Goal: Task Accomplishment & Management: Use online tool/utility

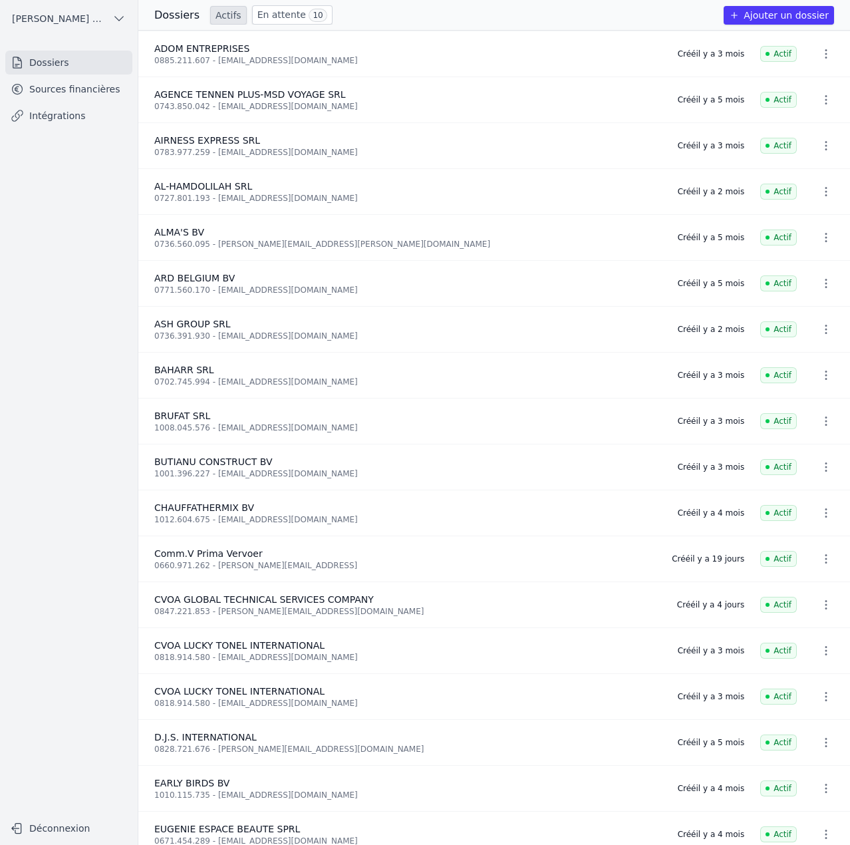
click at [83, 96] on link "Sources financières" at bounding box center [68, 89] width 127 height 24
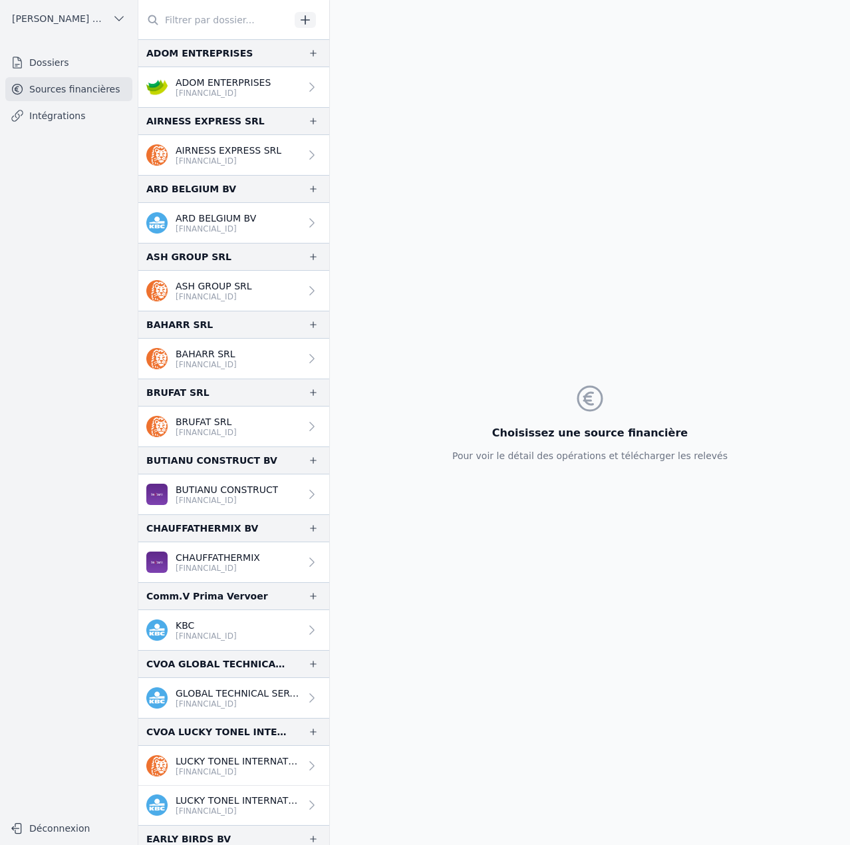
click at [190, 19] on input "text" at bounding box center [214, 20] width 152 height 24
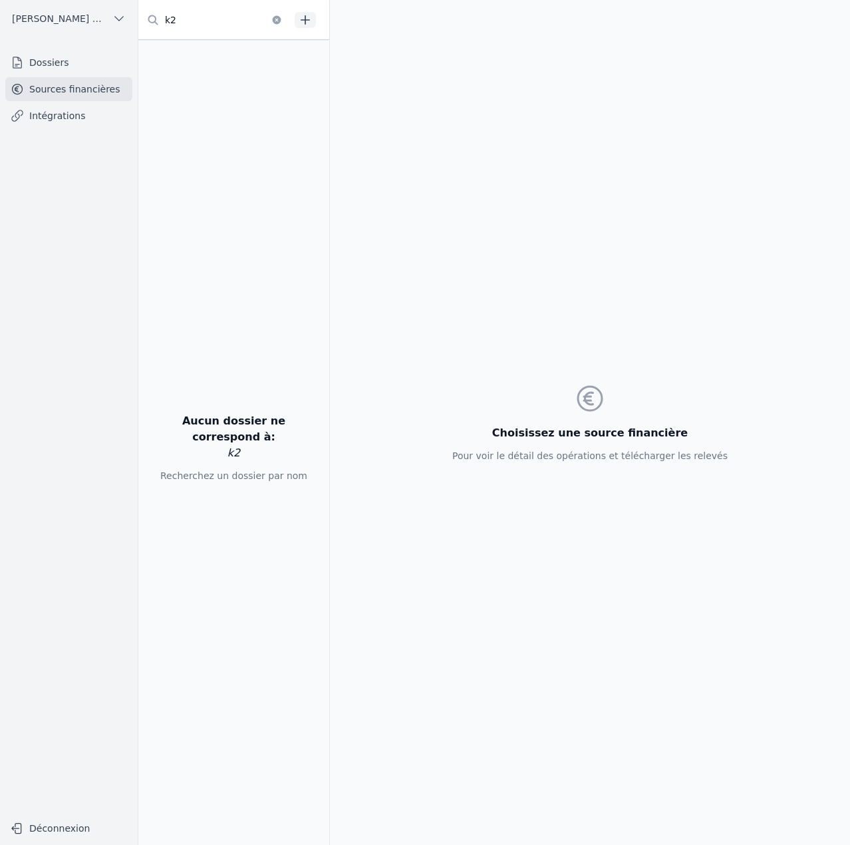
type input "k2"
click at [76, 60] on link "Dossiers" at bounding box center [68, 63] width 127 height 24
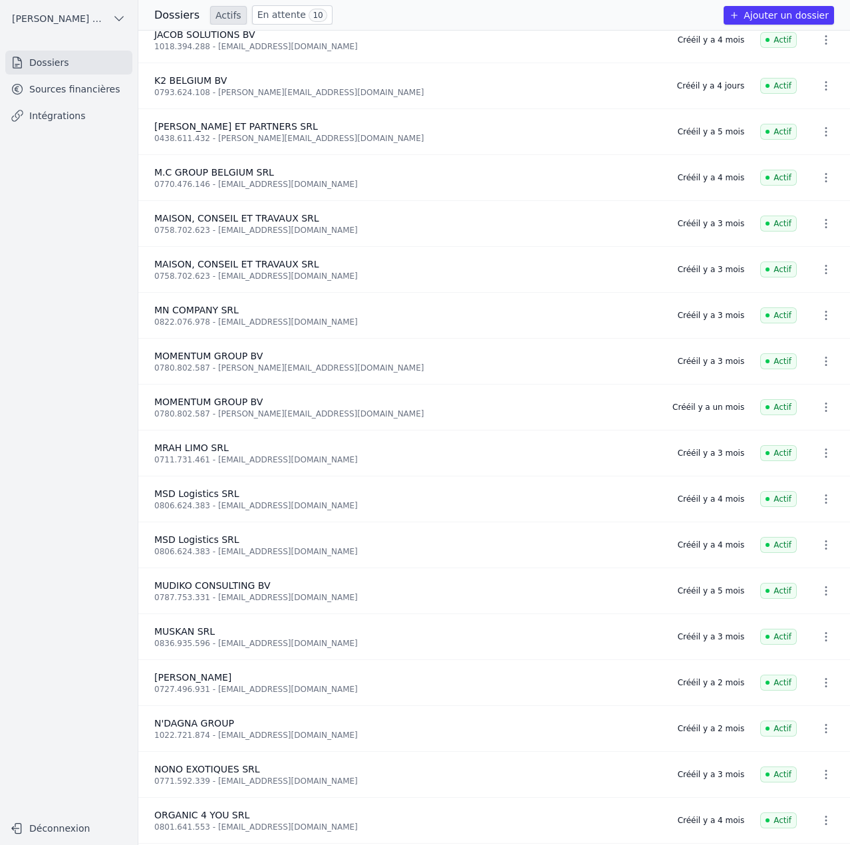
scroll to position [465, 0]
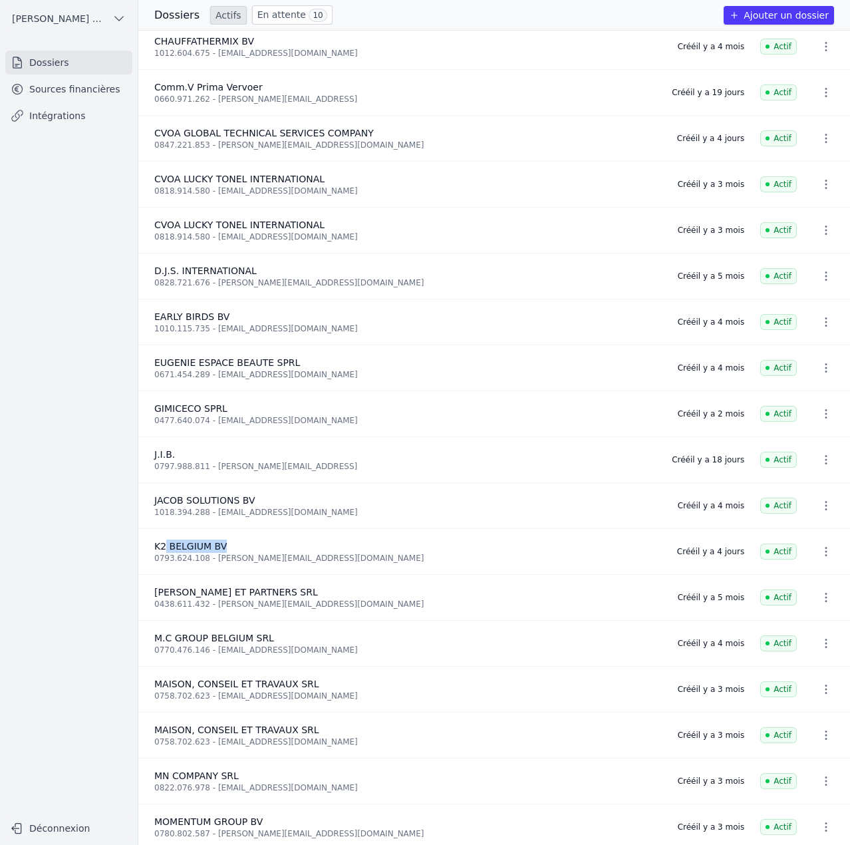
drag, startPoint x: 164, startPoint y: 545, endPoint x: 248, endPoint y: 542, distance: 83.9
click at [248, 542] on div "K2 BELGIUM BV" at bounding box center [407, 545] width 507 height 13
click at [58, 97] on link "Sources financières" at bounding box center [68, 89] width 127 height 24
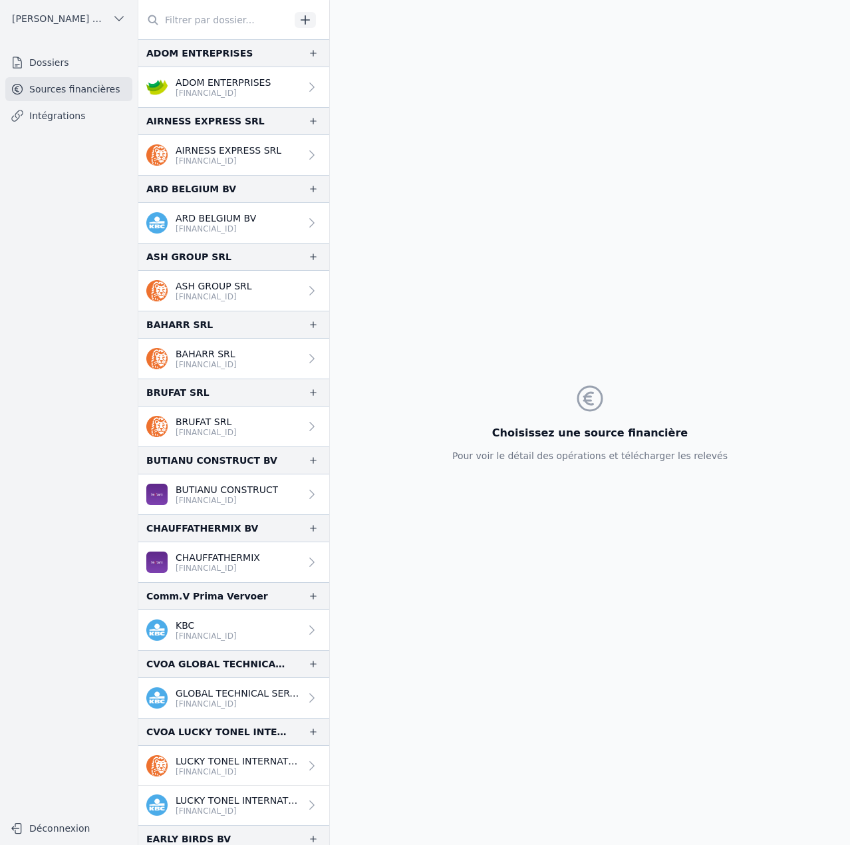
click at [307, 24] on icon "button" at bounding box center [305, 19] width 13 height 13
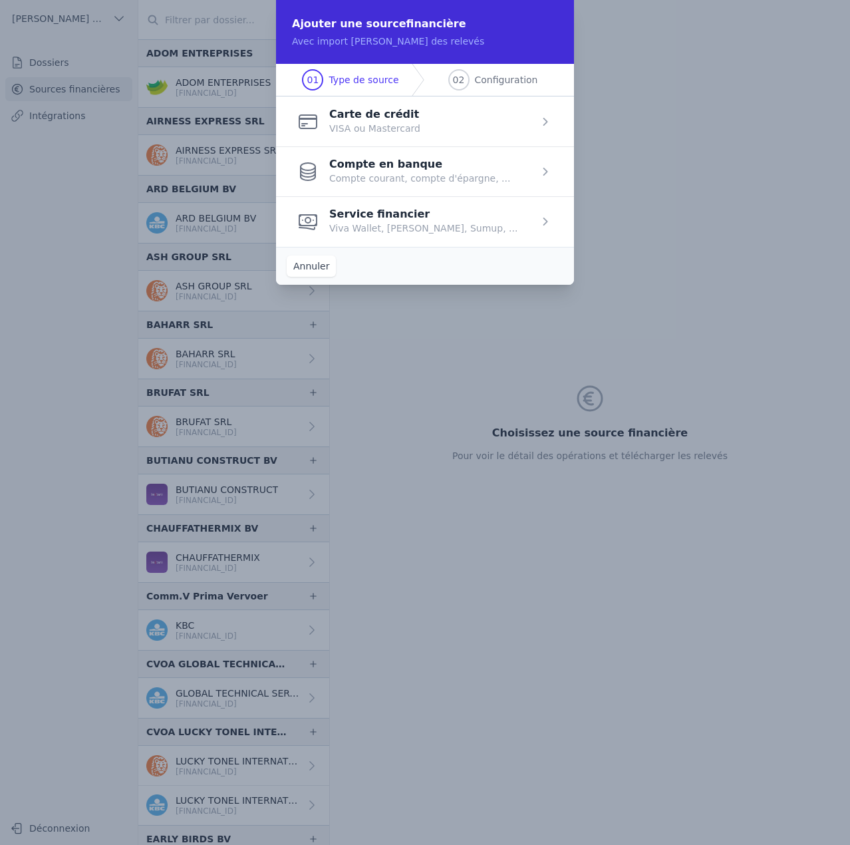
click at [400, 182] on span "button" at bounding box center [425, 171] width 298 height 50
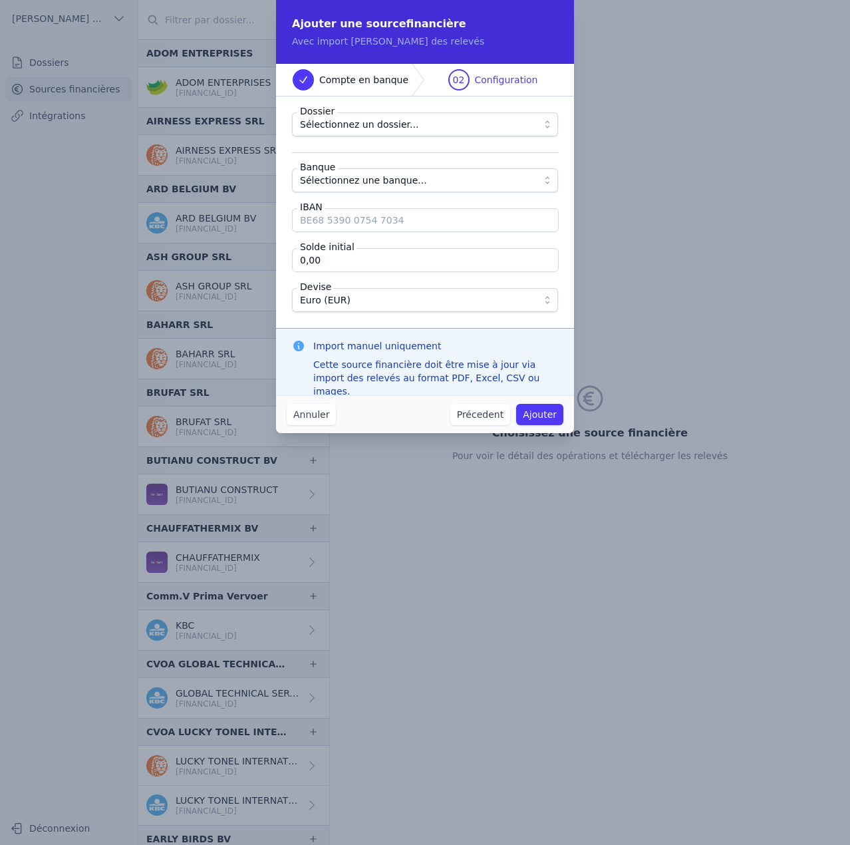
click at [383, 180] on span "Sélectionnez une banque..." at bounding box center [363, 180] width 127 height 16
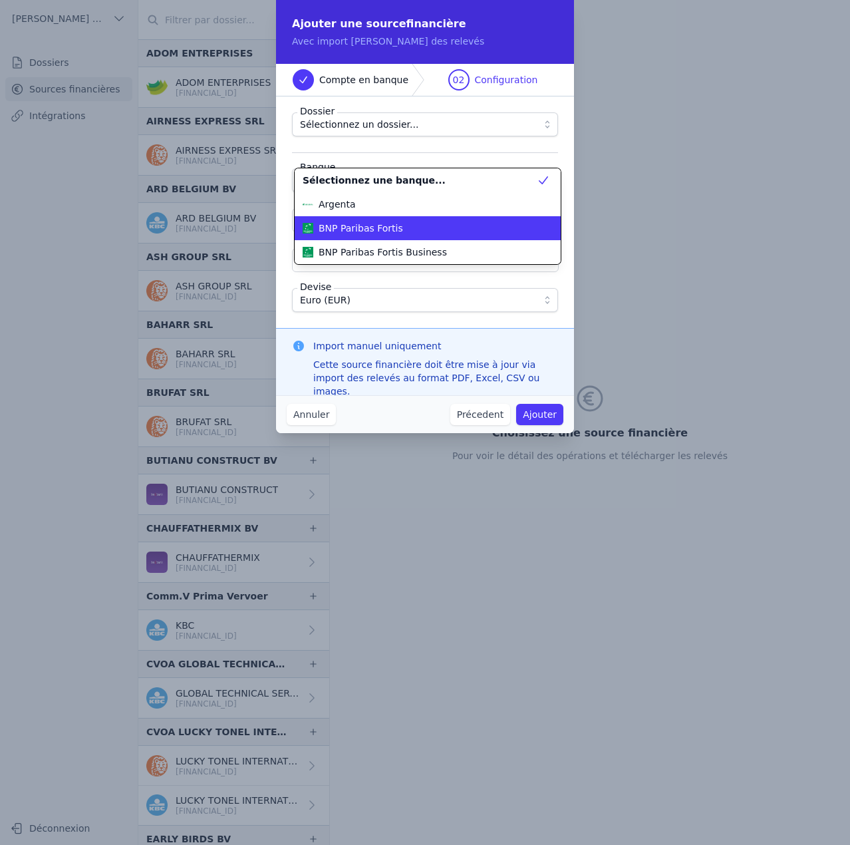
click at [387, 231] on span "BNP Paribas Fortis" at bounding box center [361, 227] width 84 height 13
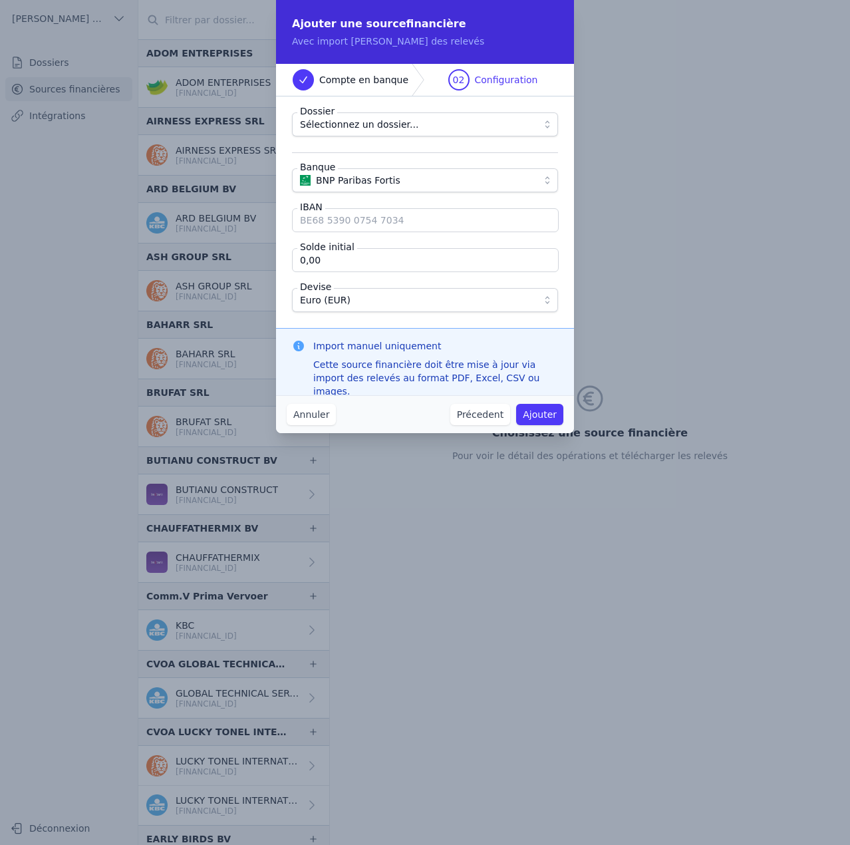
click at [368, 127] on span "Sélectionnez un dossier..." at bounding box center [359, 124] width 118 height 16
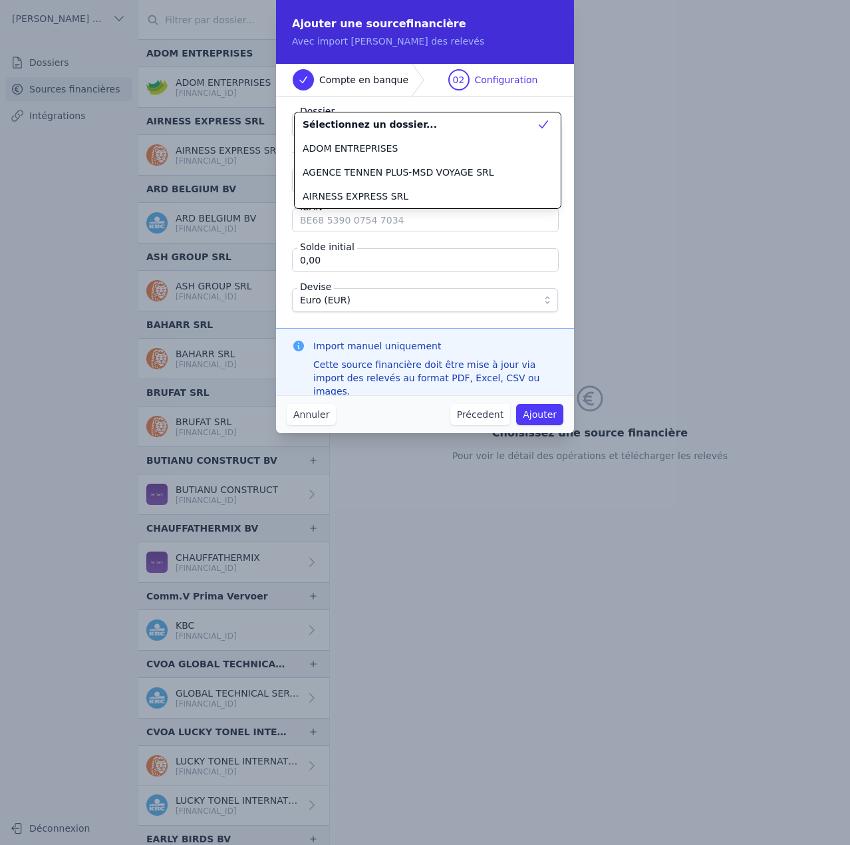
scroll to position [455, 0]
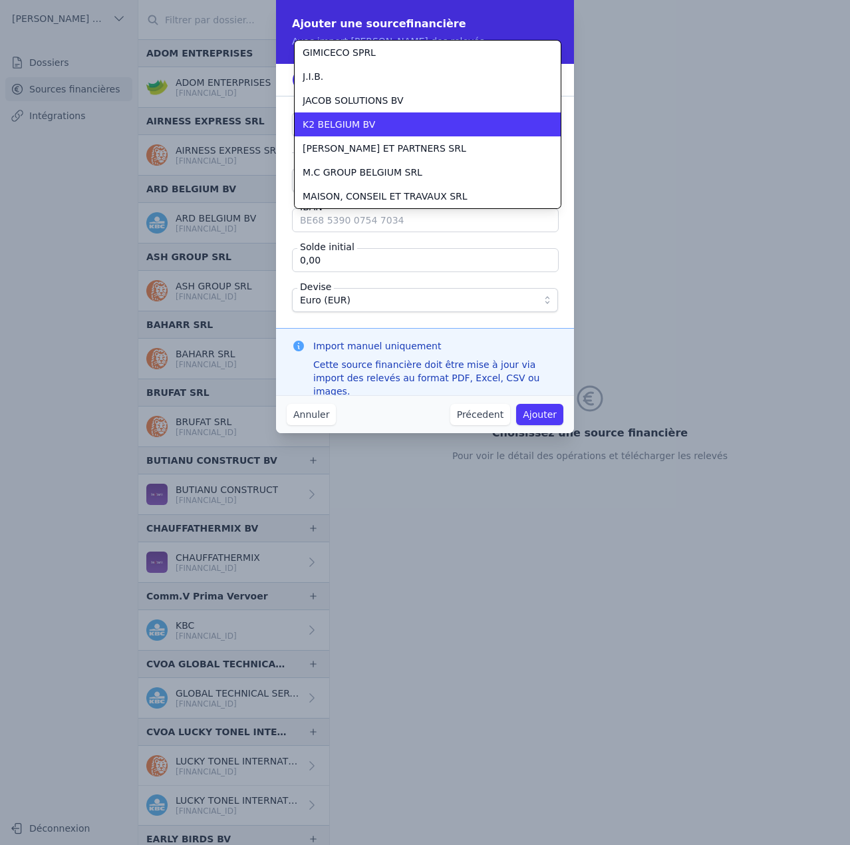
click at [368, 127] on div "K2 BELGIUM BV" at bounding box center [420, 124] width 234 height 13
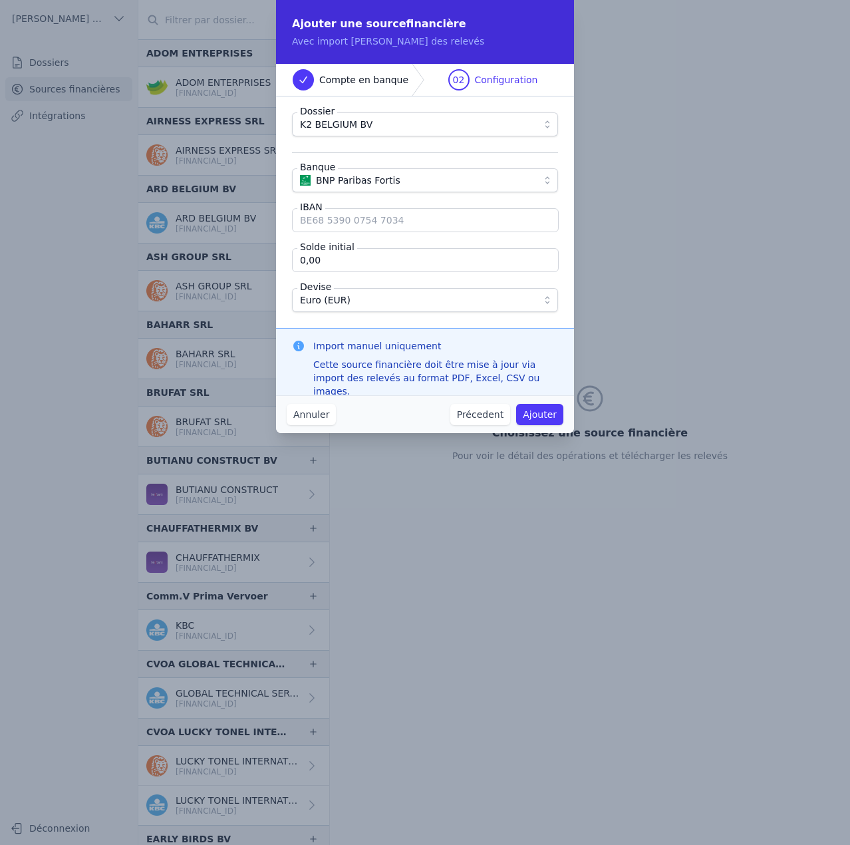
click at [364, 219] on input "IBAN" at bounding box center [425, 220] width 267 height 24
paste input "BE"
paste input "text"
click at [349, 214] on input "BE" at bounding box center [425, 220] width 267 height 24
type input "BE10 0019 4455 9404"
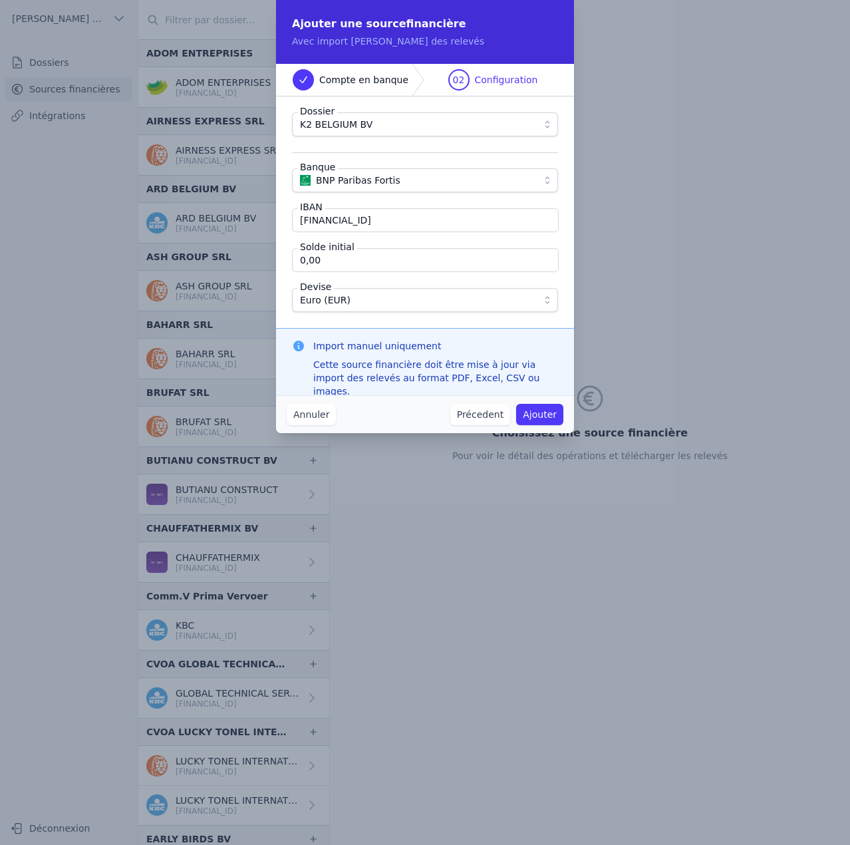
click at [336, 262] on input "0,00" at bounding box center [425, 260] width 267 height 24
type input "20,20"
click at [408, 323] on div "Dossier K2 BELGIUM BV Banque BNP Paribas Fortis IBAN BE10 0019 4455 9404 Solde …" at bounding box center [425, 211] width 298 height 231
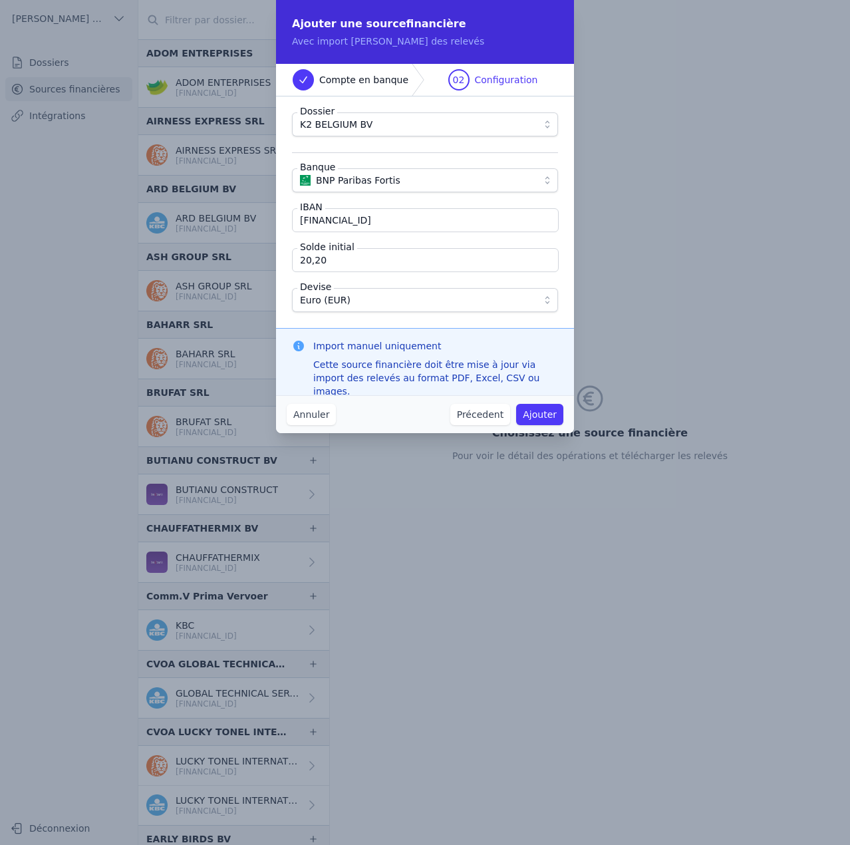
click at [537, 416] on button "Ajouter" at bounding box center [539, 414] width 47 height 21
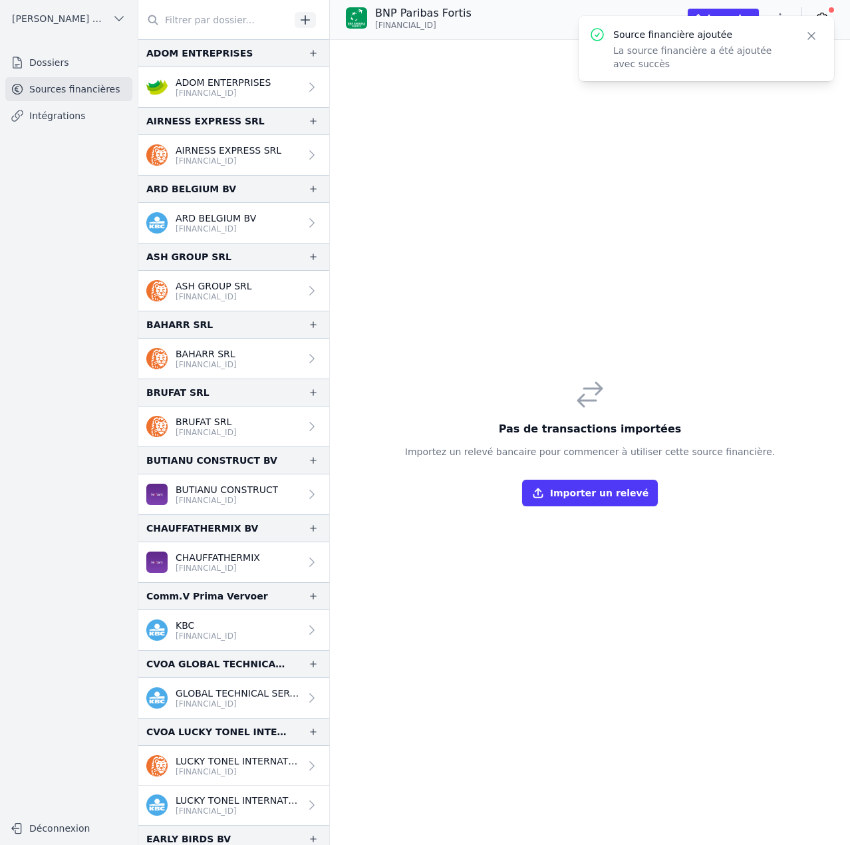
click at [809, 34] on icon "button" at bounding box center [811, 35] width 13 height 13
drag, startPoint x: 776, startPoint y: 199, endPoint x: 722, endPoint y: 107, distance: 106.4
click at [775, 199] on div "Pas de transactions importées Importez un relevé bancaire pour commencer à util…" at bounding box center [590, 442] width 520 height 805
click at [773, 17] on button "button" at bounding box center [780, 17] width 27 height 21
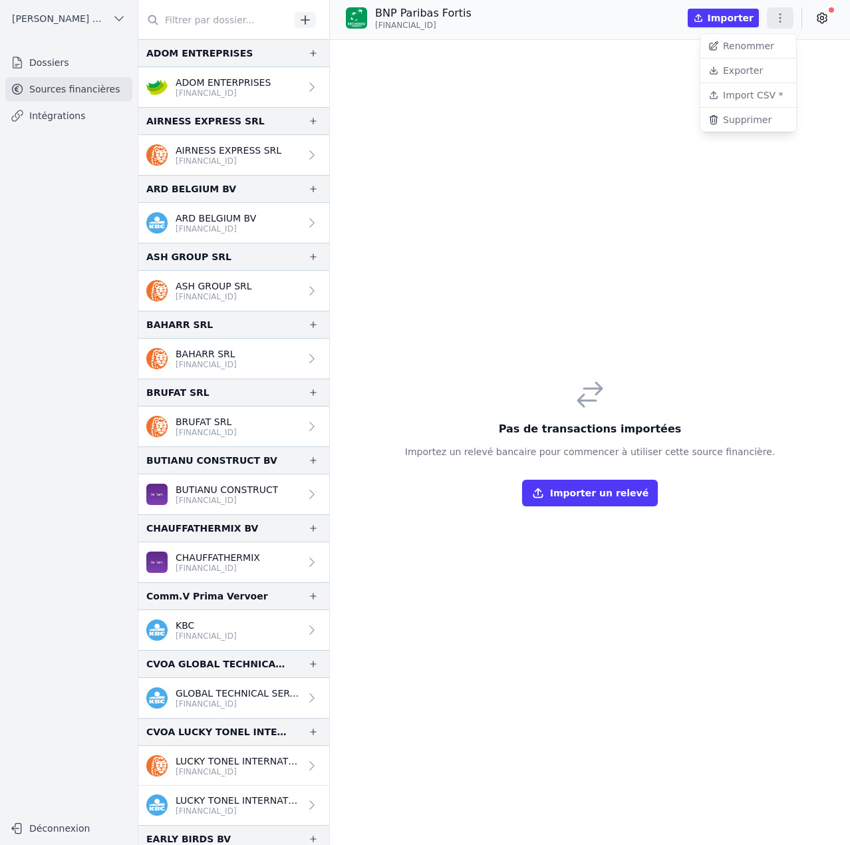
click at [753, 45] on button "Renommer" at bounding box center [748, 46] width 96 height 25
click at [478, 15] on input "BNP Paribas Fortis" at bounding box center [445, 14] width 138 height 16
type input "BNP Paribas Fortis (fichiers importés)"
click button "submit" at bounding box center [527, 14] width 21 height 16
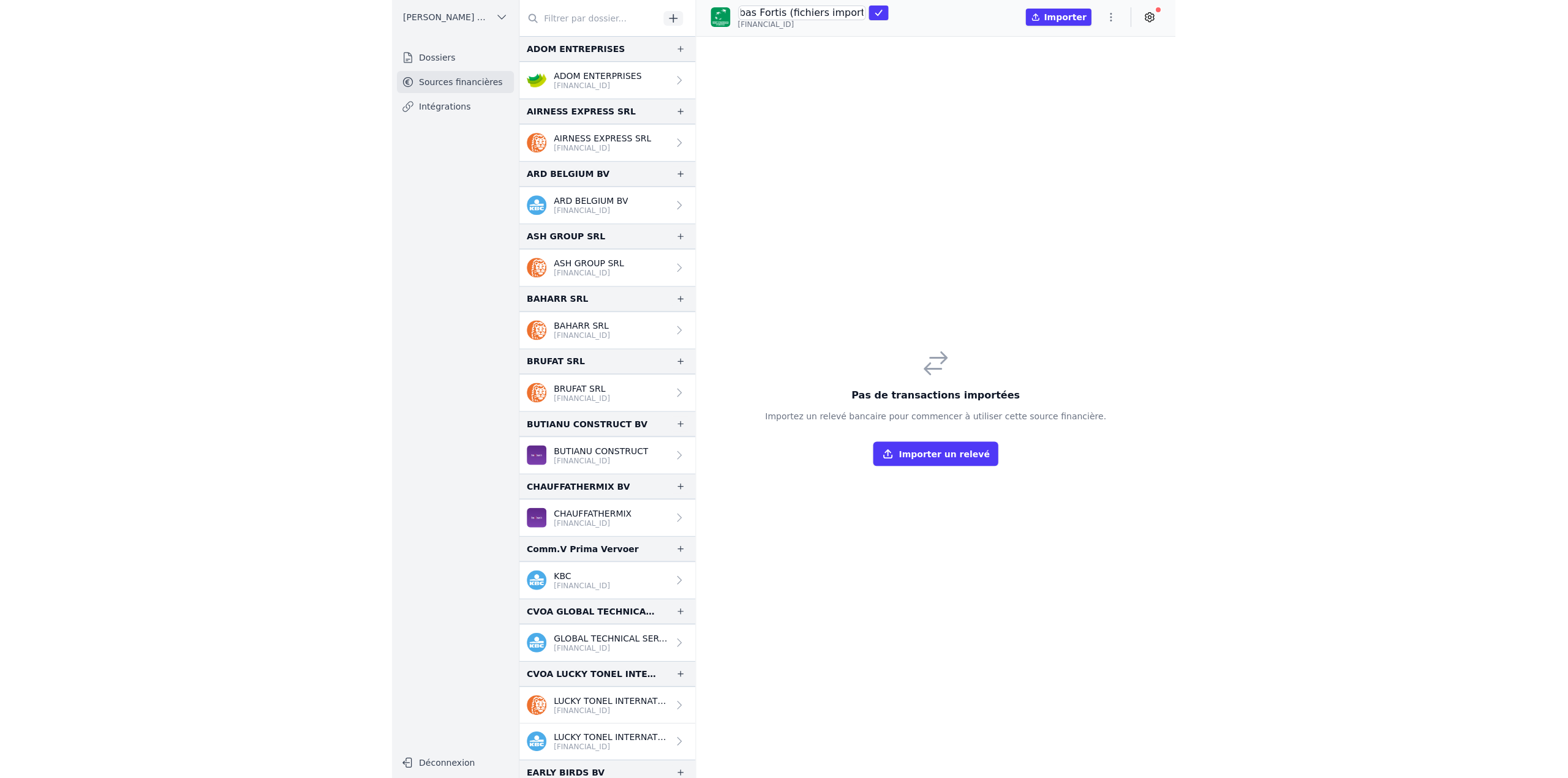
scroll to position [0, 0]
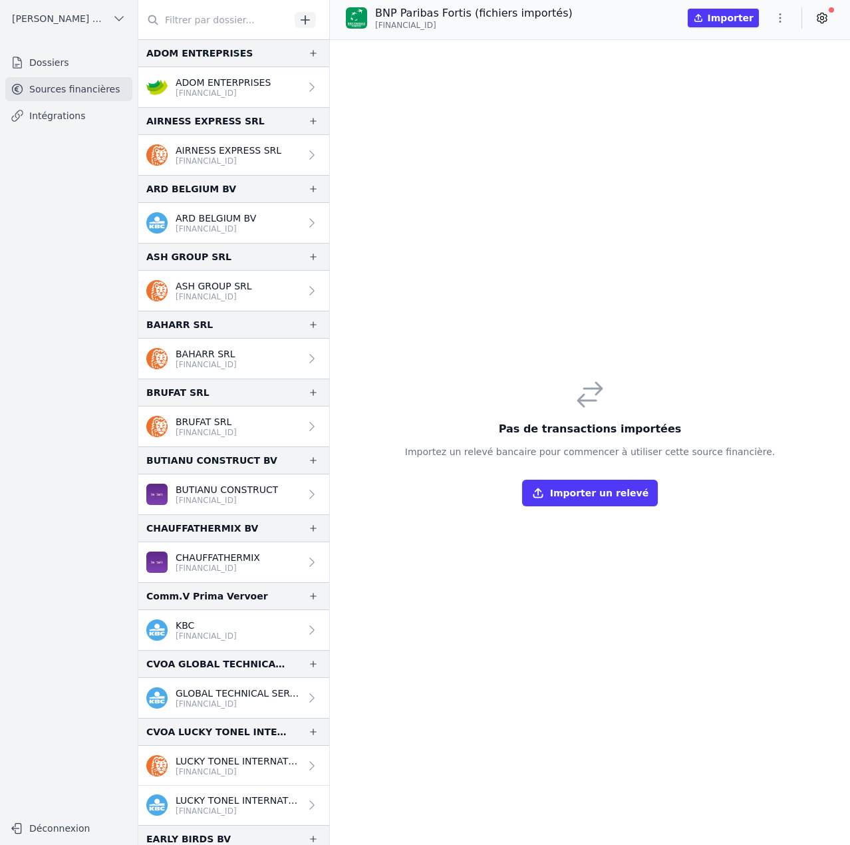
click at [671, 355] on div "Pas de transactions importées Importez un relevé bancaire pour commencer à util…" at bounding box center [590, 442] width 520 height 805
click at [594, 493] on button "Importer un relevé" at bounding box center [590, 492] width 136 height 27
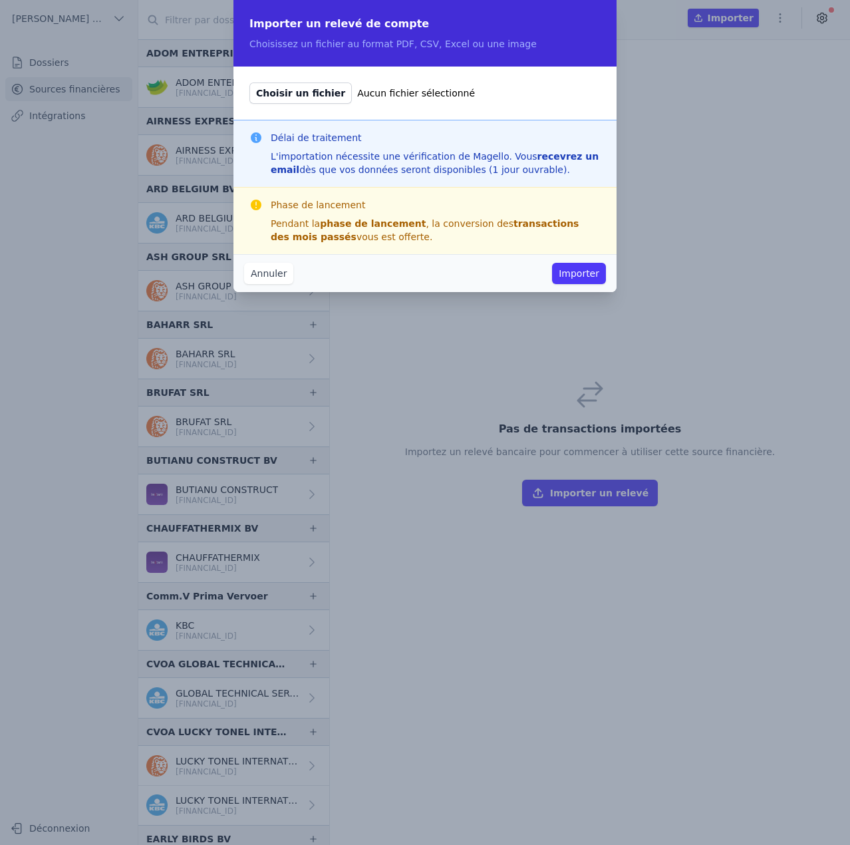
click at [309, 95] on span "Choisir un fichier" at bounding box center [300, 92] width 102 height 21
click at [249, 82] on input "Choisir un fichier Aucun fichier sélectionné" at bounding box center [249, 82] width 1 height 1
type input "C:\fakepath\BE85001944559606-EX-2024-1.pdf"
click at [583, 277] on button "Importer" at bounding box center [579, 273] width 54 height 21
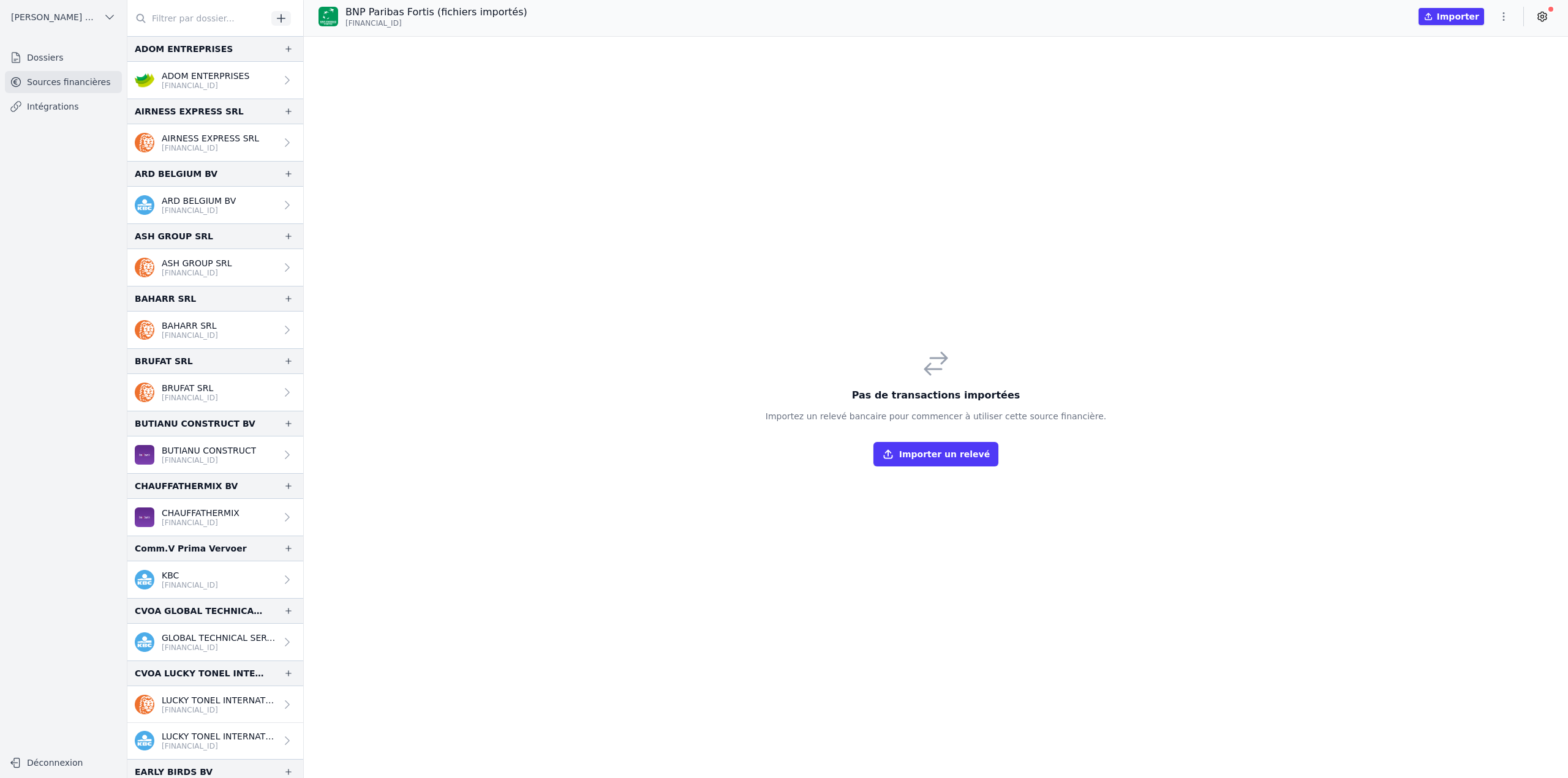
click at [200, 23] on input "text" at bounding box center [197, 18] width 140 height 22
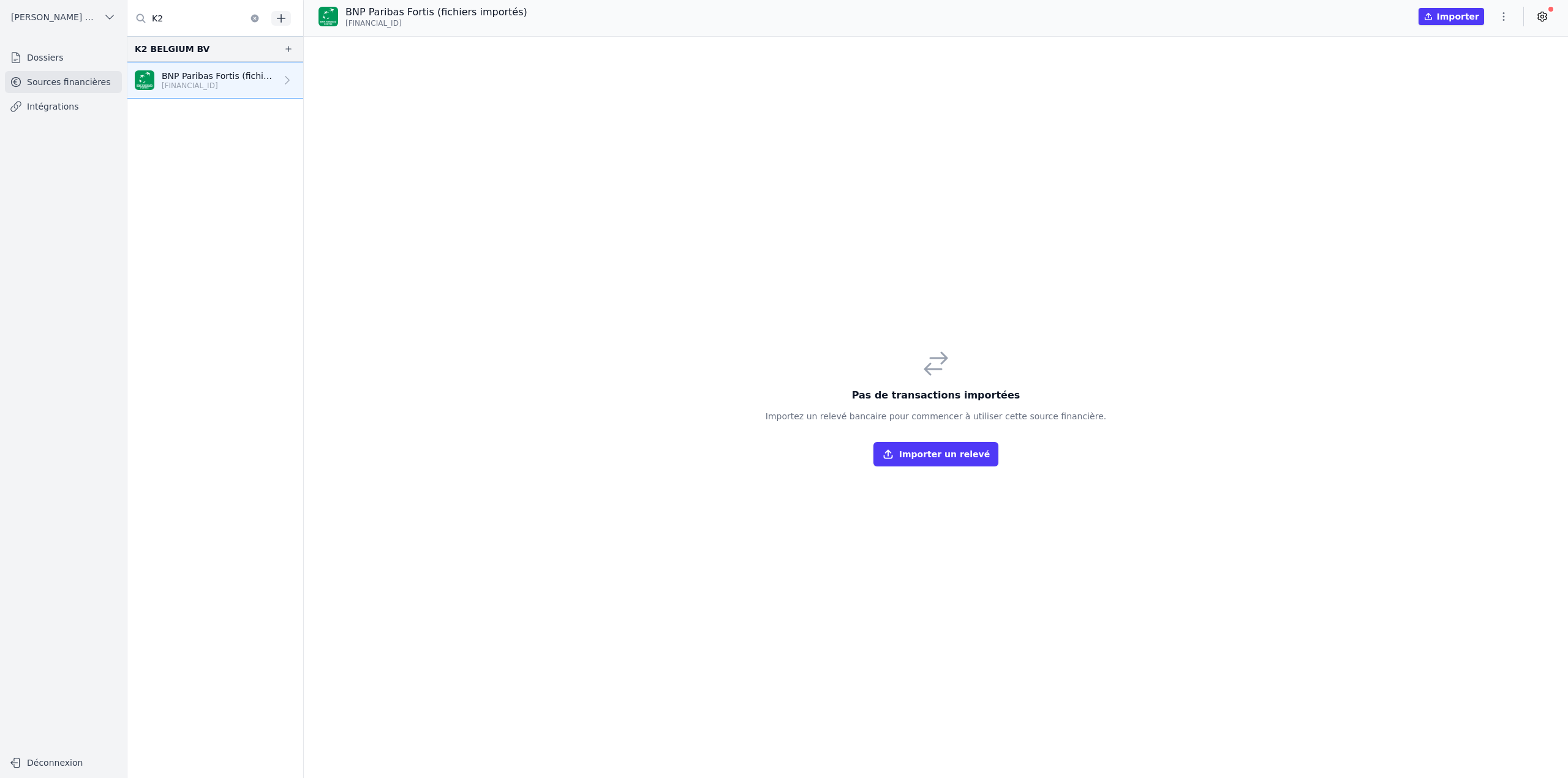
type input "K2"
click at [266, 195] on nav "K2 BELGIUM BV BNP Paribas Fortis (fichiers importés) BE10 0019 4455 9404" at bounding box center [215, 407] width 176 height 742
click at [782, 262] on div "Pas de transactions importées Importez un relevé bancaire pour commencer à util…" at bounding box center [936, 407] width 1264 height 741
click at [782, 272] on div "Pas de transactions importées Importez un relevé bancaire pour commencer à util…" at bounding box center [936, 407] width 1264 height 741
click at [287, 19] on icon "button" at bounding box center [281, 17] width 12 height 12
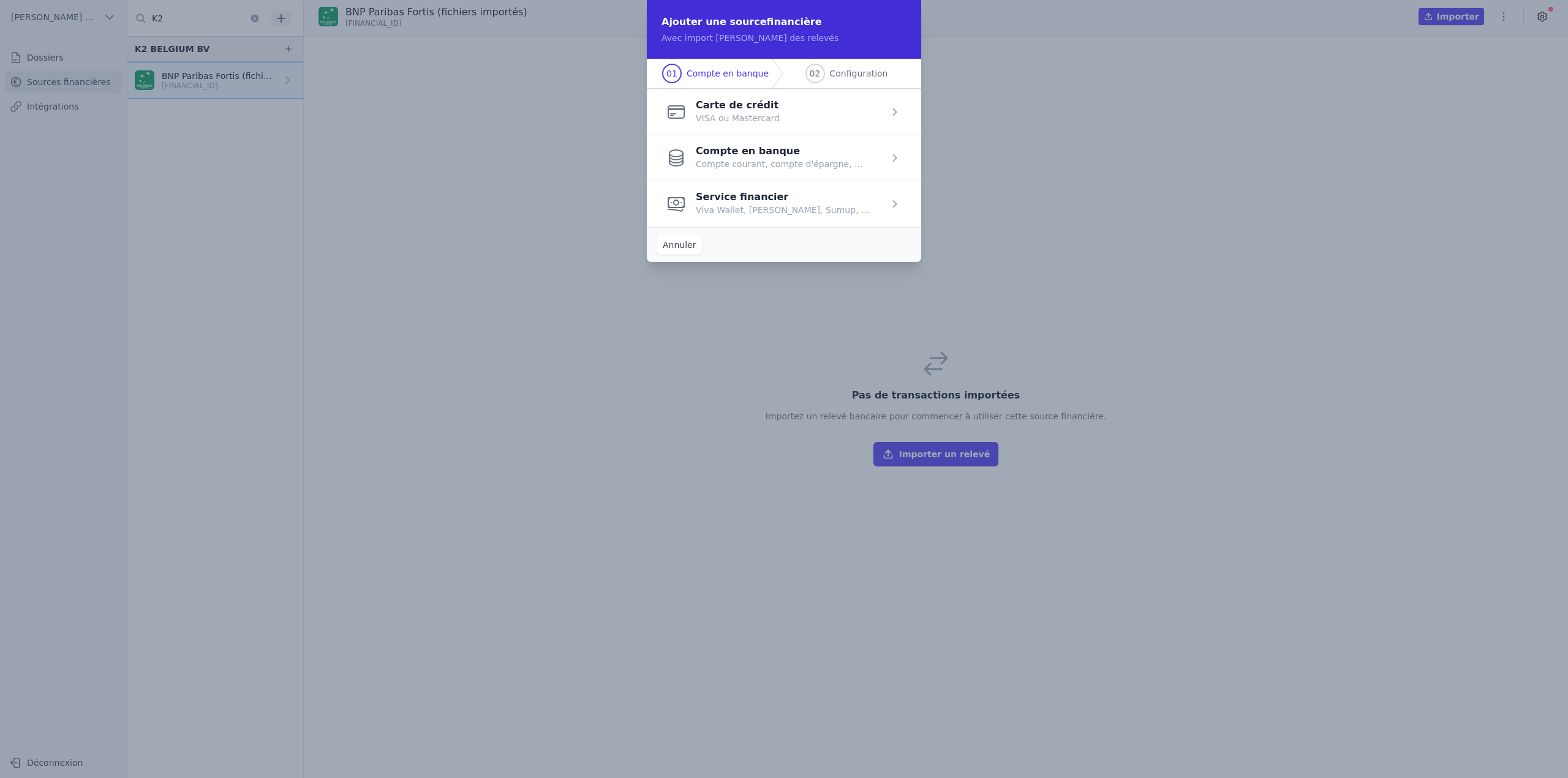
click at [782, 168] on span "button" at bounding box center [784, 157] width 275 height 46
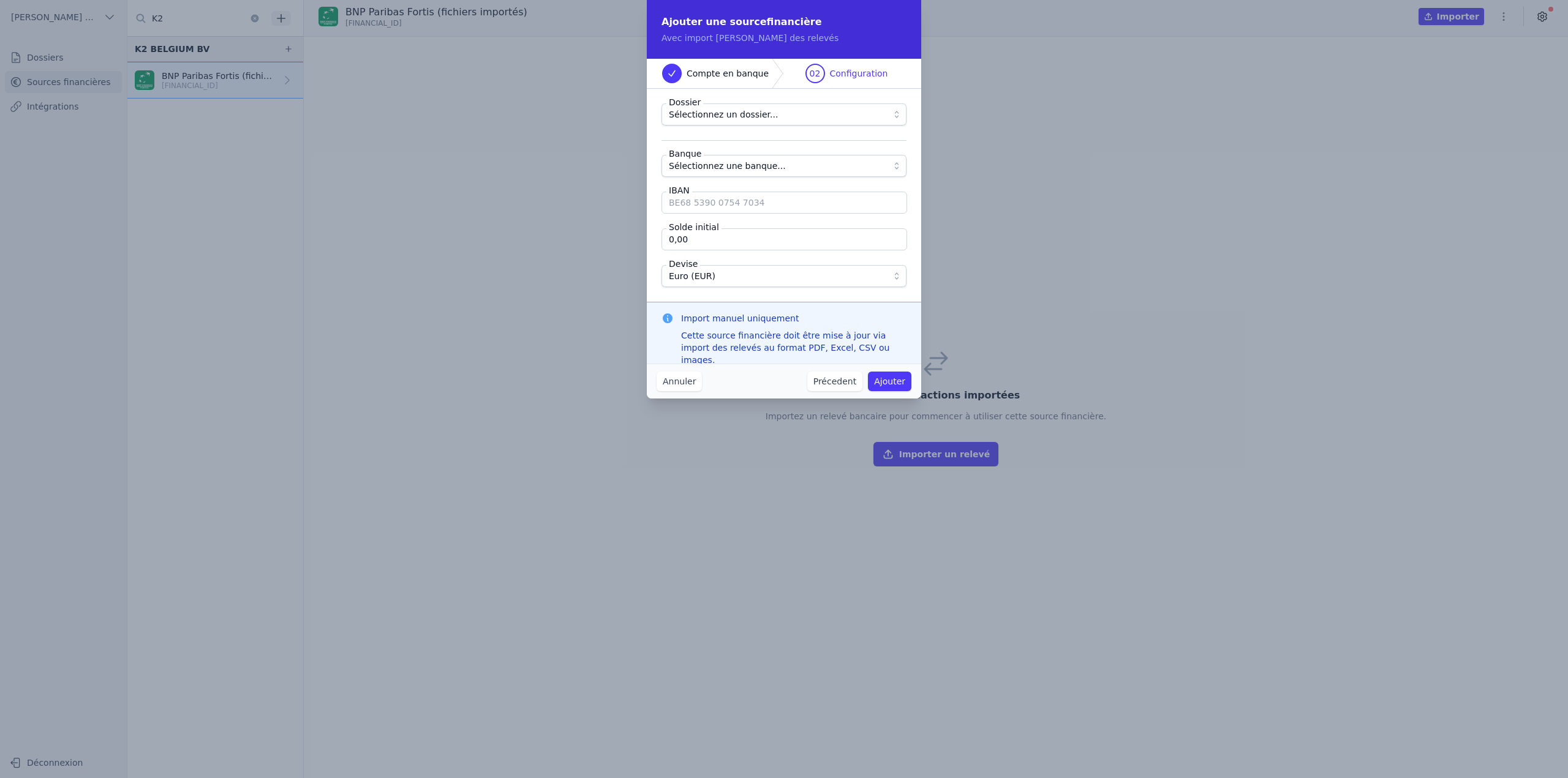
click at [762, 164] on span "Sélectionnez une banque..." at bounding box center [727, 166] width 117 height 15
click at [756, 162] on span "Sélectionnez une banque..." at bounding box center [727, 166] width 117 height 15
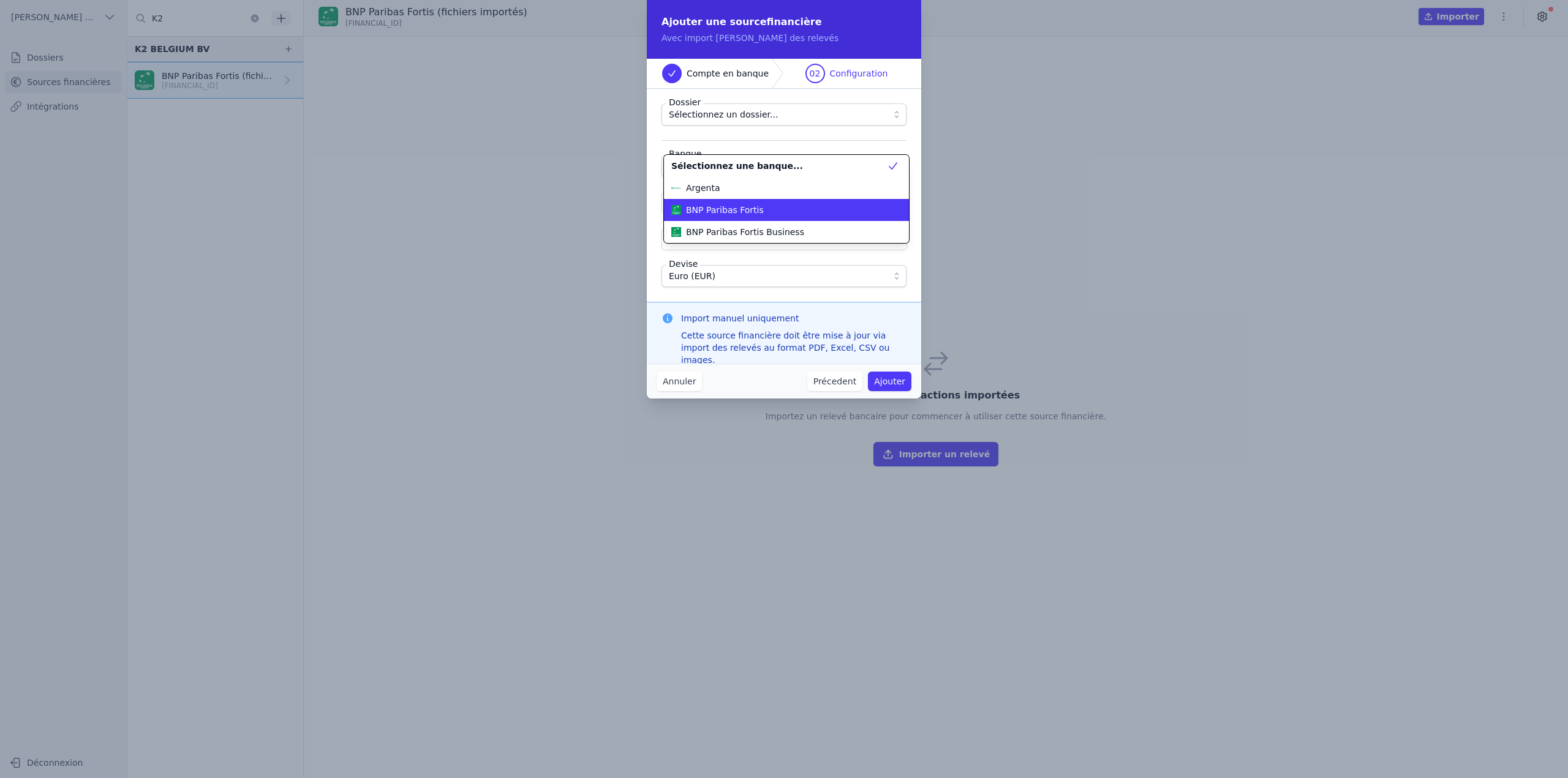
click at [746, 219] on li "BNP Paribas Fortis" at bounding box center [787, 210] width 245 height 22
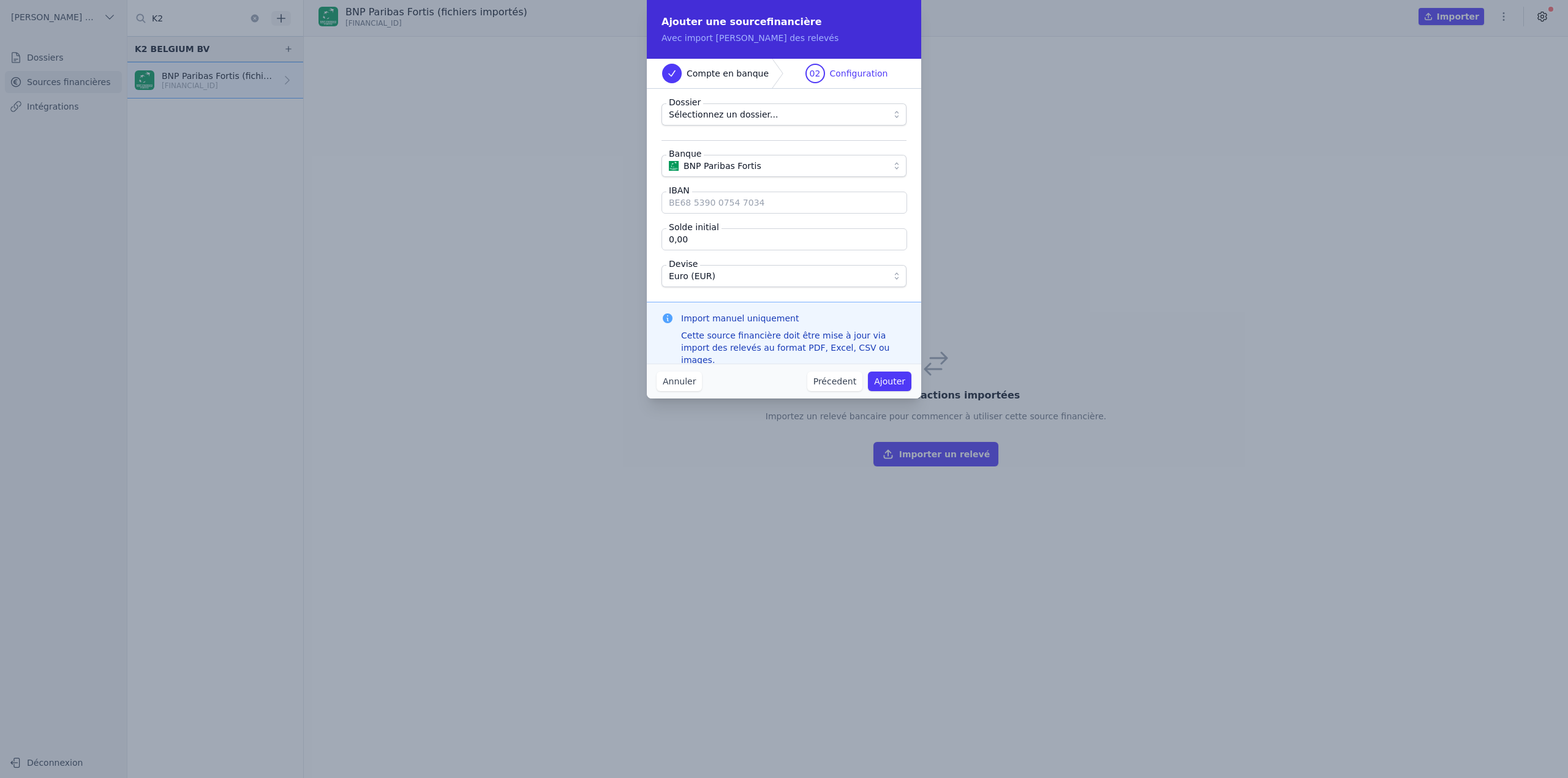
click at [731, 115] on span "Sélectionnez un dossier..." at bounding box center [723, 114] width 109 height 15
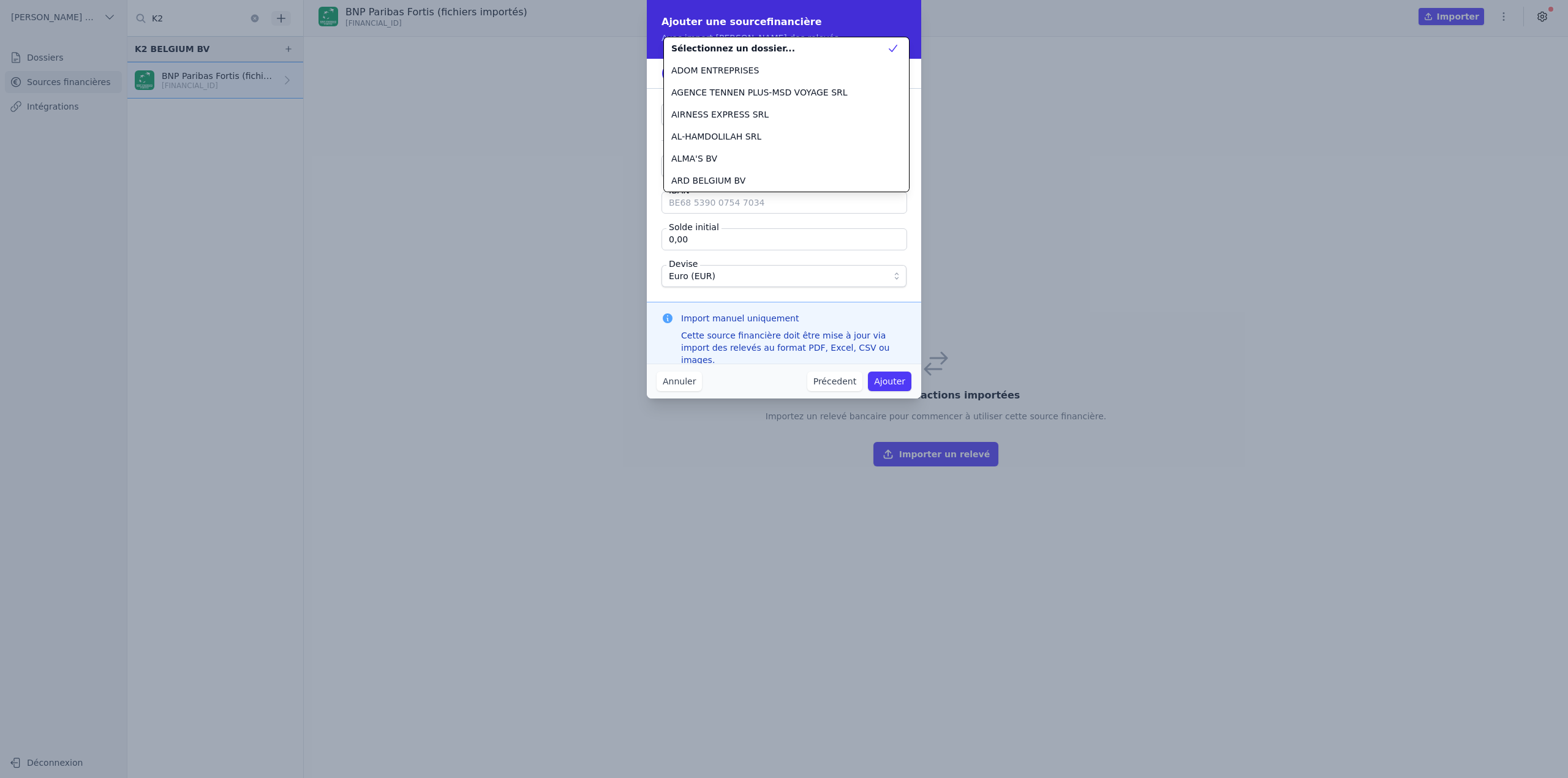
scroll to position [419, 0]
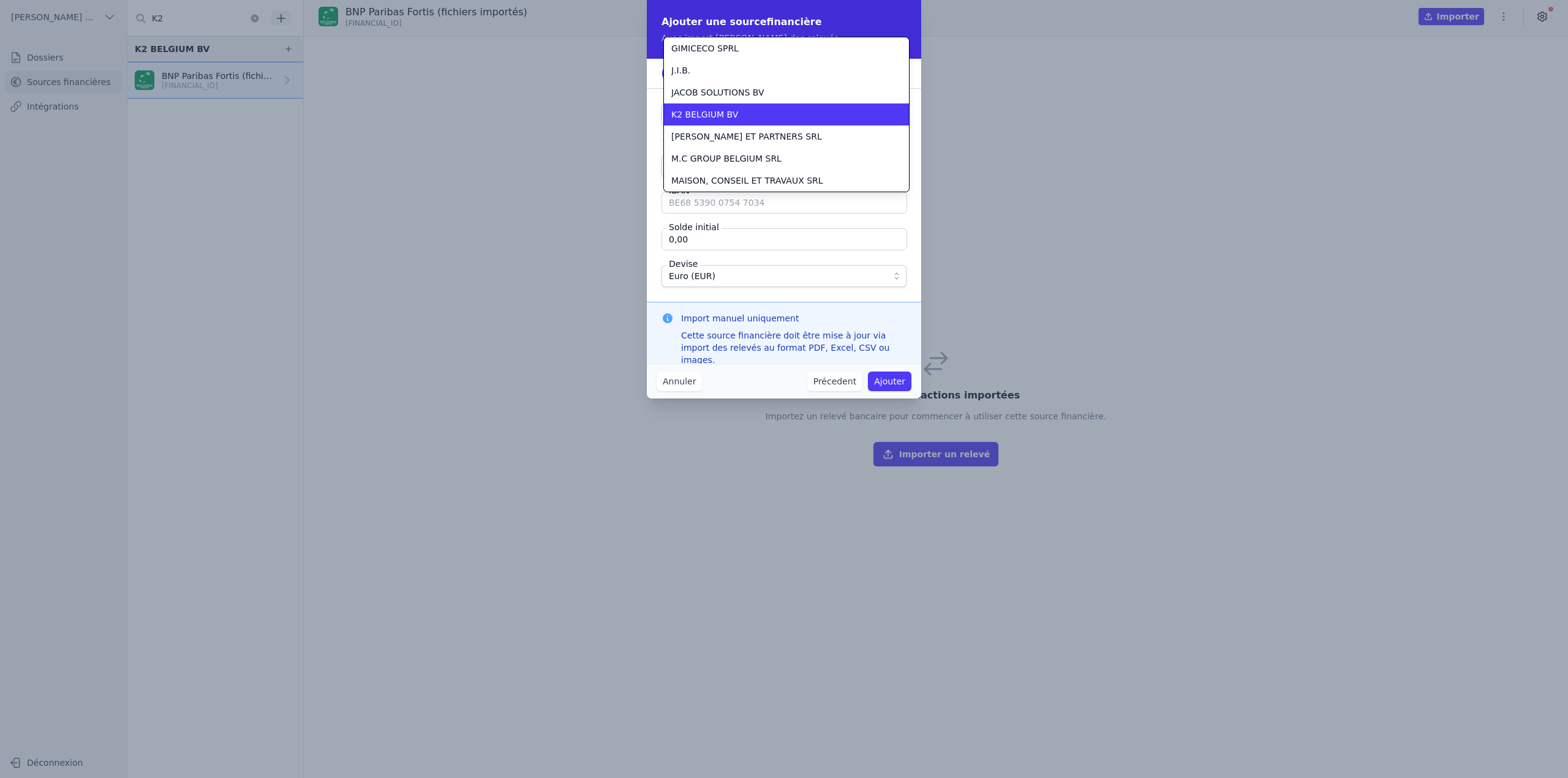
click at [731, 115] on span "K2 BELGIUM BV" at bounding box center [705, 114] width 66 height 12
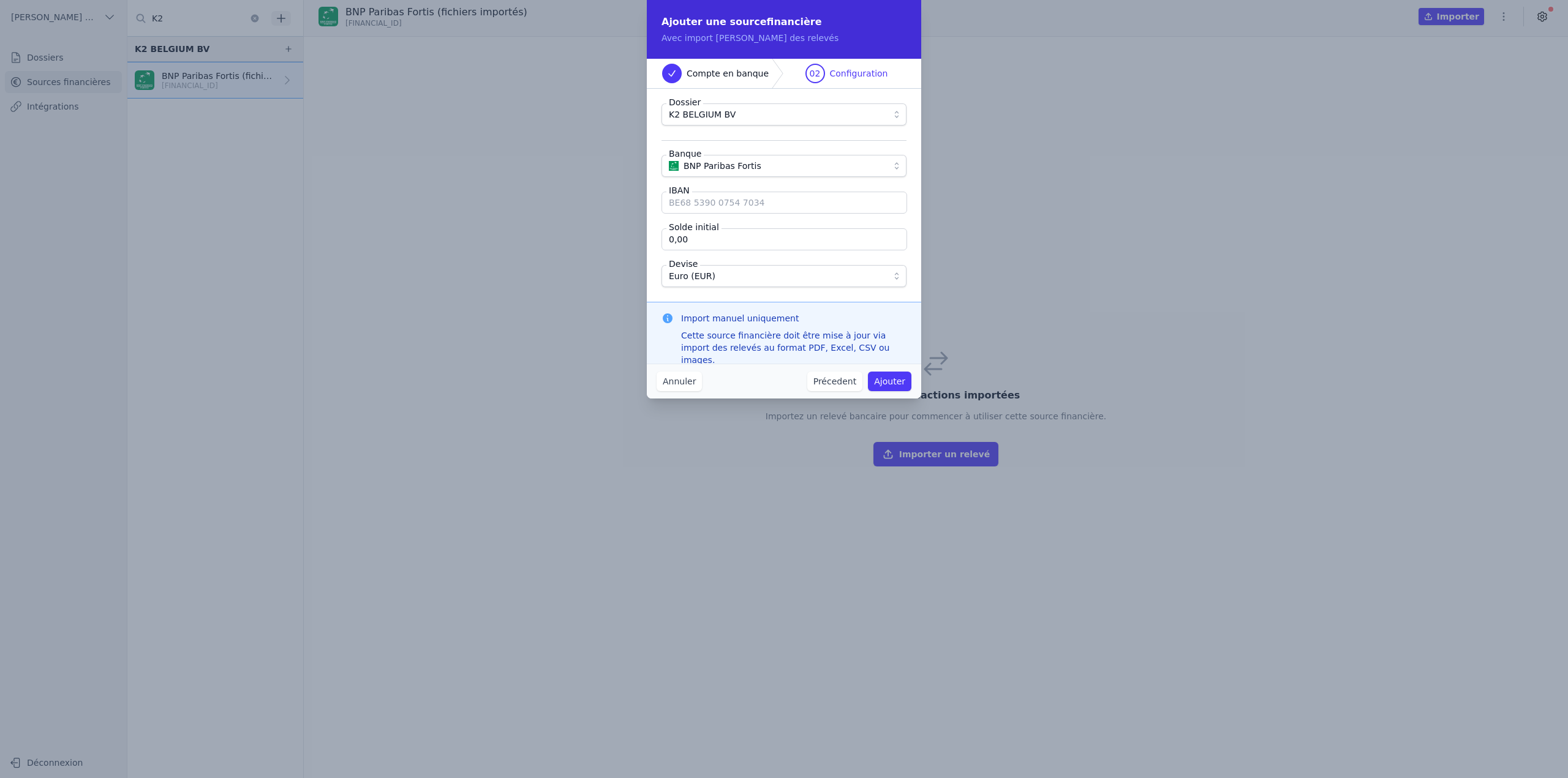
click at [723, 203] on input "IBAN" at bounding box center [784, 203] width 246 height 22
paste input "BE85 0019 4455 9606"
type input "BE85 0019 4455 9606"
click at [756, 239] on input "0,00" at bounding box center [784, 239] width 246 height 22
click at [753, 238] on input "0,00" at bounding box center [784, 239] width 246 height 22
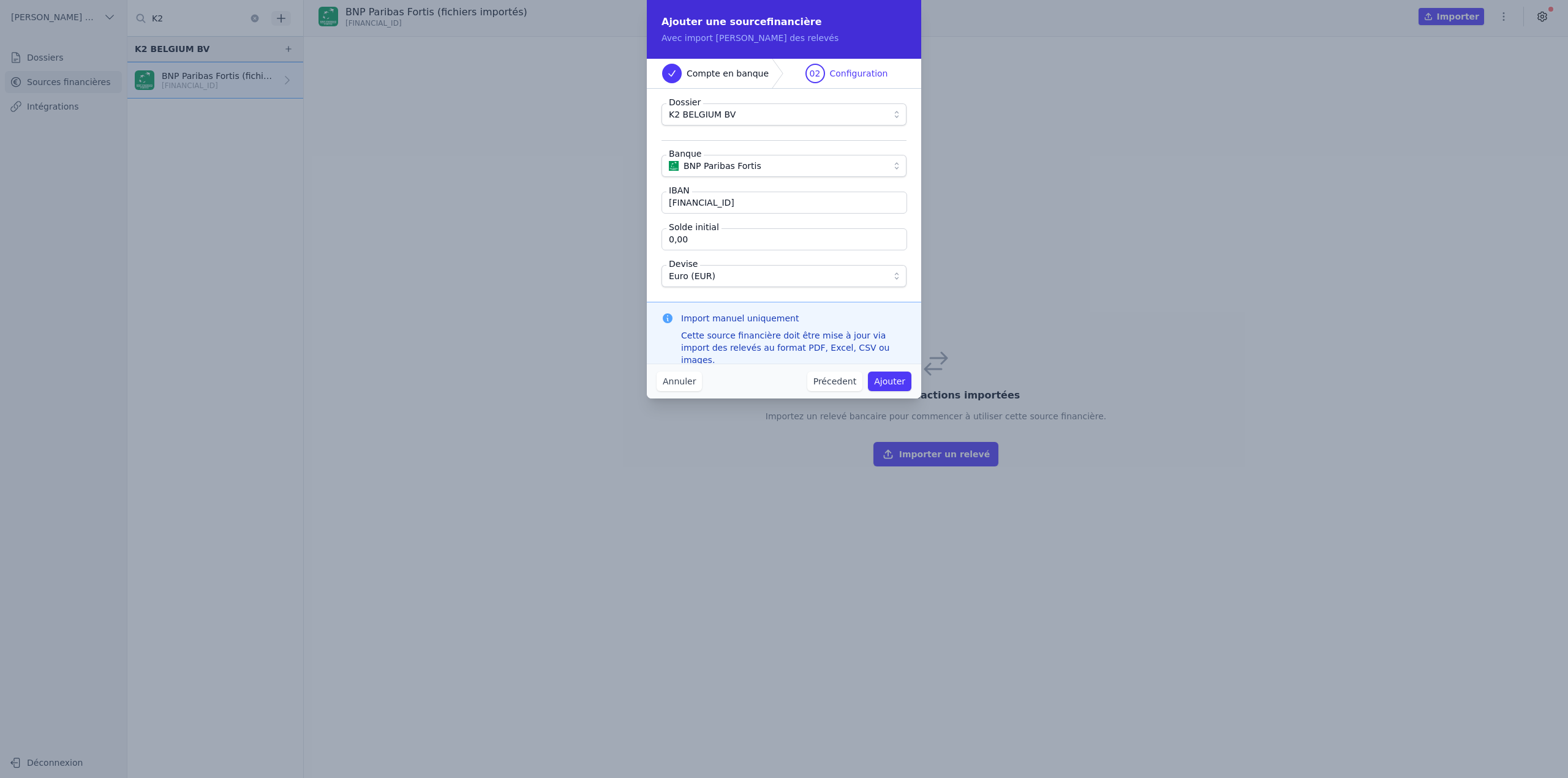
click at [753, 238] on input "0,00" at bounding box center [784, 239] width 246 height 22
type input "20,20"
click at [782, 379] on button "Ajouter" at bounding box center [889, 381] width 43 height 19
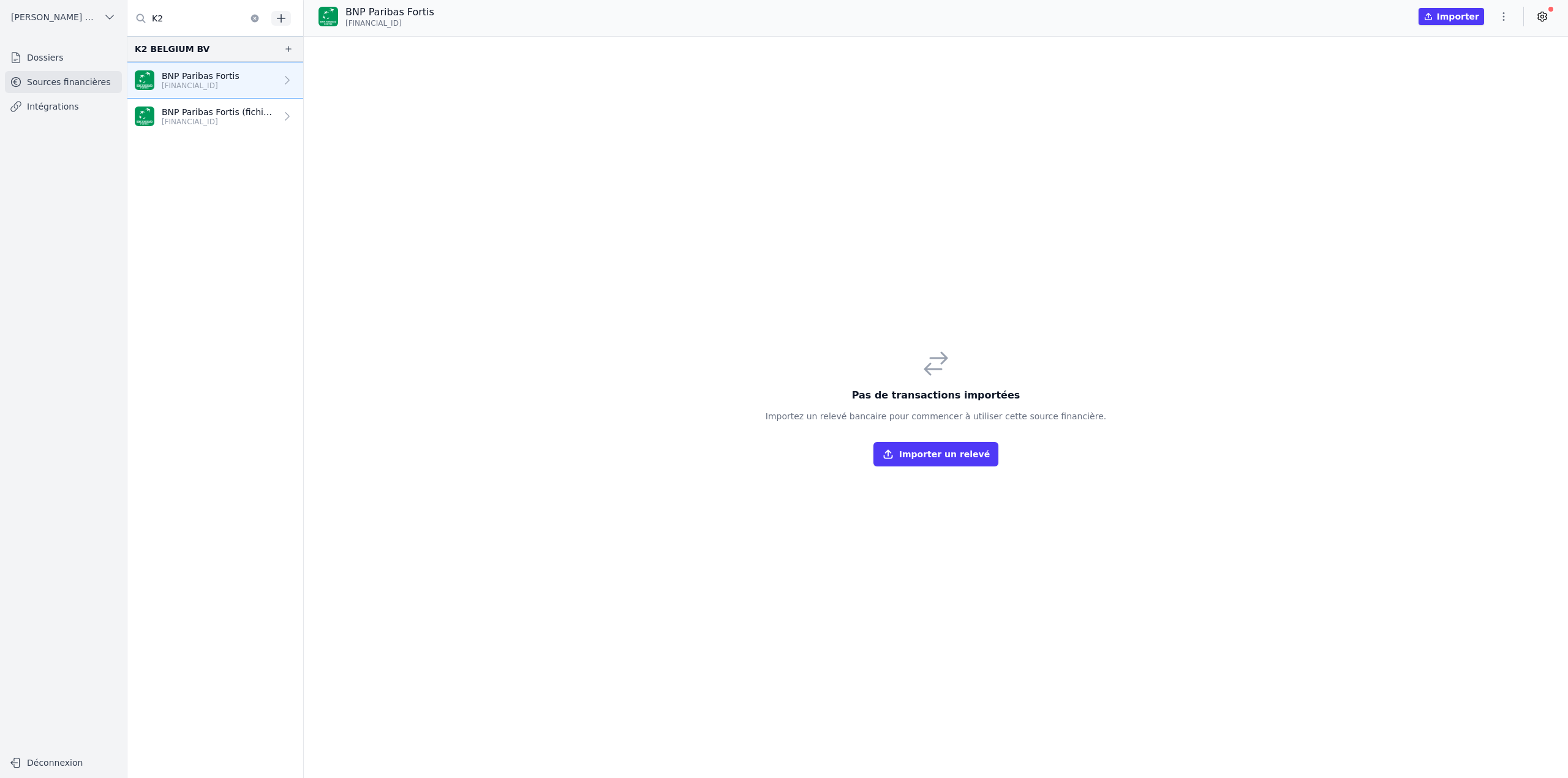
click at [194, 183] on nav "K2 BELGIUM BV BNP Paribas Fortis BE85 0019 4455 9606 BNP Paribas Fortis (fichie…" at bounding box center [215, 407] width 176 height 742
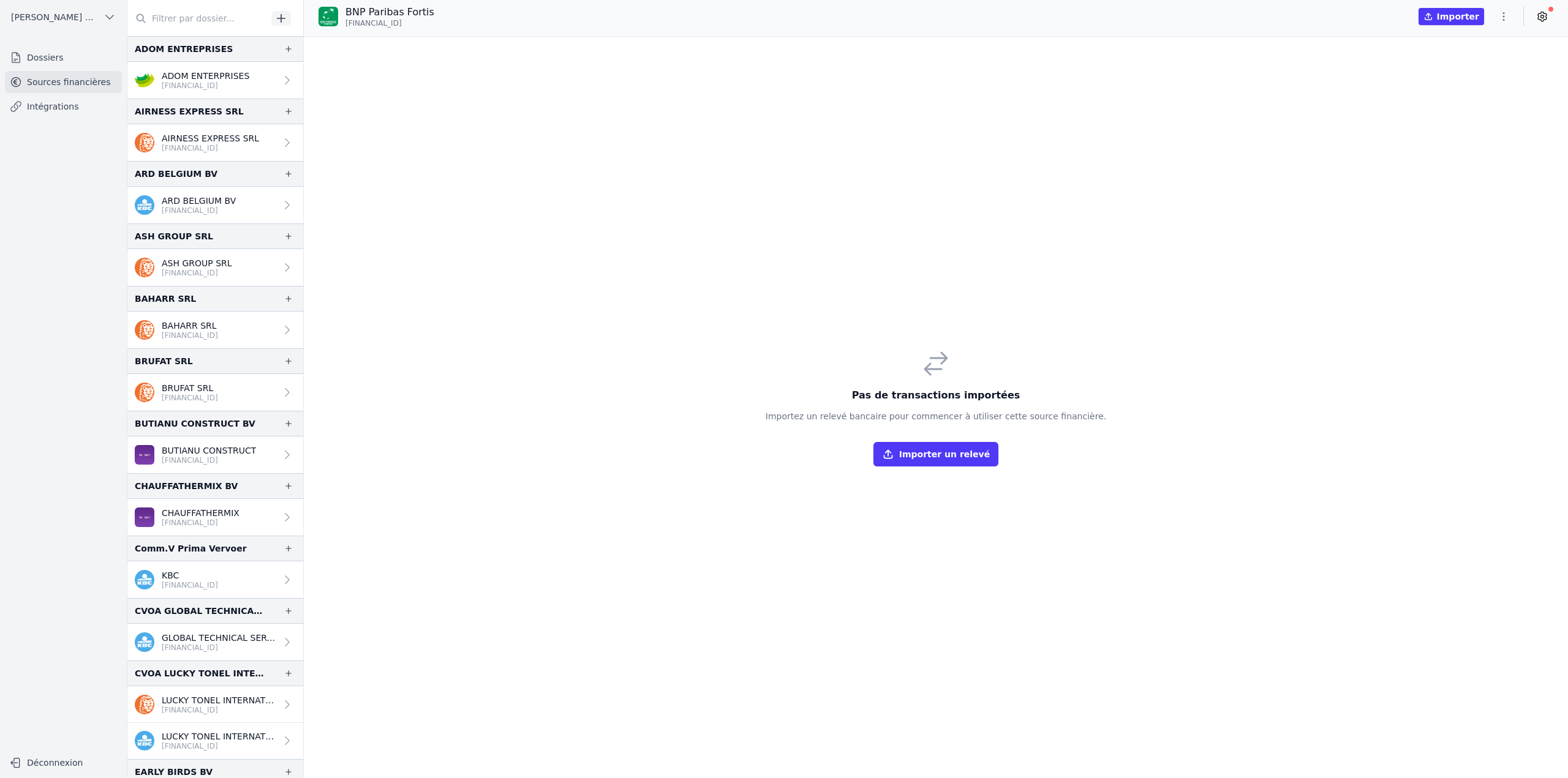
click at [198, 23] on input "text" at bounding box center [197, 18] width 140 height 22
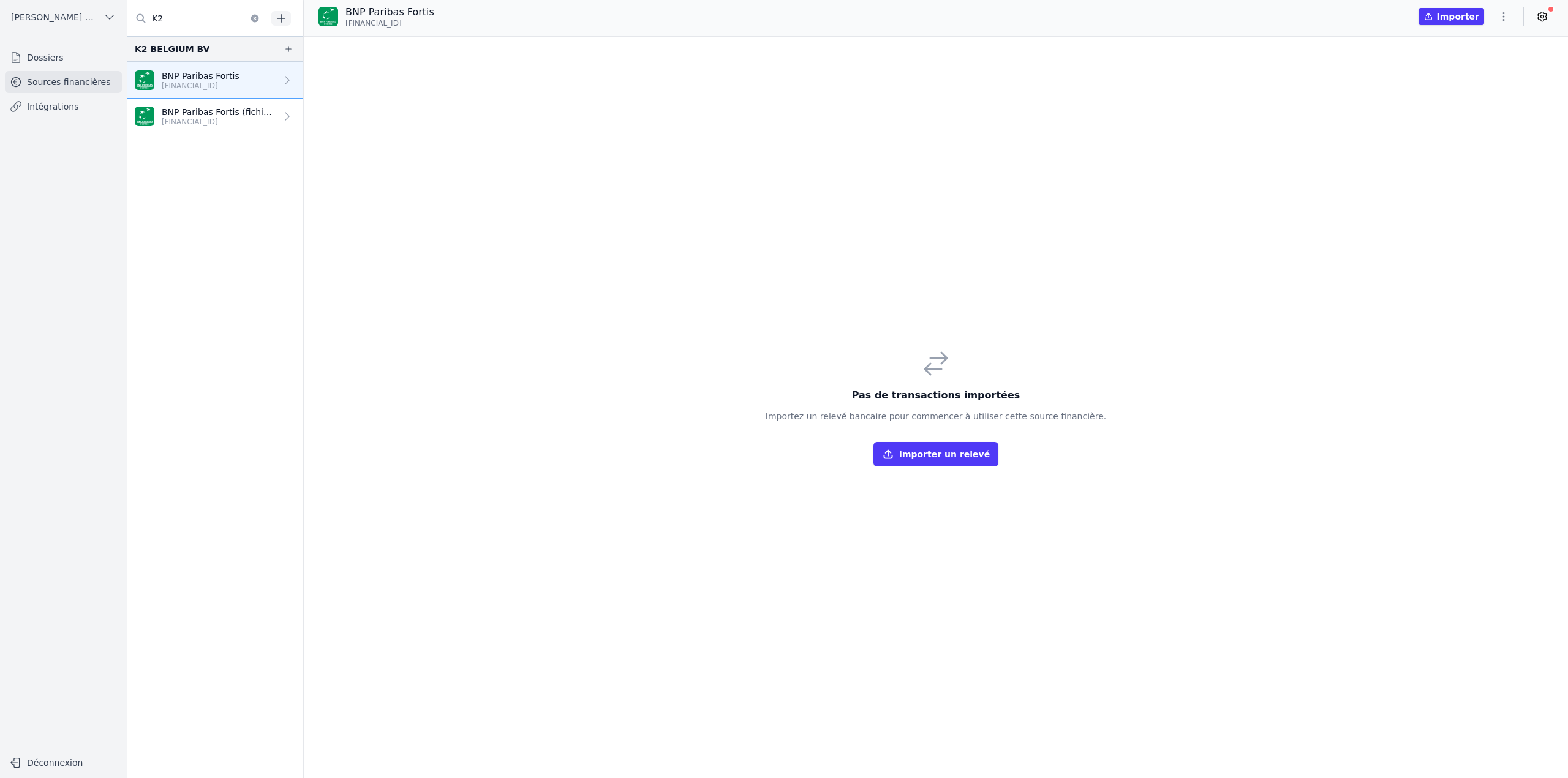
type input "K2"
click at [220, 81] on p "[FINANCIAL_ID]" at bounding box center [201, 86] width 77 height 10
drag, startPoint x: 421, startPoint y: 26, endPoint x: 400, endPoint y: 23, distance: 21.2
click at [400, 23] on p "[FINANCIAL_ID]" at bounding box center [390, 23] width 88 height 10
copy span "9606"
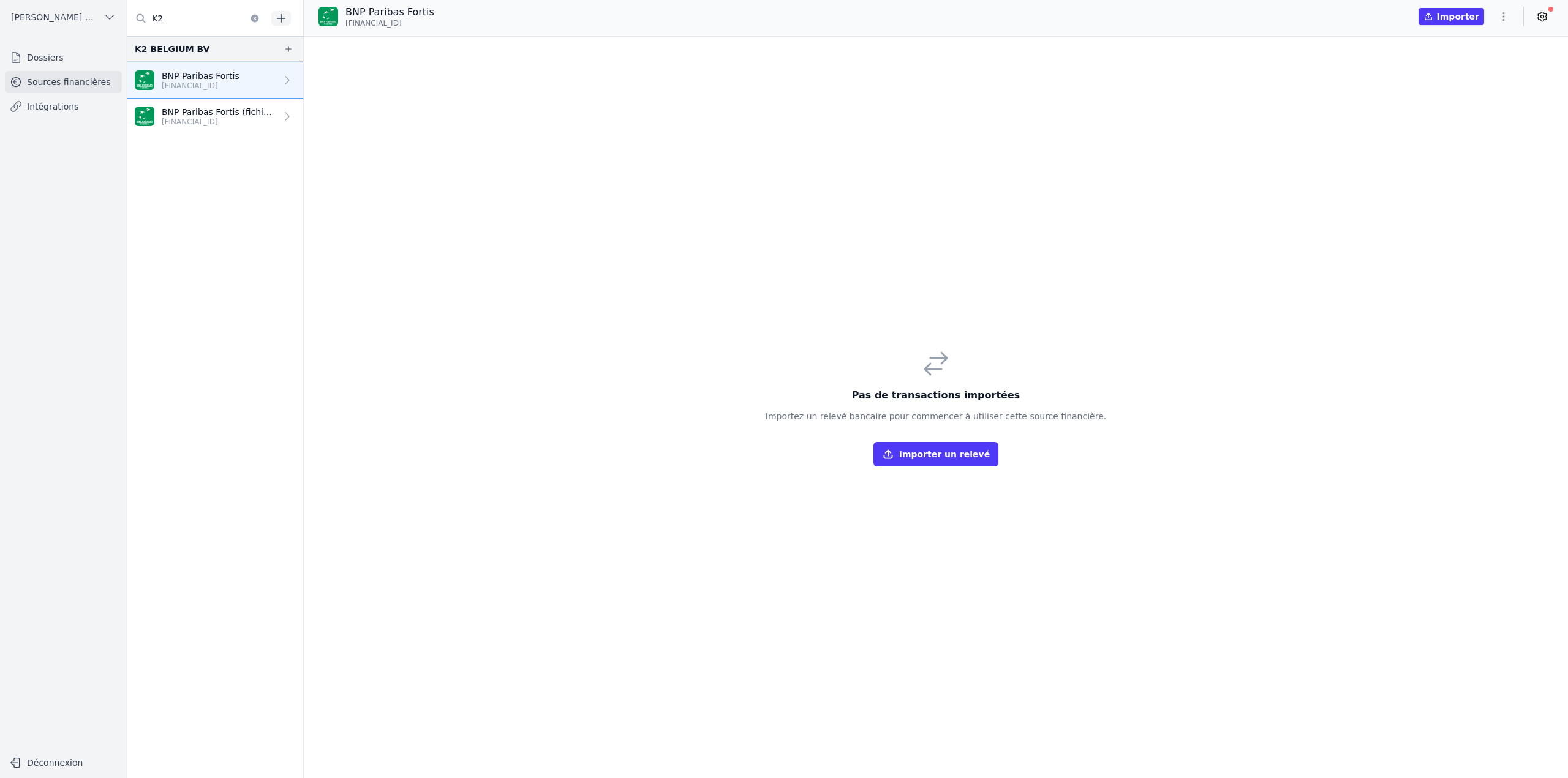
click at [1504, 16] on icon "button" at bounding box center [1504, 16] width 12 height 12
click at [1474, 41] on button "Renommer" at bounding box center [1475, 42] width 88 height 23
click at [484, 10] on icon "submit" at bounding box center [486, 13] width 10 height 10
click at [228, 115] on p "BNP Paribas Fortis (fichiers importés)" at bounding box center [219, 111] width 114 height 12
drag, startPoint x: 427, startPoint y: 8, endPoint x: 600, endPoint y: 22, distance: 173.6
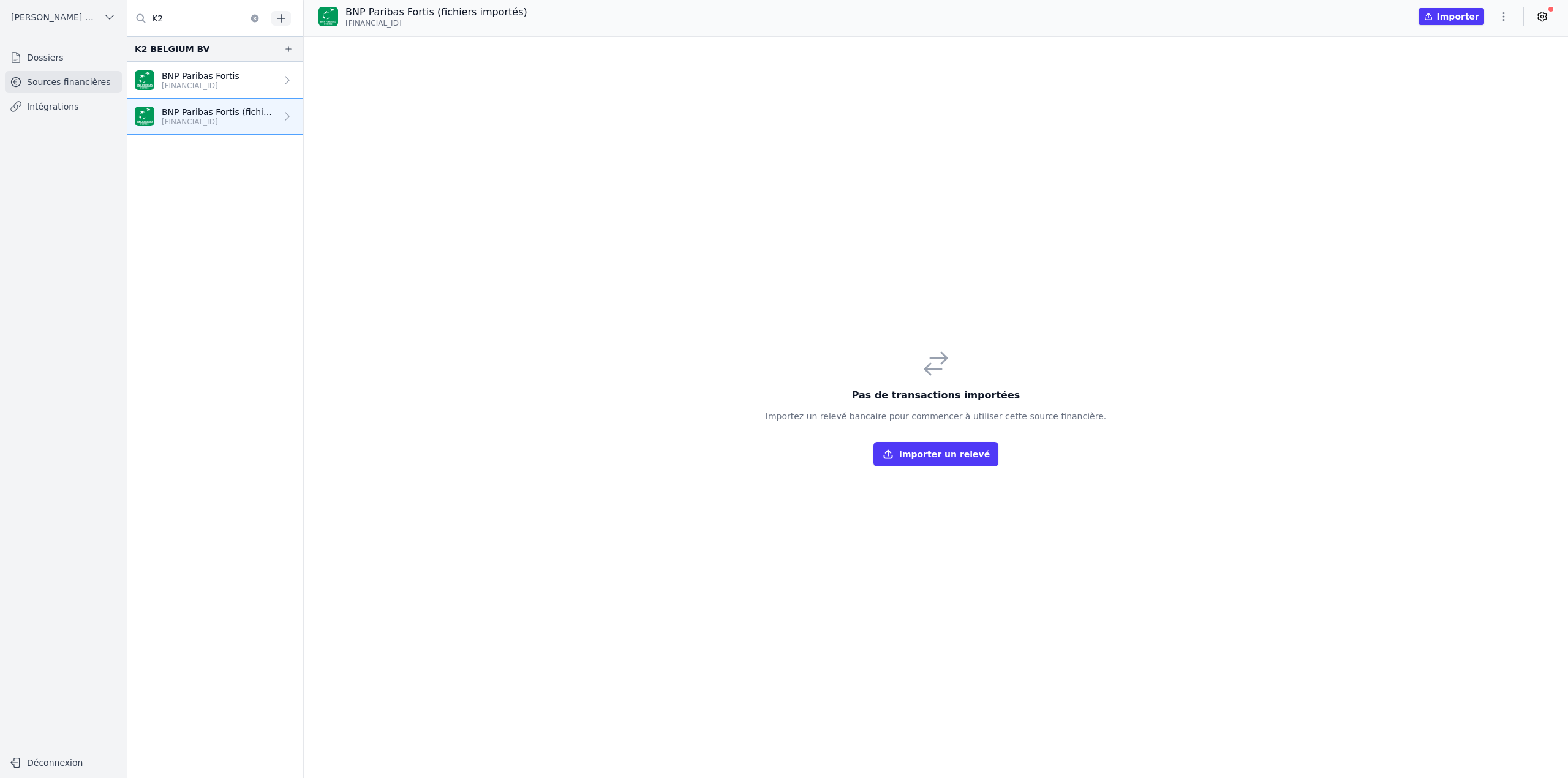
click at [600, 22] on div "BNP Paribas Fortis (fichiers importés) BE10 0019 4455 9404 Importer" at bounding box center [936, 16] width 1264 height 23
copy div "(fichiers importés) BE10 0019 4455 9404"
click at [255, 79] on link "BNP Paribas Fortis BE85 0019 4455 9606" at bounding box center [215, 80] width 176 height 37
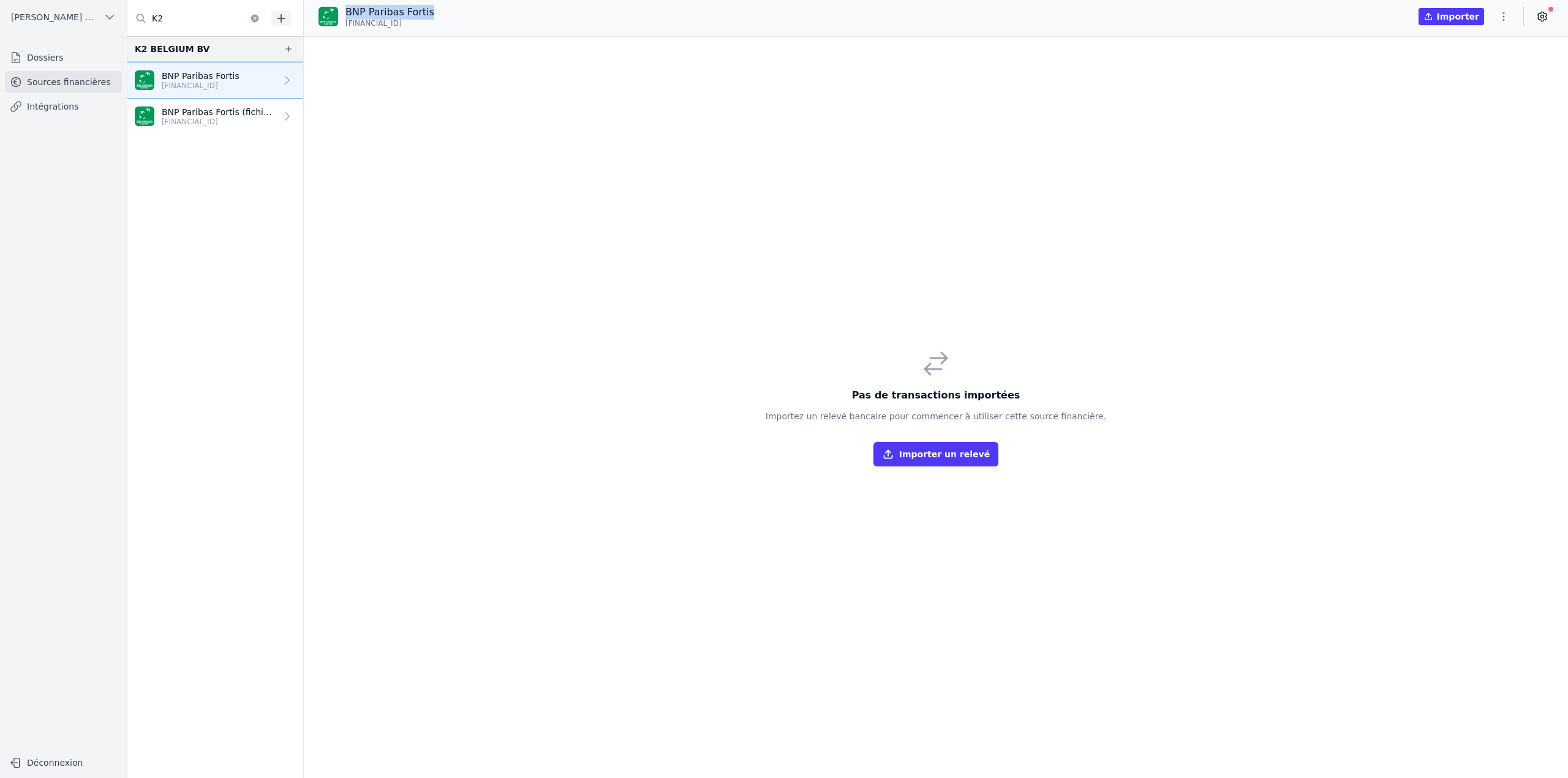
click at [1501, 19] on icon "button" at bounding box center [1504, 16] width 12 height 12
click at [1499, 49] on button "Renommer" at bounding box center [1475, 42] width 88 height 23
paste input "(fichiers importés) BE10 0019 4455 9404"
type input "BNP Paribas Fortis (fichiers importés)"
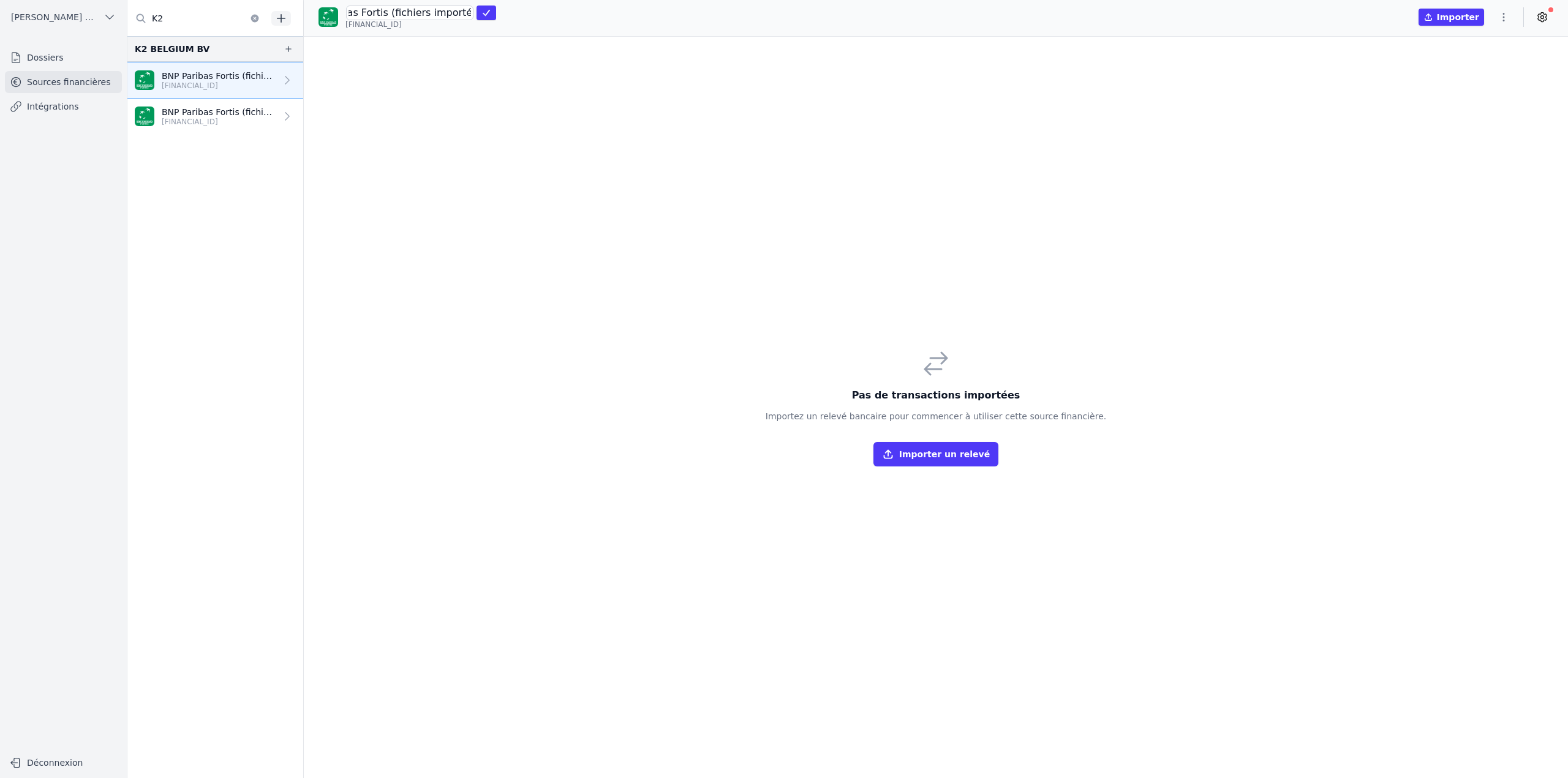
scroll to position [0, 43]
click button "submit" at bounding box center [486, 13] width 19 height 15
click at [557, 187] on div "Pas de transactions importées Importez un relevé bancaire pour commencer à util…" at bounding box center [936, 407] width 1264 height 741
click at [200, 81] on p "[FINANCIAL_ID]" at bounding box center [219, 86] width 114 height 10
click at [184, 81] on p "[FINANCIAL_ID]" at bounding box center [219, 86] width 114 height 10
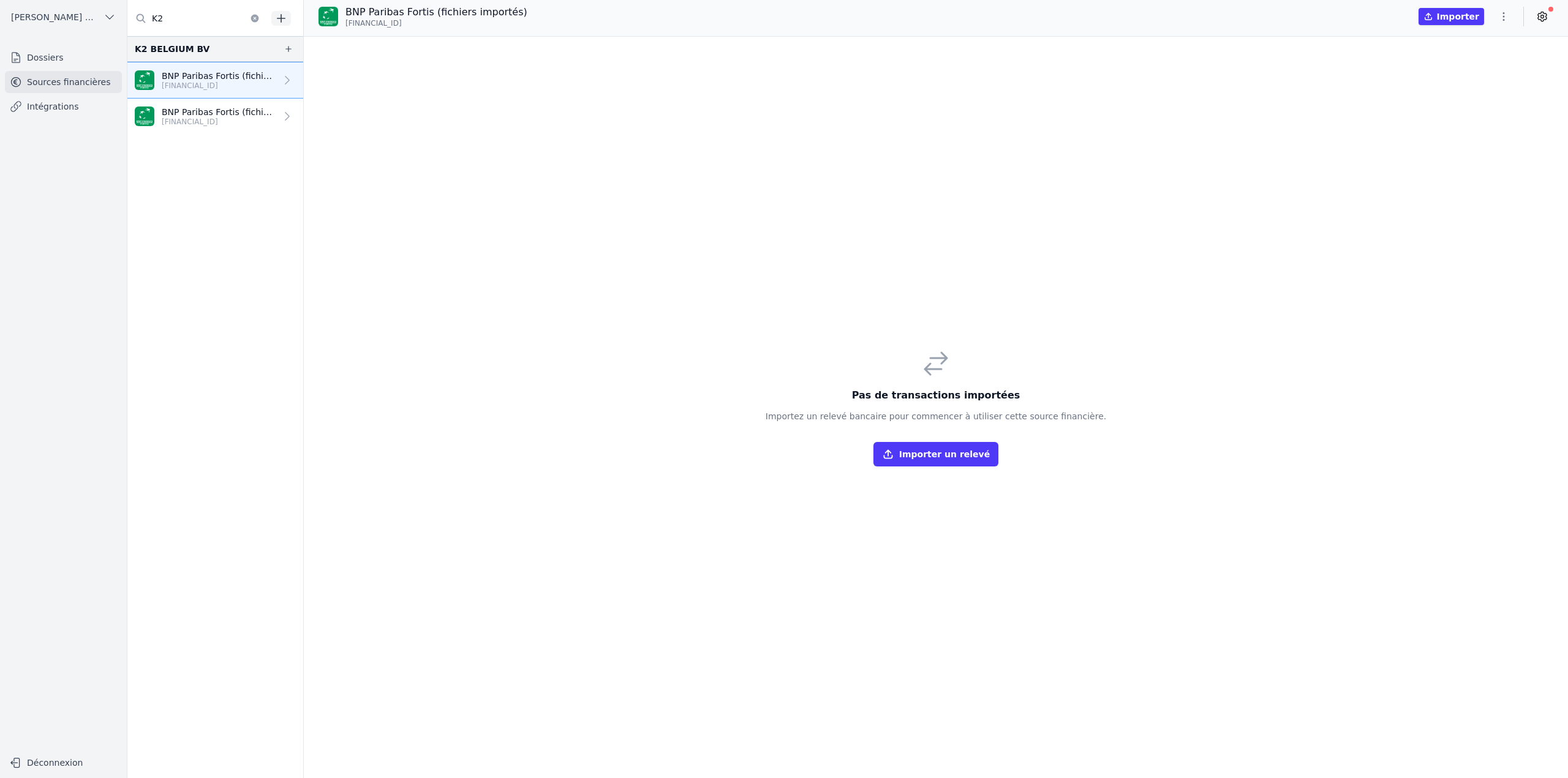
click at [919, 465] on button "Importer un relevé" at bounding box center [936, 454] width 125 height 25
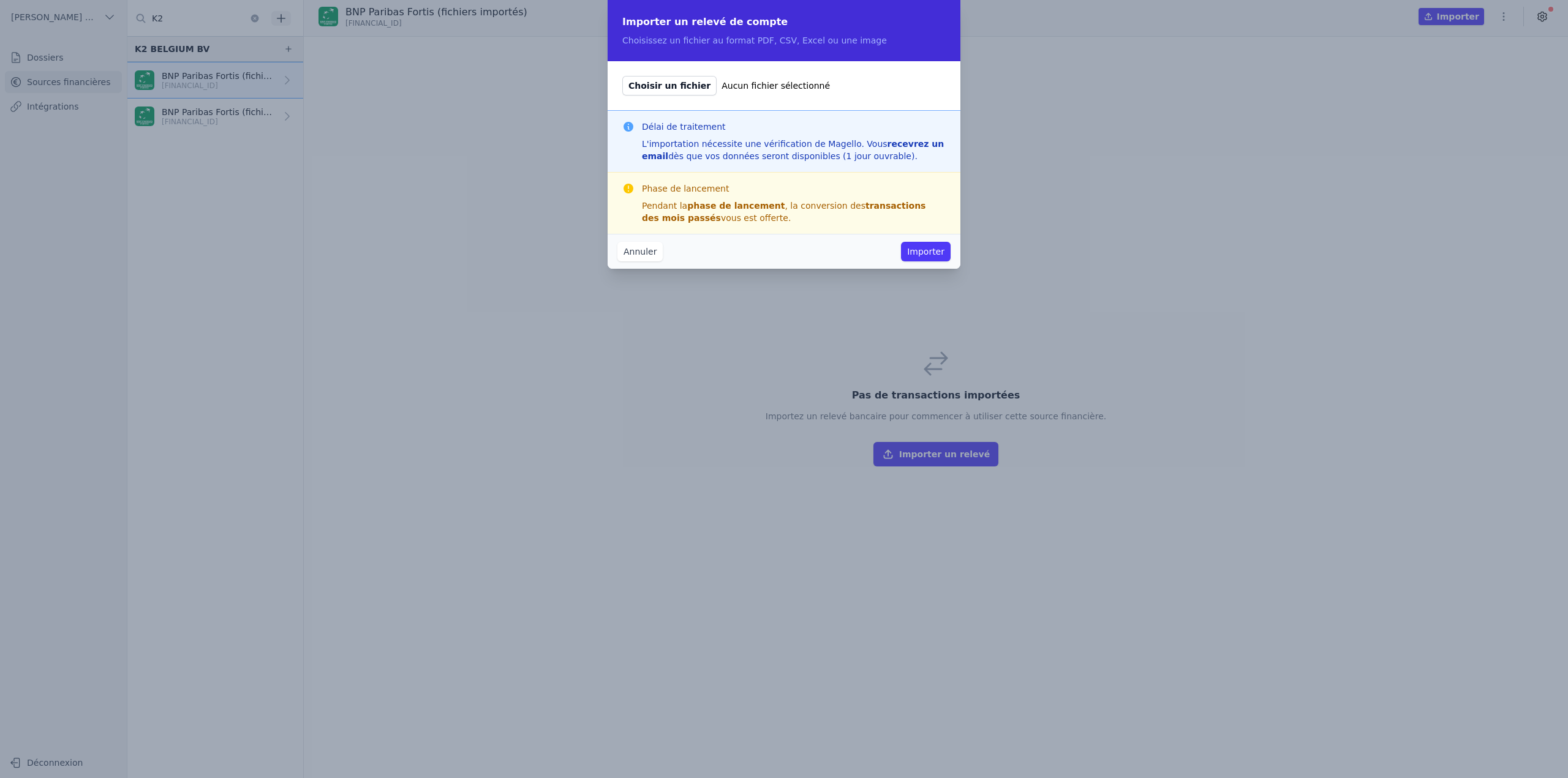
click at [679, 82] on span "Choisir un fichier" at bounding box center [670, 85] width 94 height 19
click at [623, 75] on input "Choisir un fichier Aucun fichier sélectionné" at bounding box center [622, 75] width 1 height 1
click at [664, 82] on span "Choisir un fichier" at bounding box center [670, 85] width 94 height 19
click at [623, 75] on input "Choisir un fichier Aucun fichier sélectionné" at bounding box center [622, 75] width 1 height 1
type input "C:\fakepath\BE10001944559404-EX-2024-1.pdf"
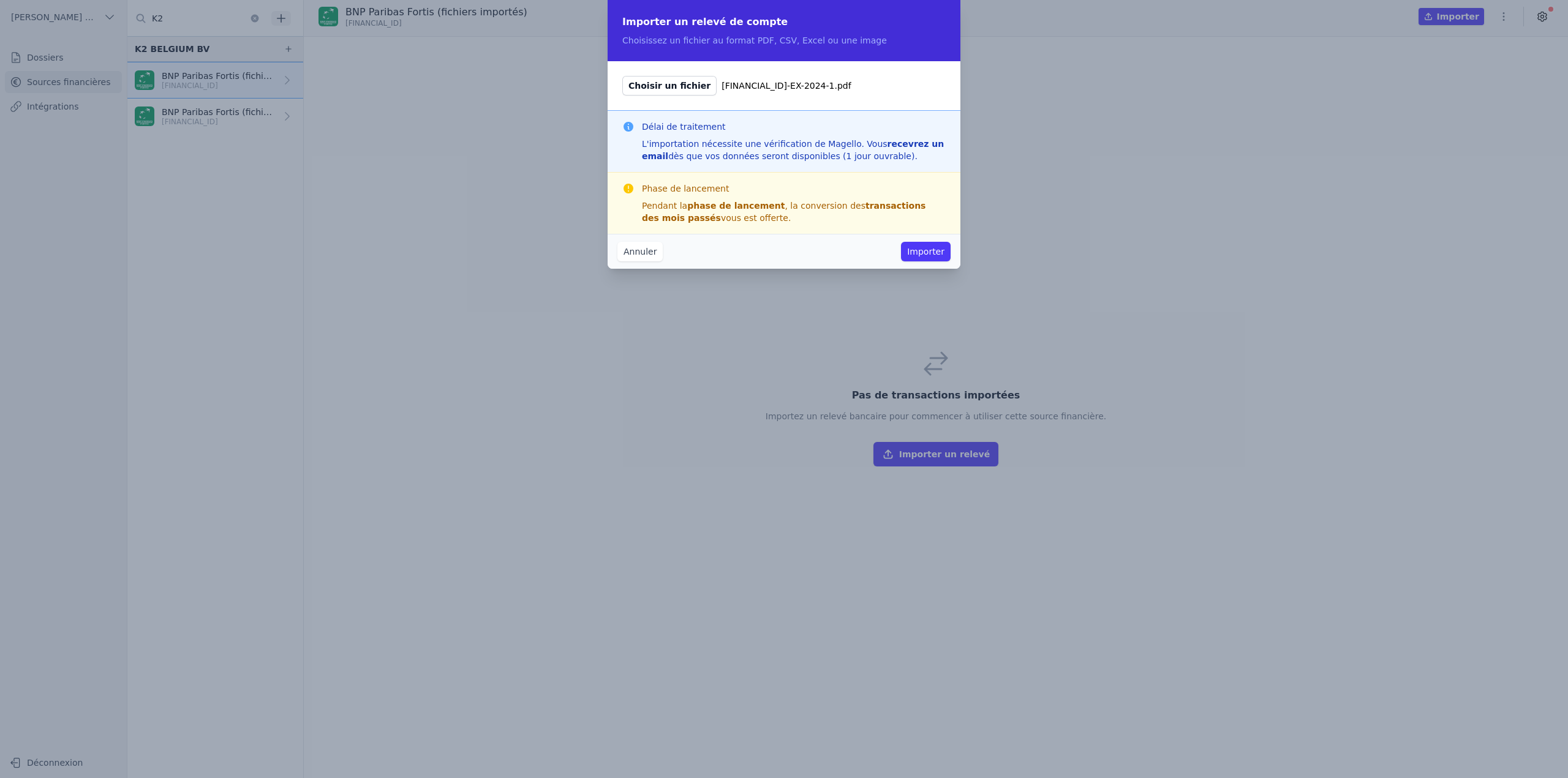
click at [940, 257] on button "Importer" at bounding box center [926, 251] width 50 height 19
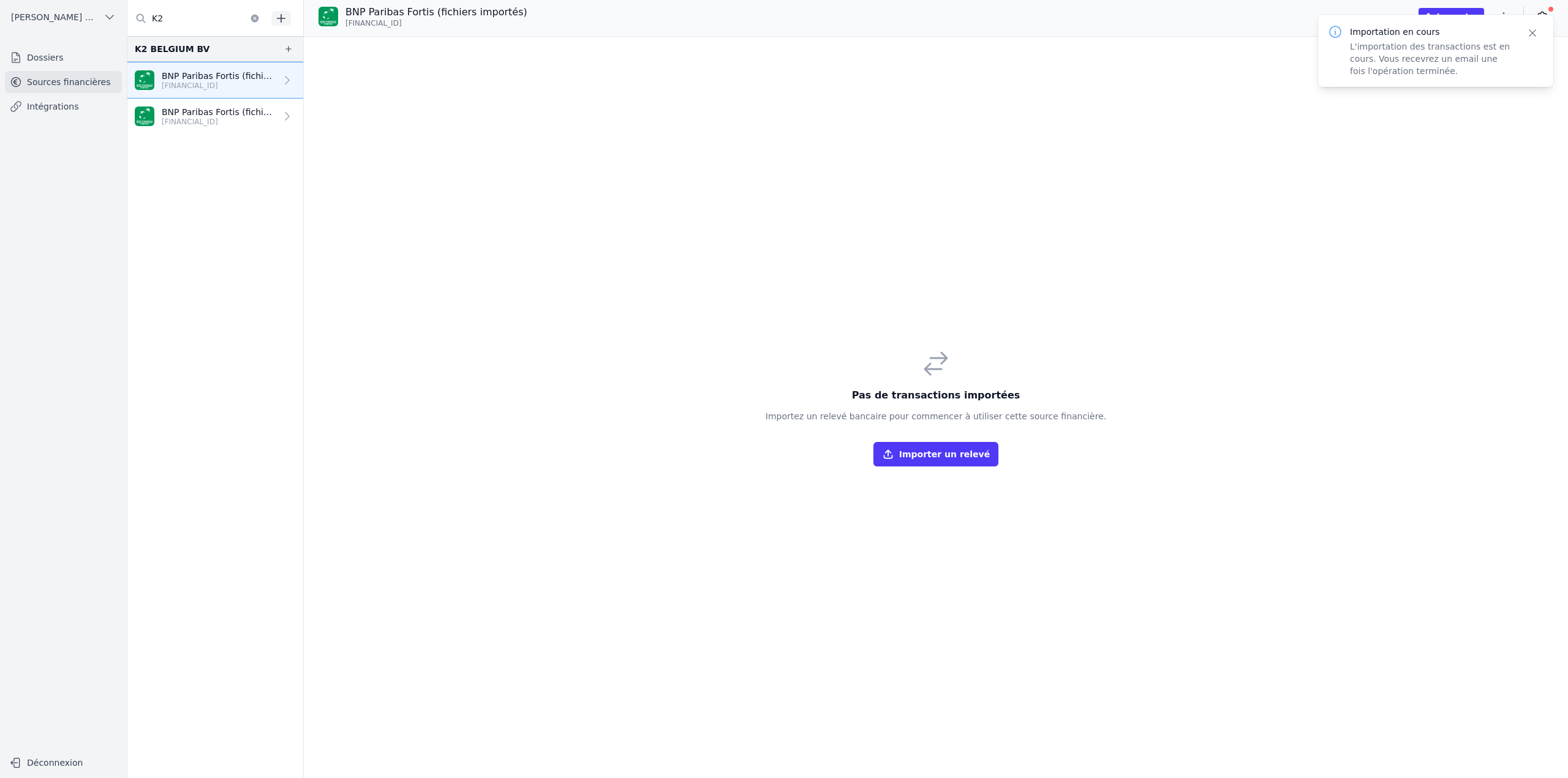
click at [237, 117] on p "[FINANCIAL_ID]" at bounding box center [219, 122] width 114 height 10
click at [249, 114] on p "BNP Paribas Fortis (fichiers importés)" at bounding box center [219, 111] width 114 height 12
click at [246, 118] on p "[FINANCIAL_ID]" at bounding box center [219, 122] width 114 height 10
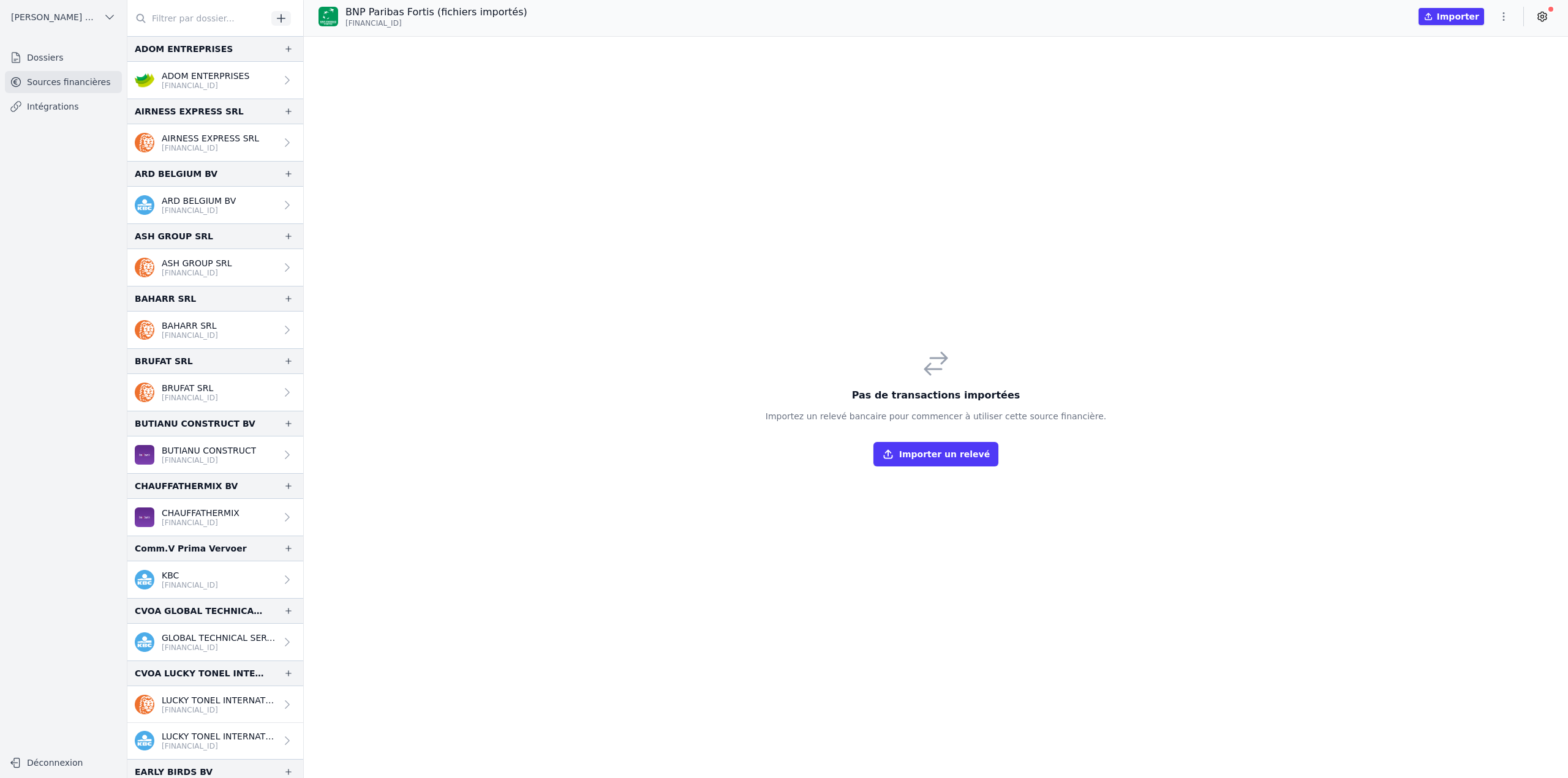
click at [220, 23] on input "text" at bounding box center [197, 18] width 140 height 22
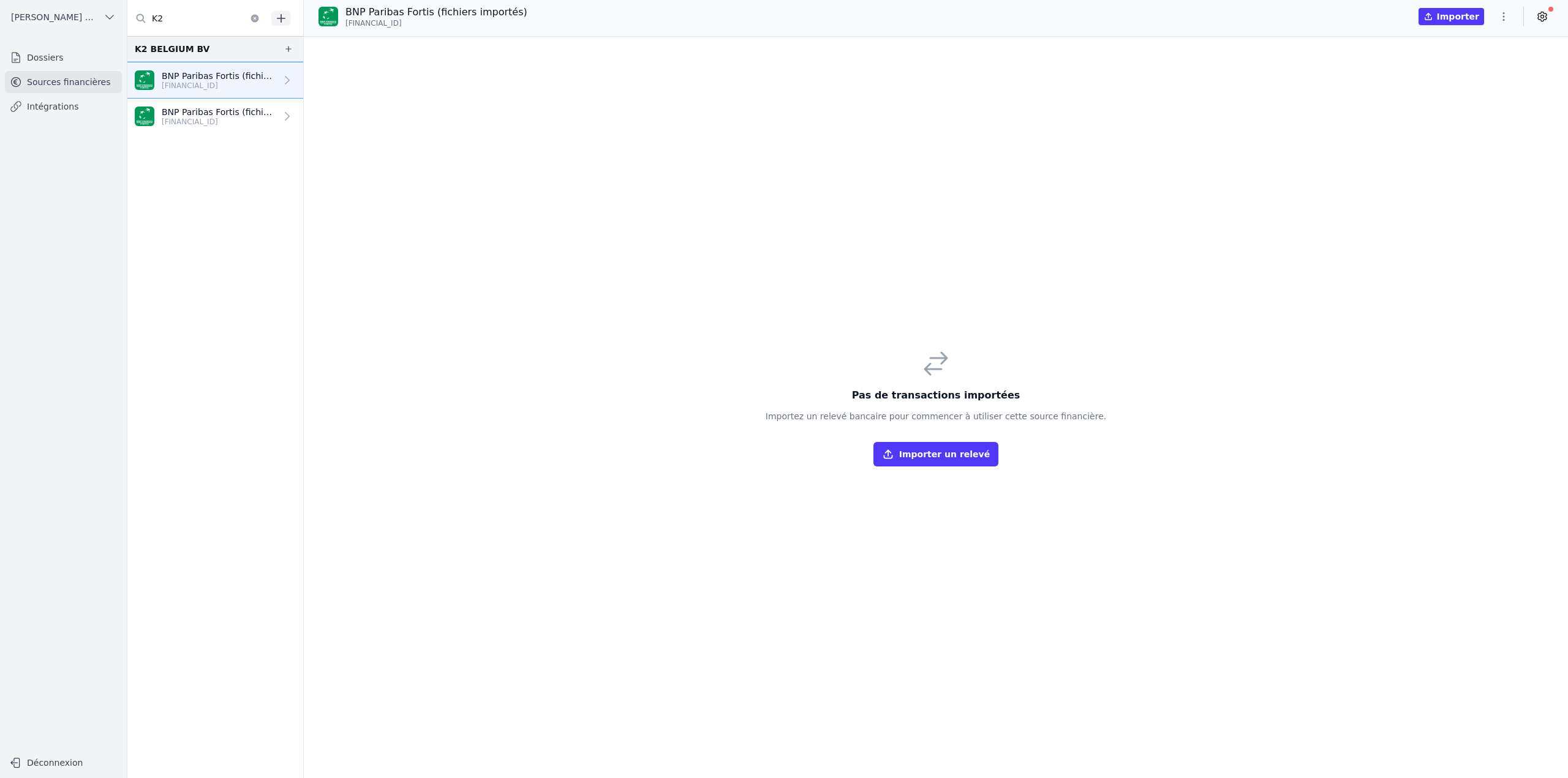
type input "K2"
click at [242, 116] on p "BNP Paribas Fortis (fichiers importés)" at bounding box center [219, 111] width 114 height 12
click at [661, 250] on div "Pas de transactions importées Importez un relevé bancaire pour commencer à util…" at bounding box center [936, 407] width 1264 height 741
click at [911, 450] on button "Importer un relevé" at bounding box center [936, 454] width 125 height 25
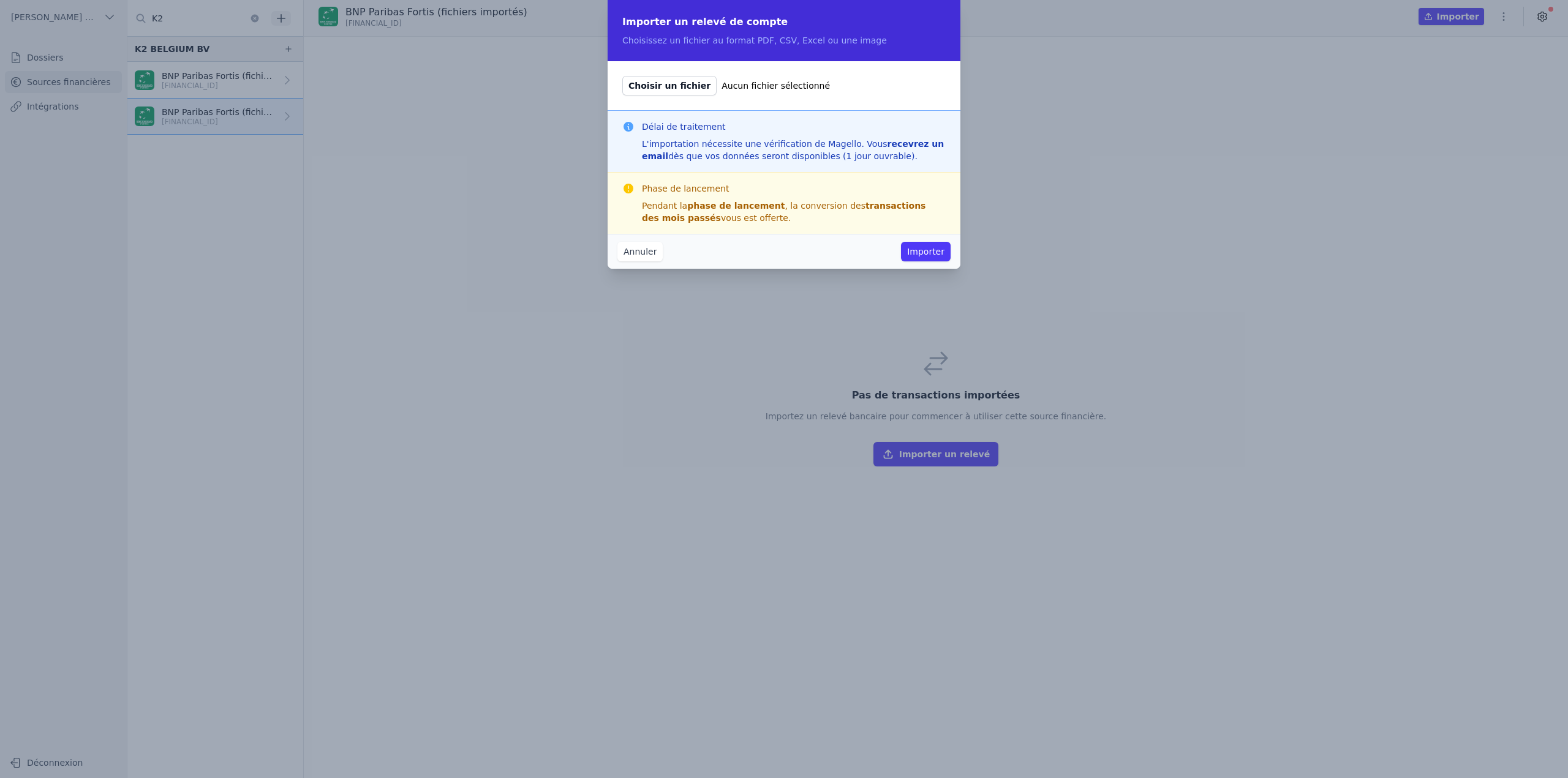
click at [677, 79] on span "Choisir un fichier" at bounding box center [670, 85] width 94 height 19
click at [623, 75] on input "Choisir un fichier Aucun fichier sélectionné" at bounding box center [622, 75] width 1 height 1
type input "C:\fakepath\[FINANCIAL_ID]-EX-2024-1.pdf"
click at [909, 251] on button "Importer" at bounding box center [926, 251] width 50 height 19
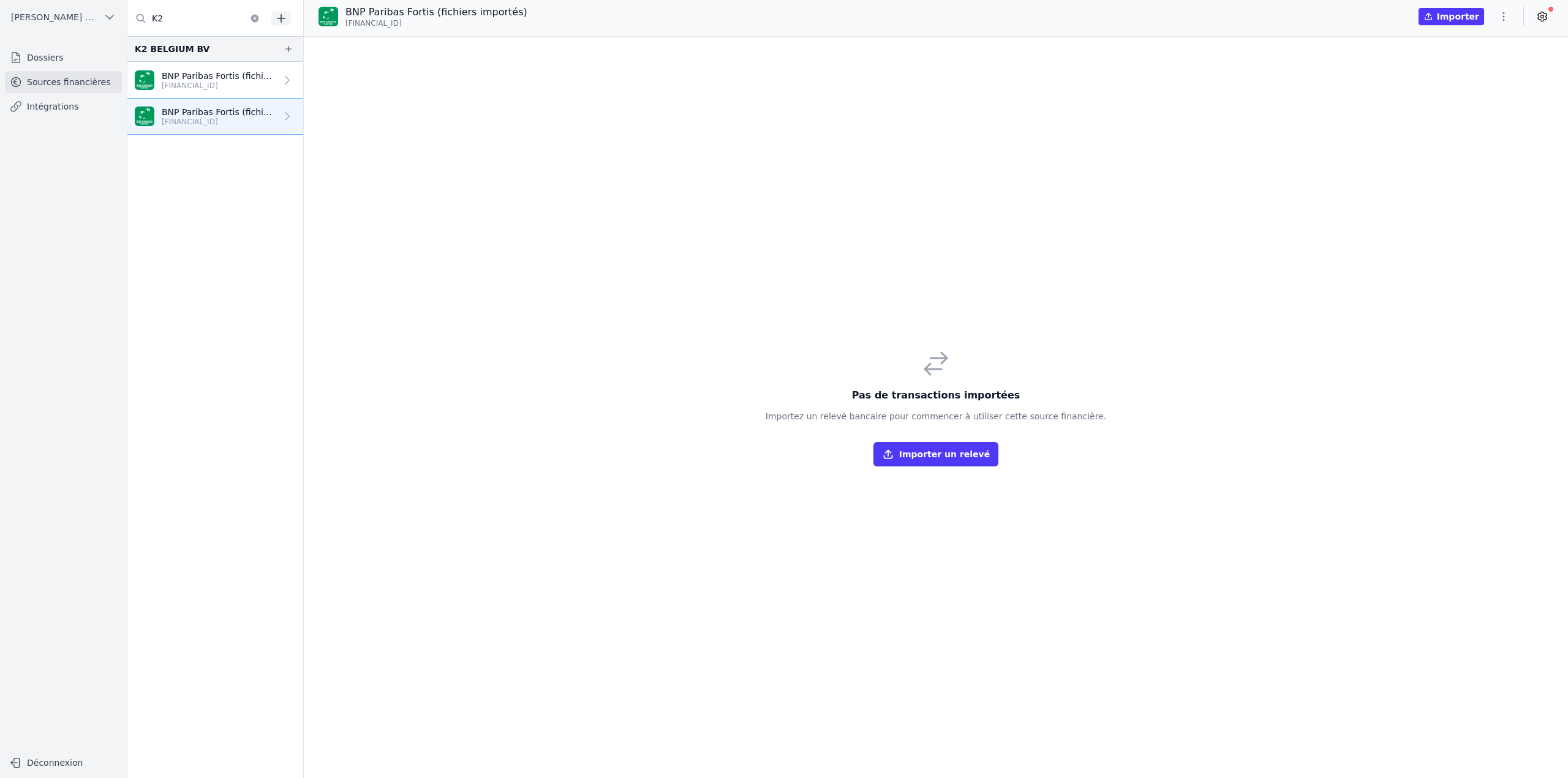
click at [1501, 14] on icon "button" at bounding box center [1504, 16] width 12 height 12
click at [1480, 46] on button "Renommer" at bounding box center [1475, 42] width 88 height 23
type input "BNP Paribas Fortis (fichiers importés) 9606"
click at [484, 14] on icon "submit" at bounding box center [486, 13] width 6 height 6
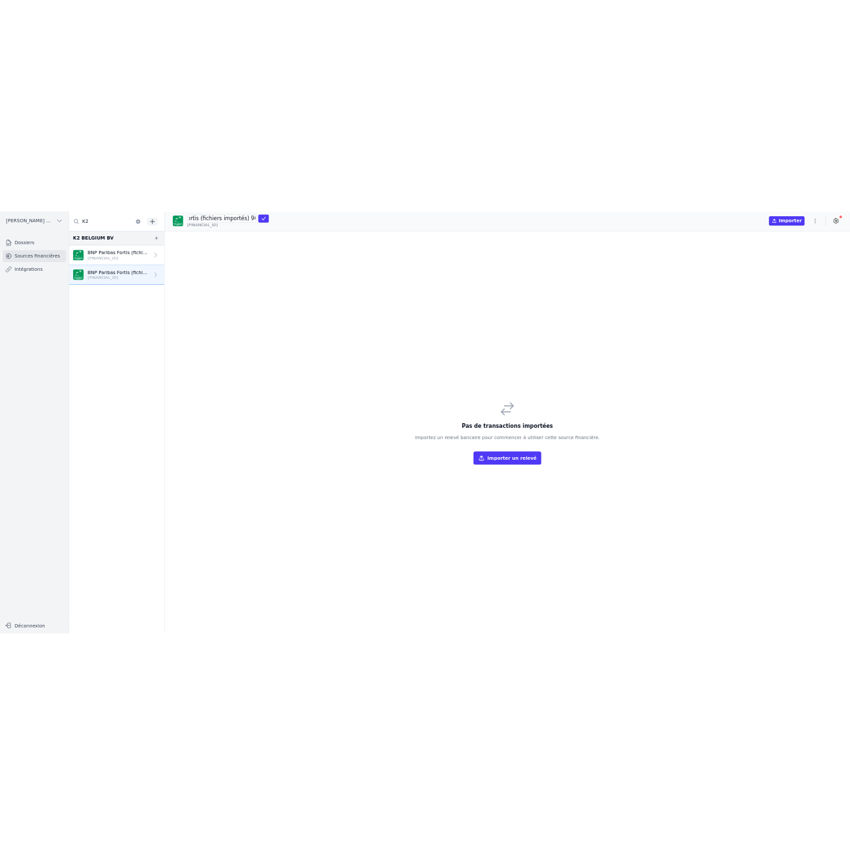
scroll to position [0, 0]
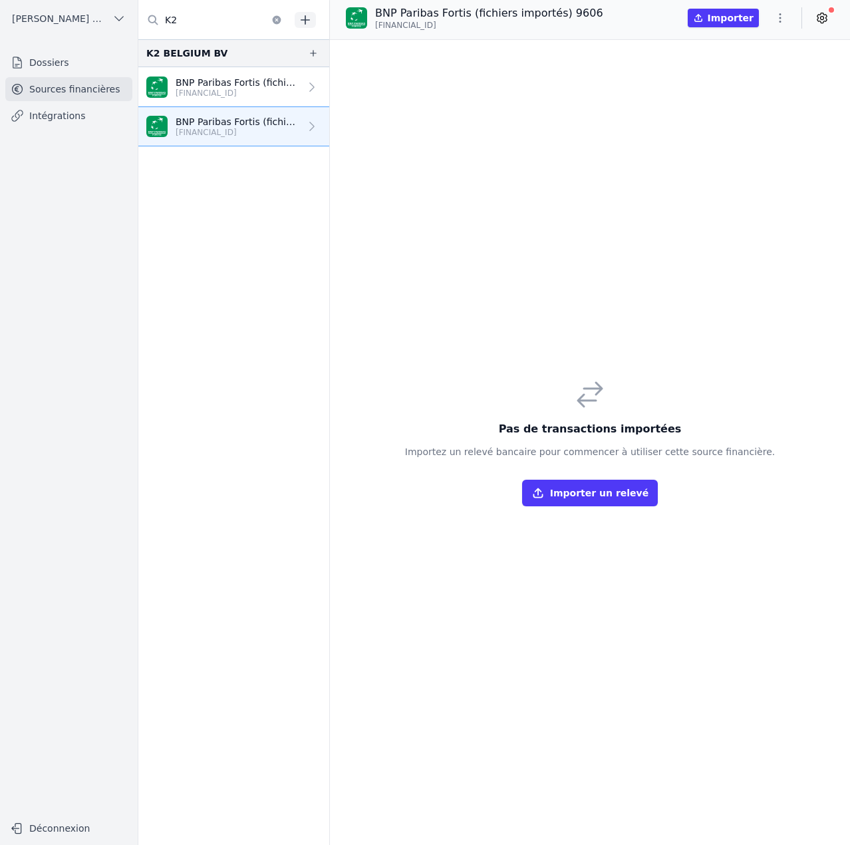
click at [247, 96] on p "BE10 0019 4455 9404" at bounding box center [238, 93] width 124 height 11
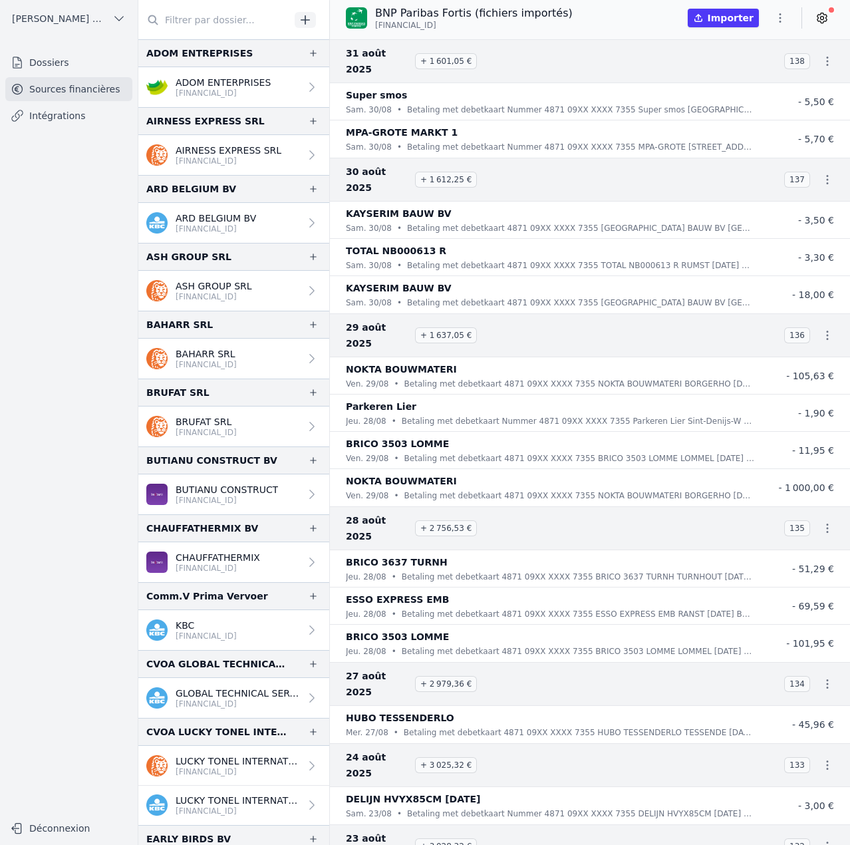
click at [222, 23] on input "text" at bounding box center [214, 20] width 152 height 24
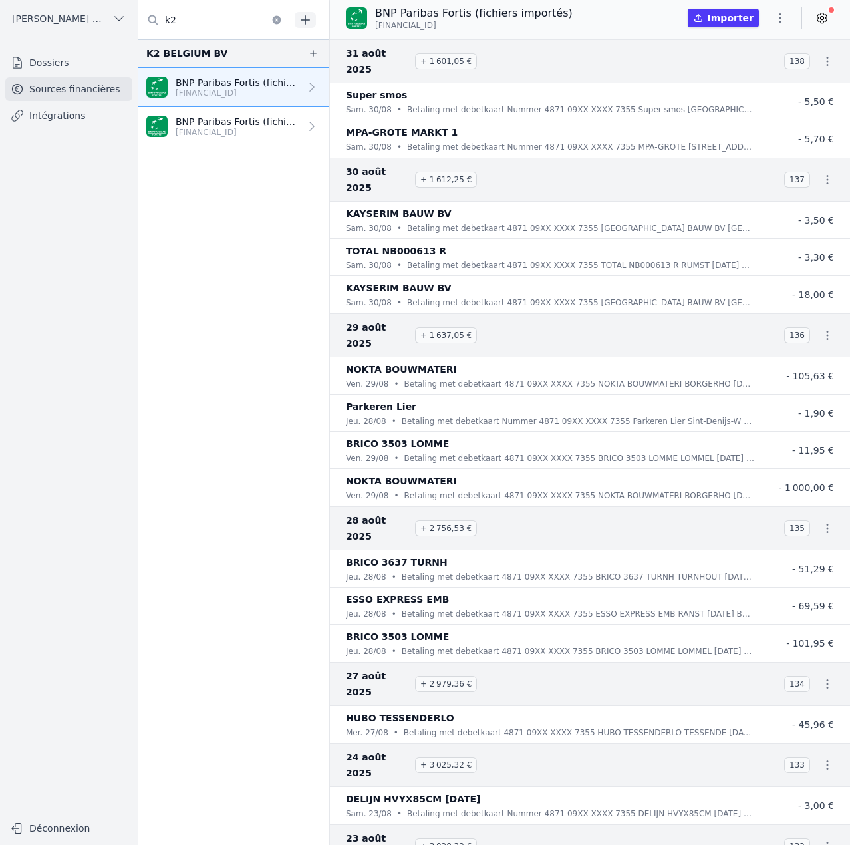
type input "k2"
click at [238, 129] on p "[FINANCIAL_ID]" at bounding box center [238, 132] width 124 height 11
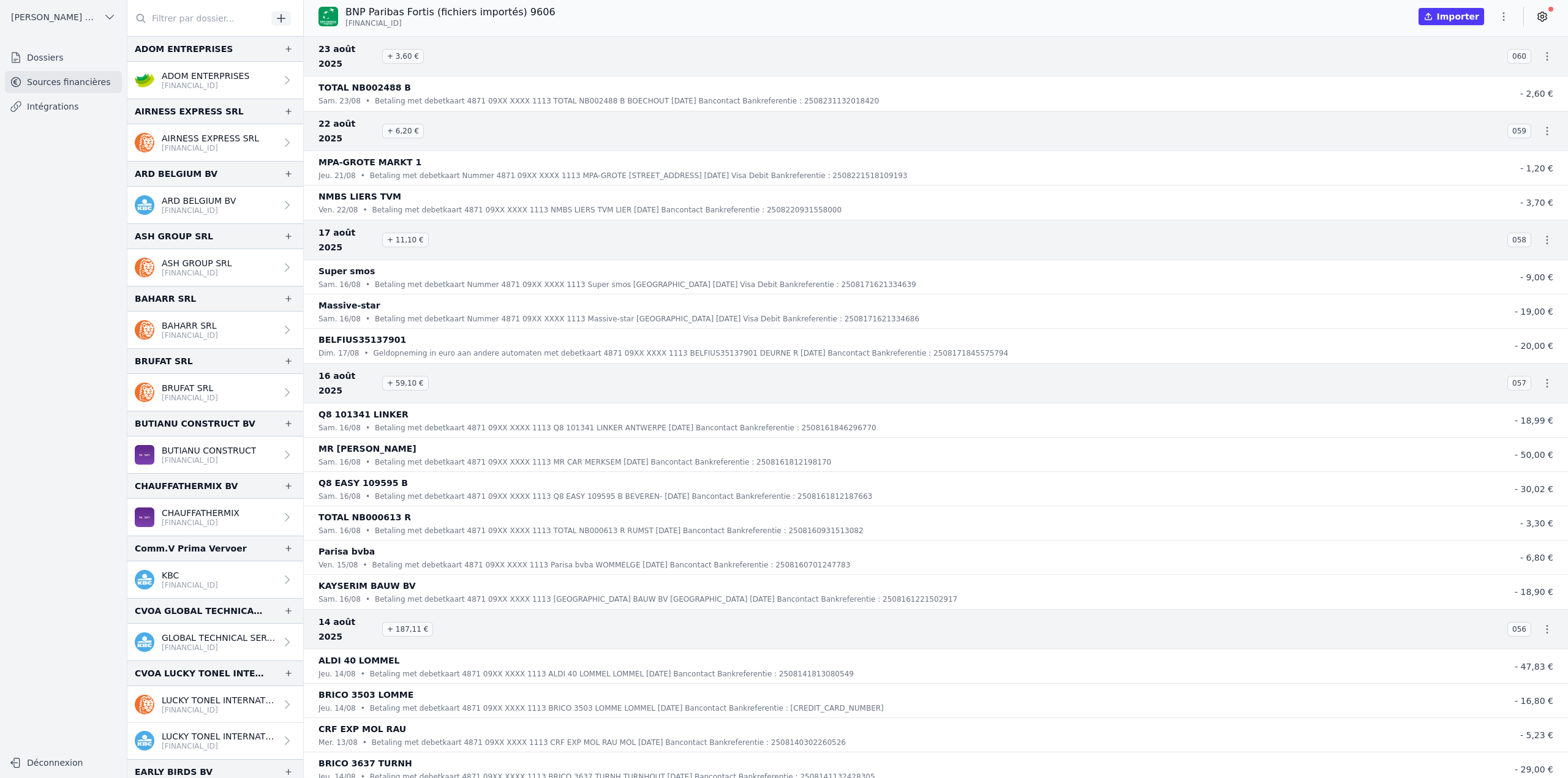
click at [1500, 17] on icon "button" at bounding box center [1504, 16] width 12 height 12
click at [1480, 43] on button "Renommer" at bounding box center [1475, 42] width 88 height 23
drag, startPoint x: 443, startPoint y: 14, endPoint x: 654, endPoint y: 36, distance: 212.1
click at [638, 33] on div "BNP Paribas Fortis (fichiers importés) 9606 [FINANCIAL_ID] Importer" at bounding box center [936, 18] width 1264 height 37
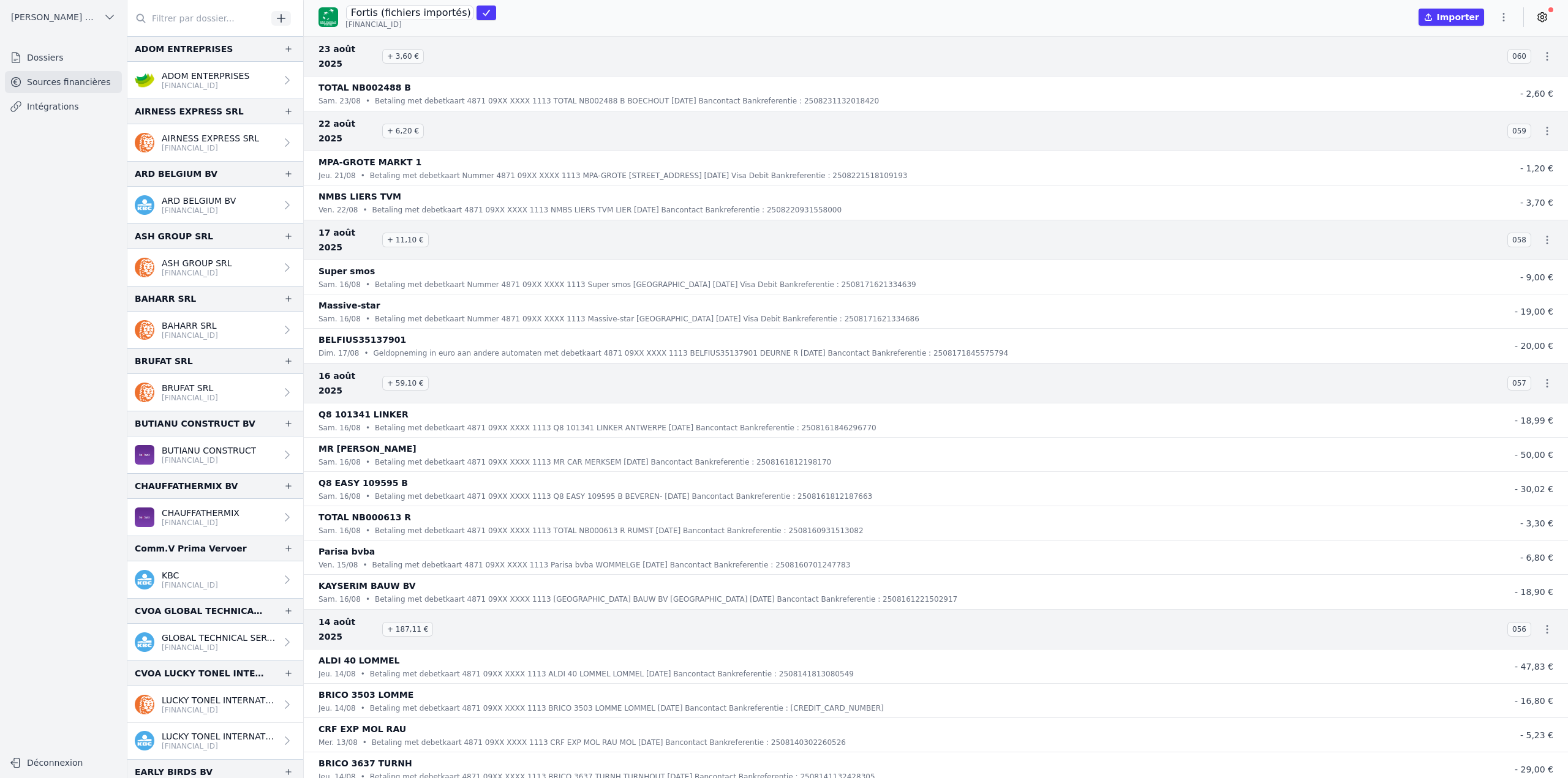
scroll to position [0, 47]
type input "BNP Paribas Fortis (fichiers importés)"
click at [486, 14] on icon "submit" at bounding box center [486, 13] width 10 height 10
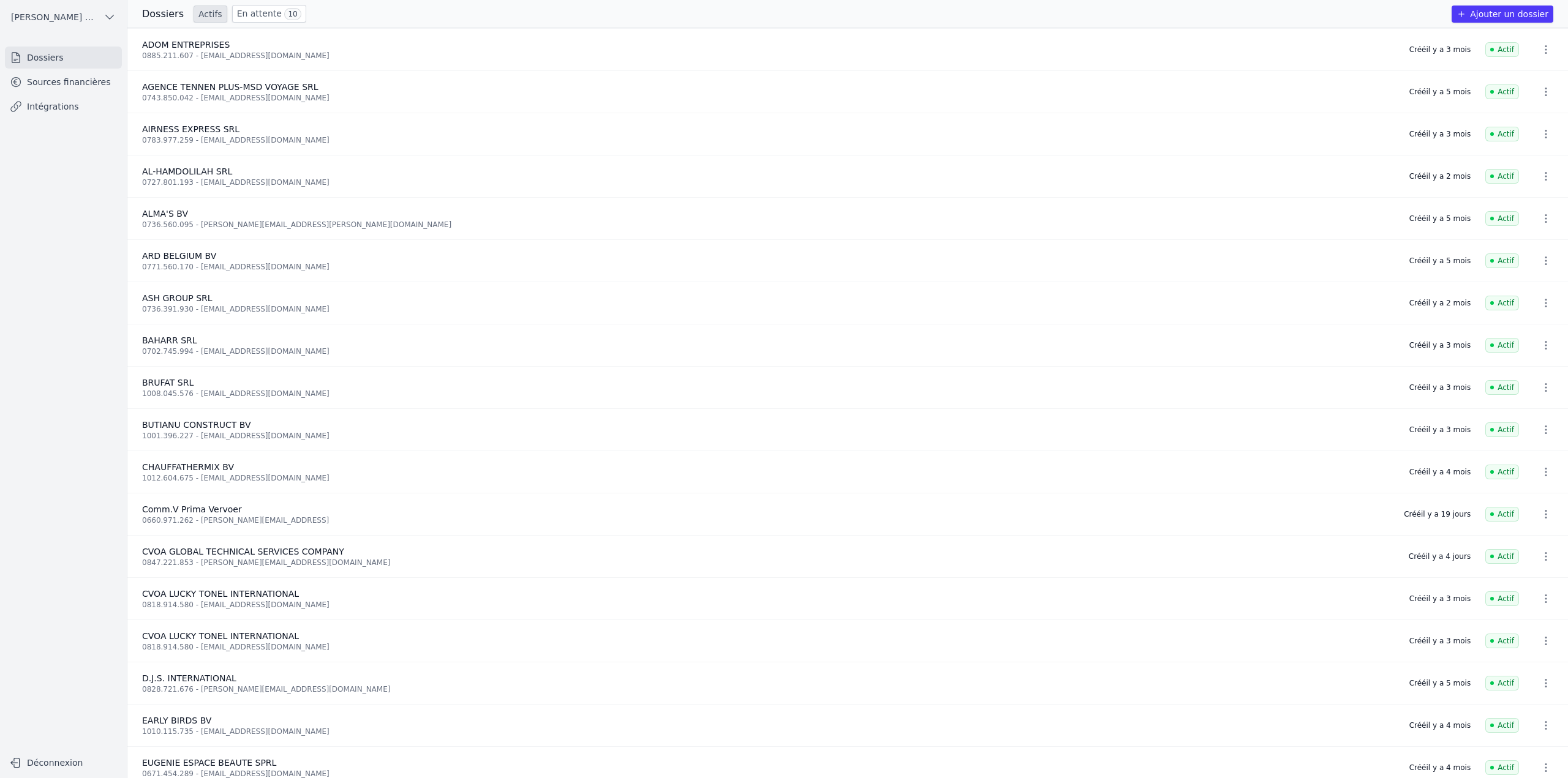
click at [265, 17] on link "En attente 10" at bounding box center [269, 13] width 74 height 17
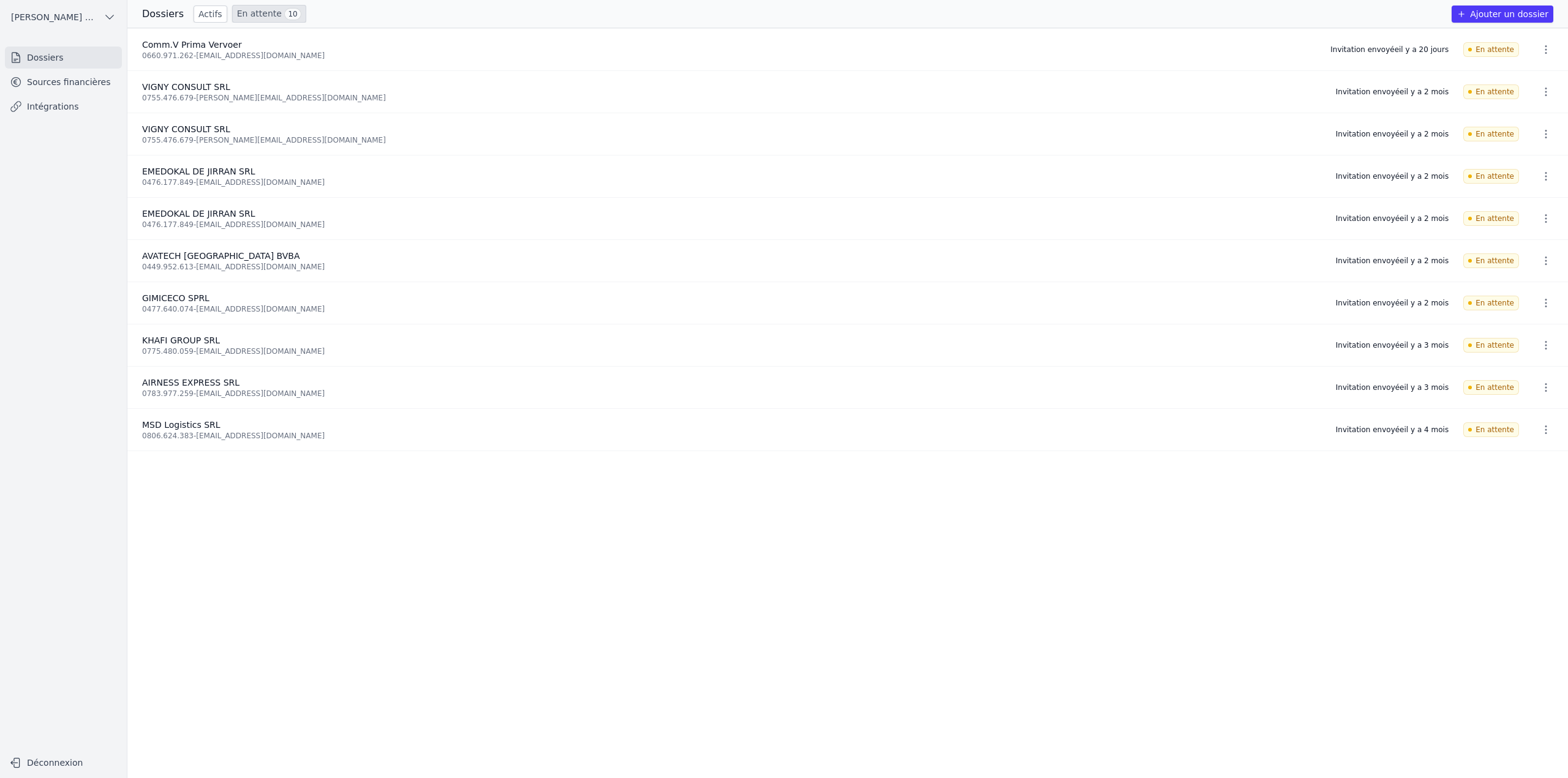
click at [197, 13] on link "Actifs" at bounding box center [210, 14] width 34 height 17
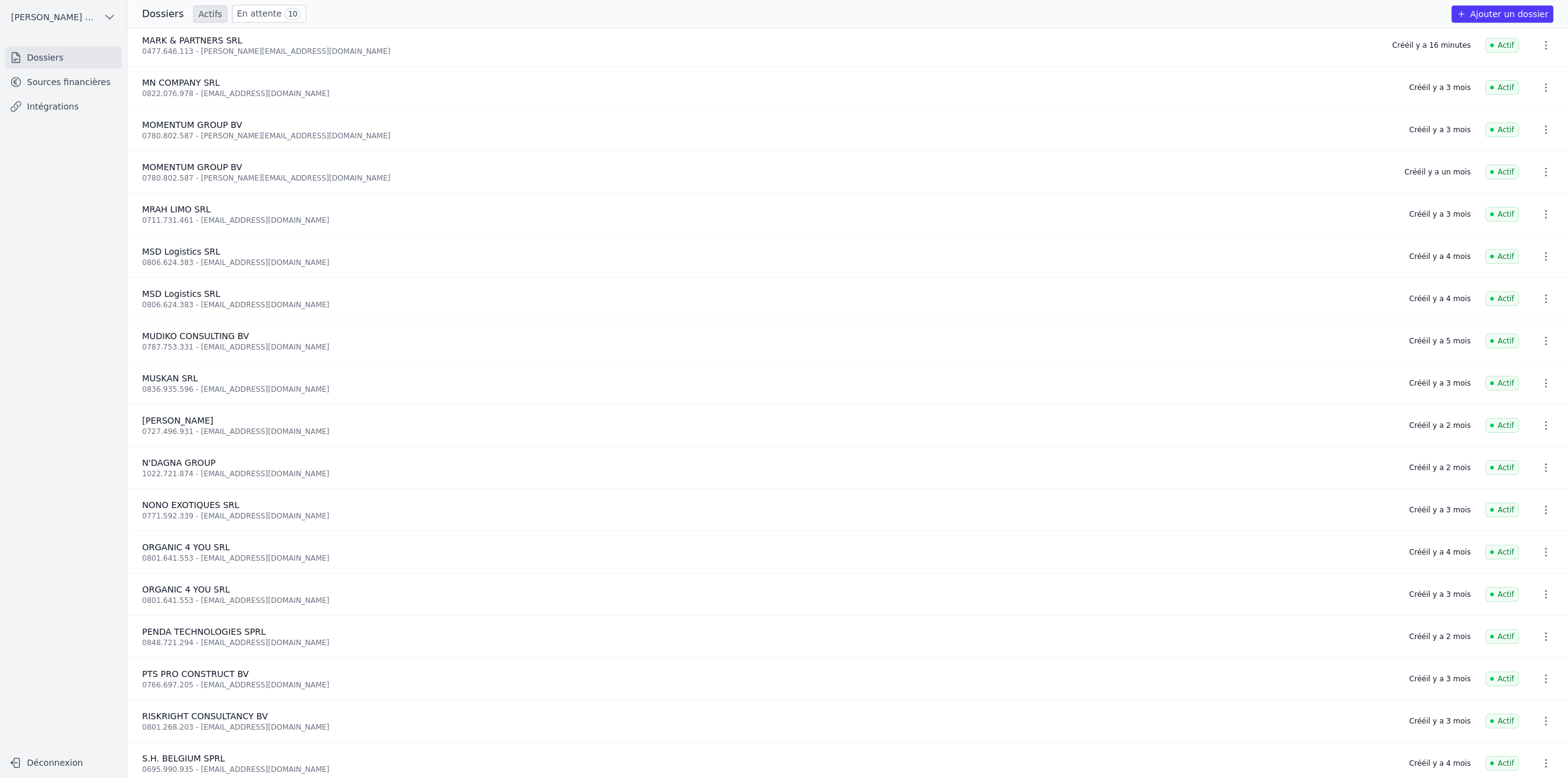
scroll to position [1040, 0]
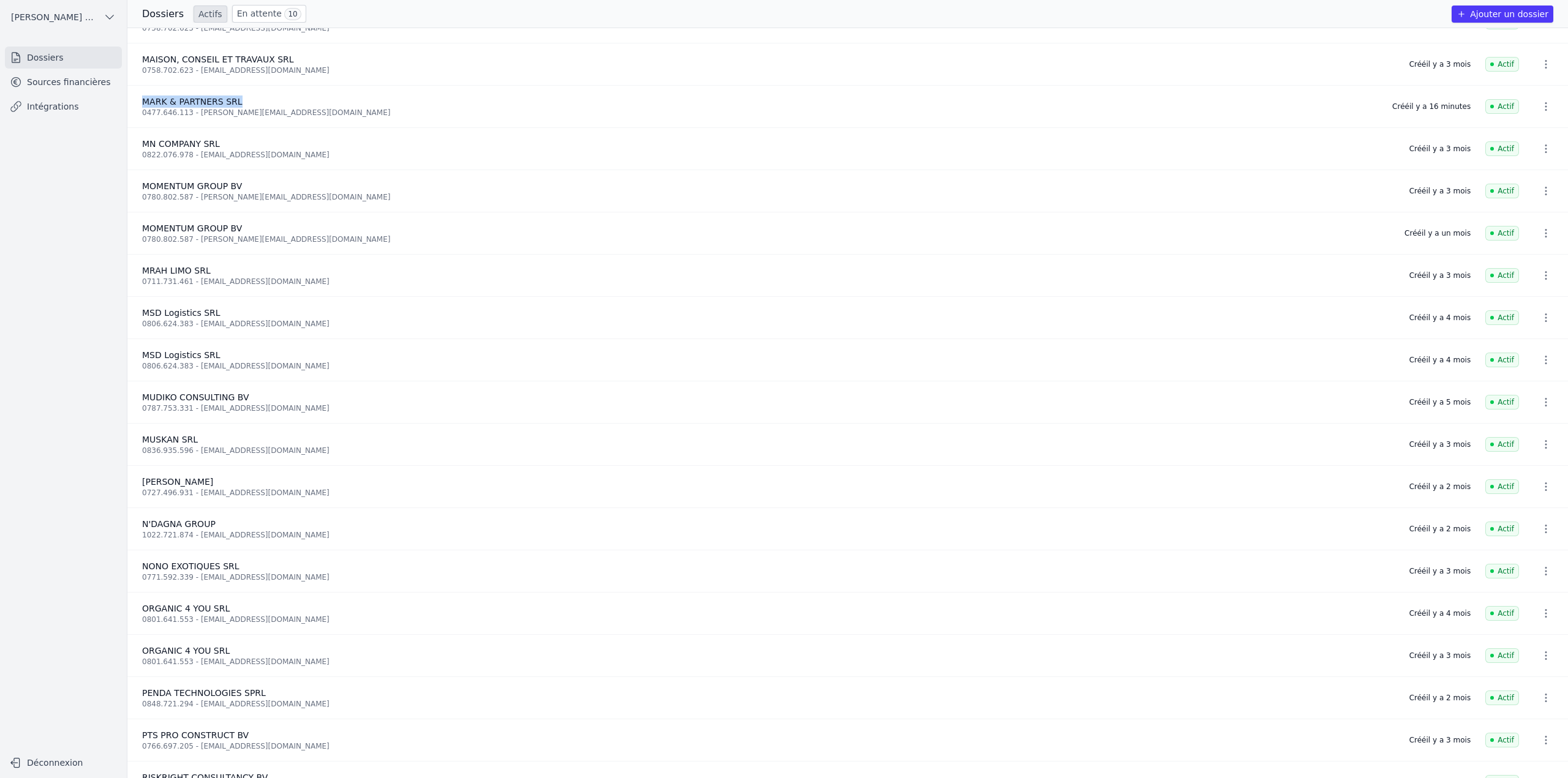
drag, startPoint x: 140, startPoint y: 100, endPoint x: 243, endPoint y: 101, distance: 103.0
click at [243, 101] on li "MARK & PARTNERS SRL 0477.646.113 - a.kaba@kbp-experts.com Créé il y a 16 minute…" at bounding box center [848, 107] width 1441 height 42
click at [56, 83] on link "Sources financières" at bounding box center [63, 82] width 117 height 22
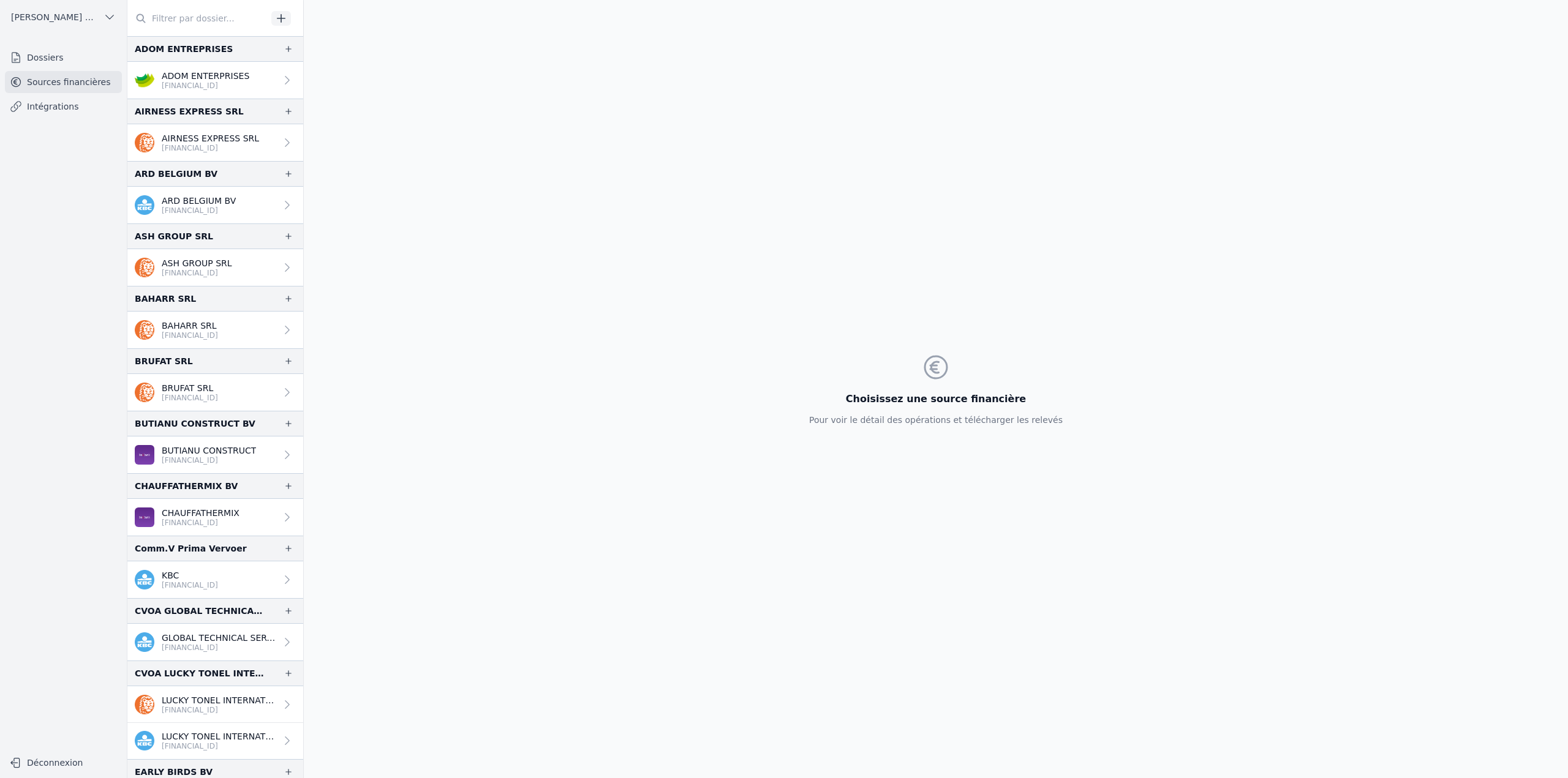
click at [201, 22] on input "text" at bounding box center [197, 18] width 140 height 22
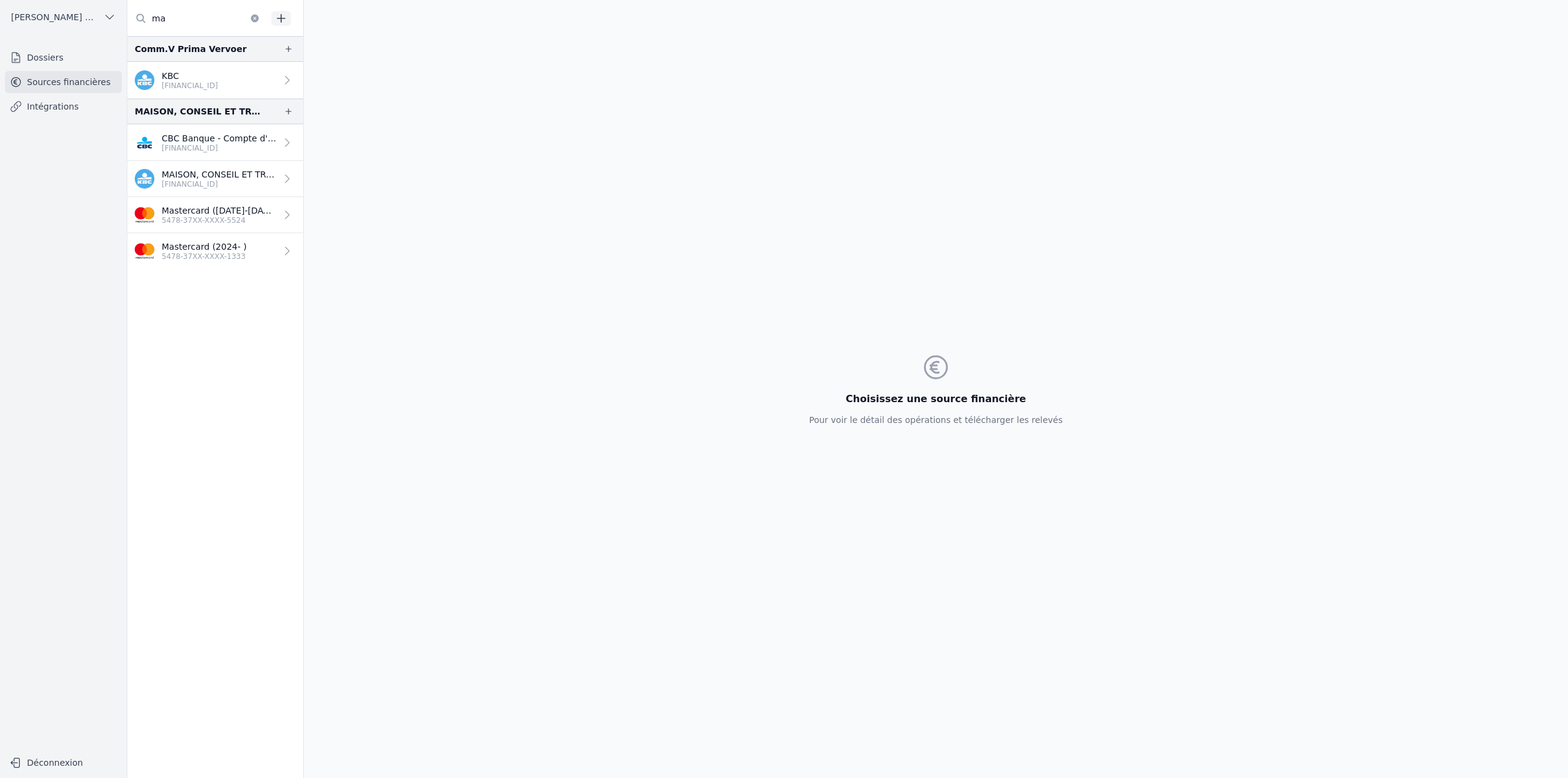
type input "m"
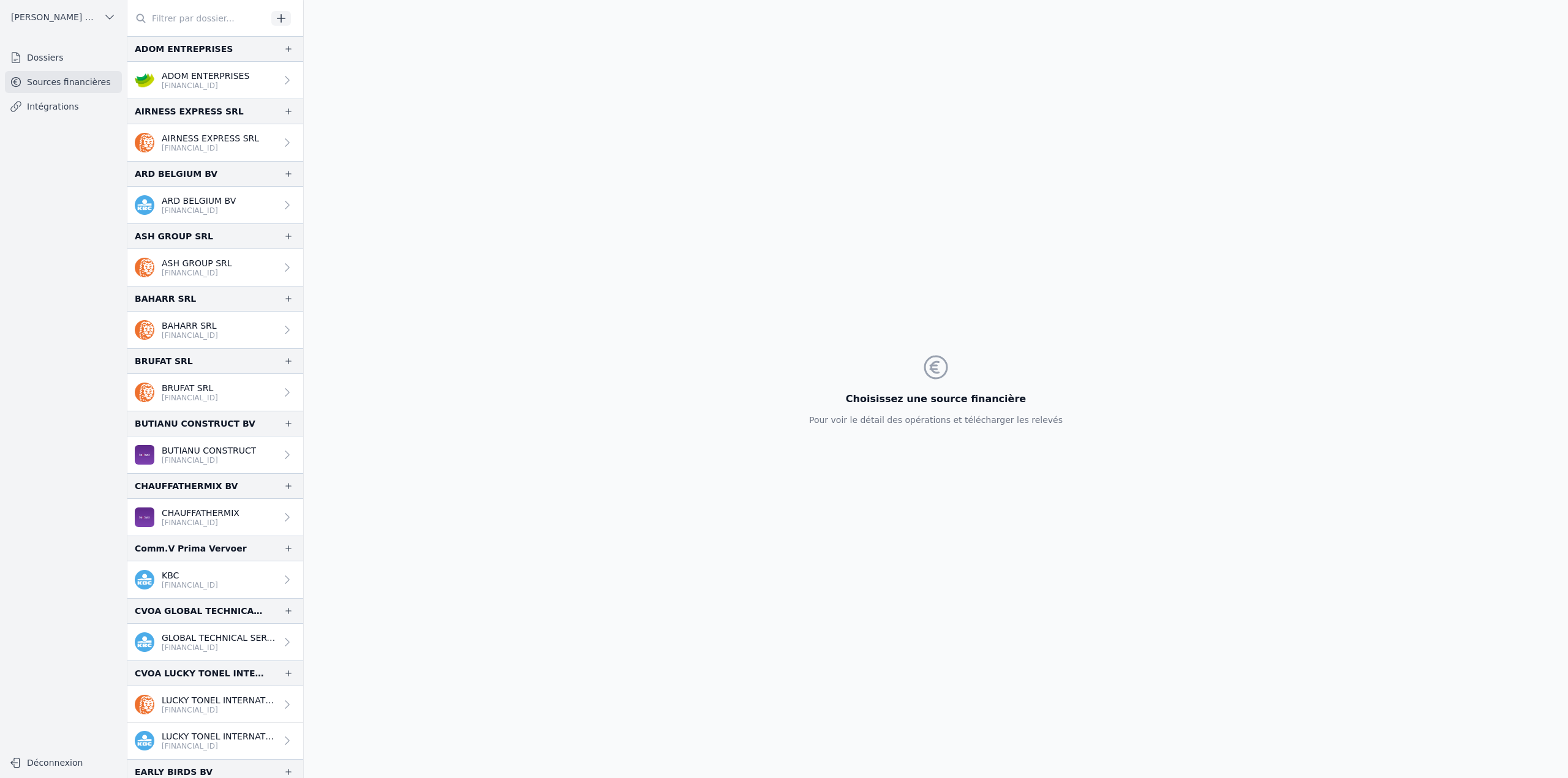
click at [286, 20] on icon "button" at bounding box center [281, 17] width 12 height 12
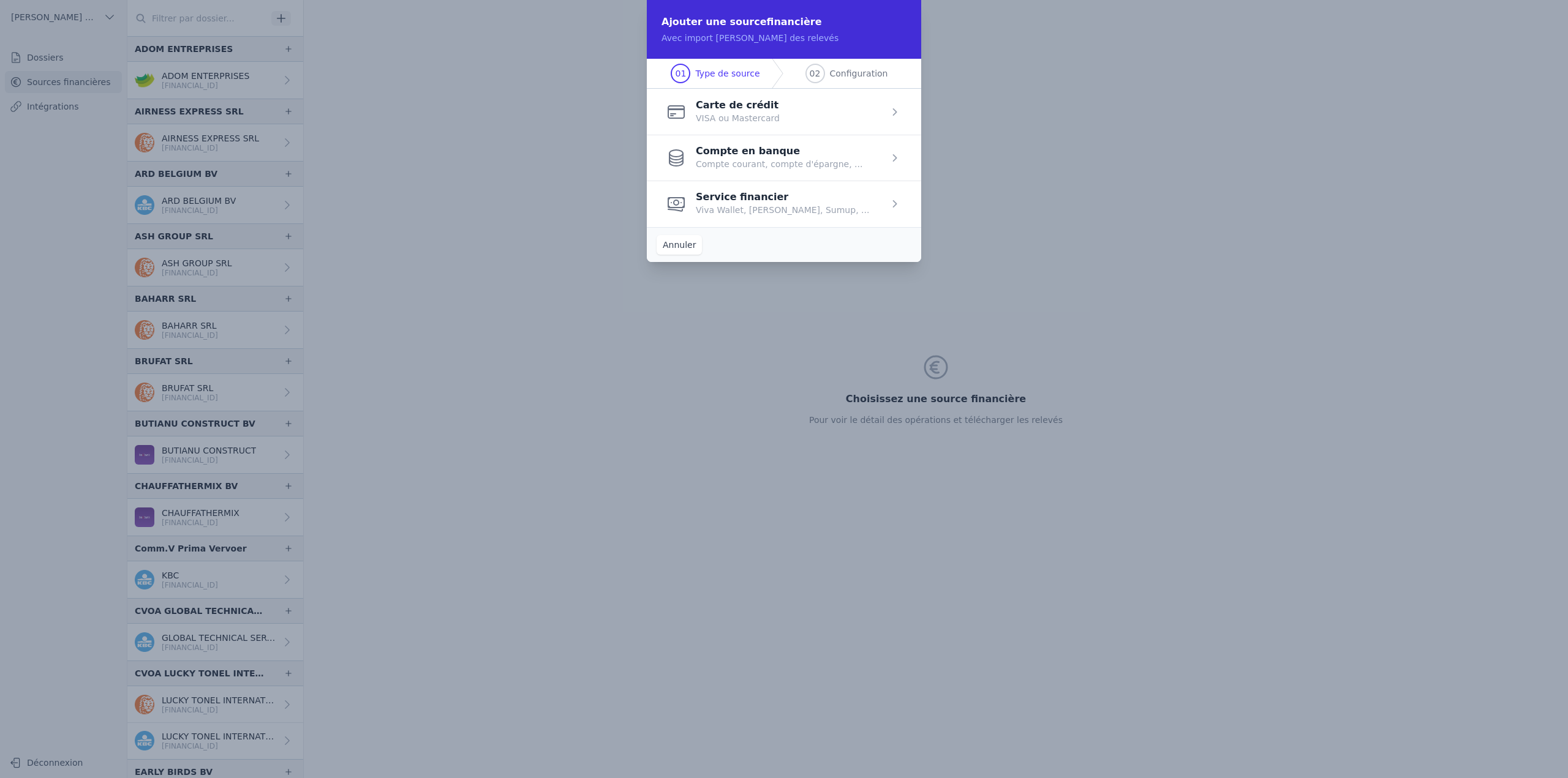
click at [787, 175] on span "button" at bounding box center [784, 157] width 275 height 46
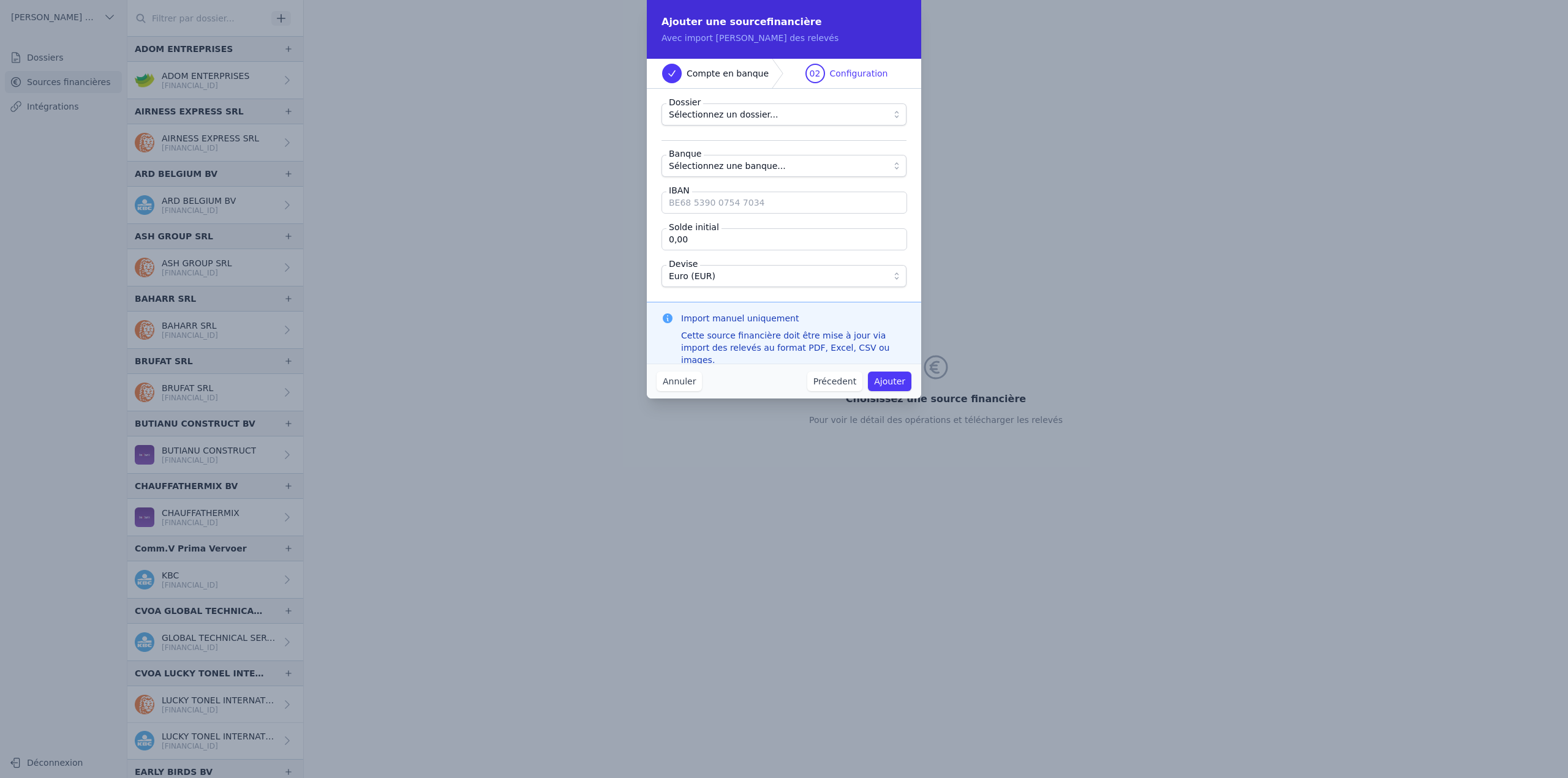
click at [740, 116] on span "Sélectionnez un dossier..." at bounding box center [723, 114] width 109 height 15
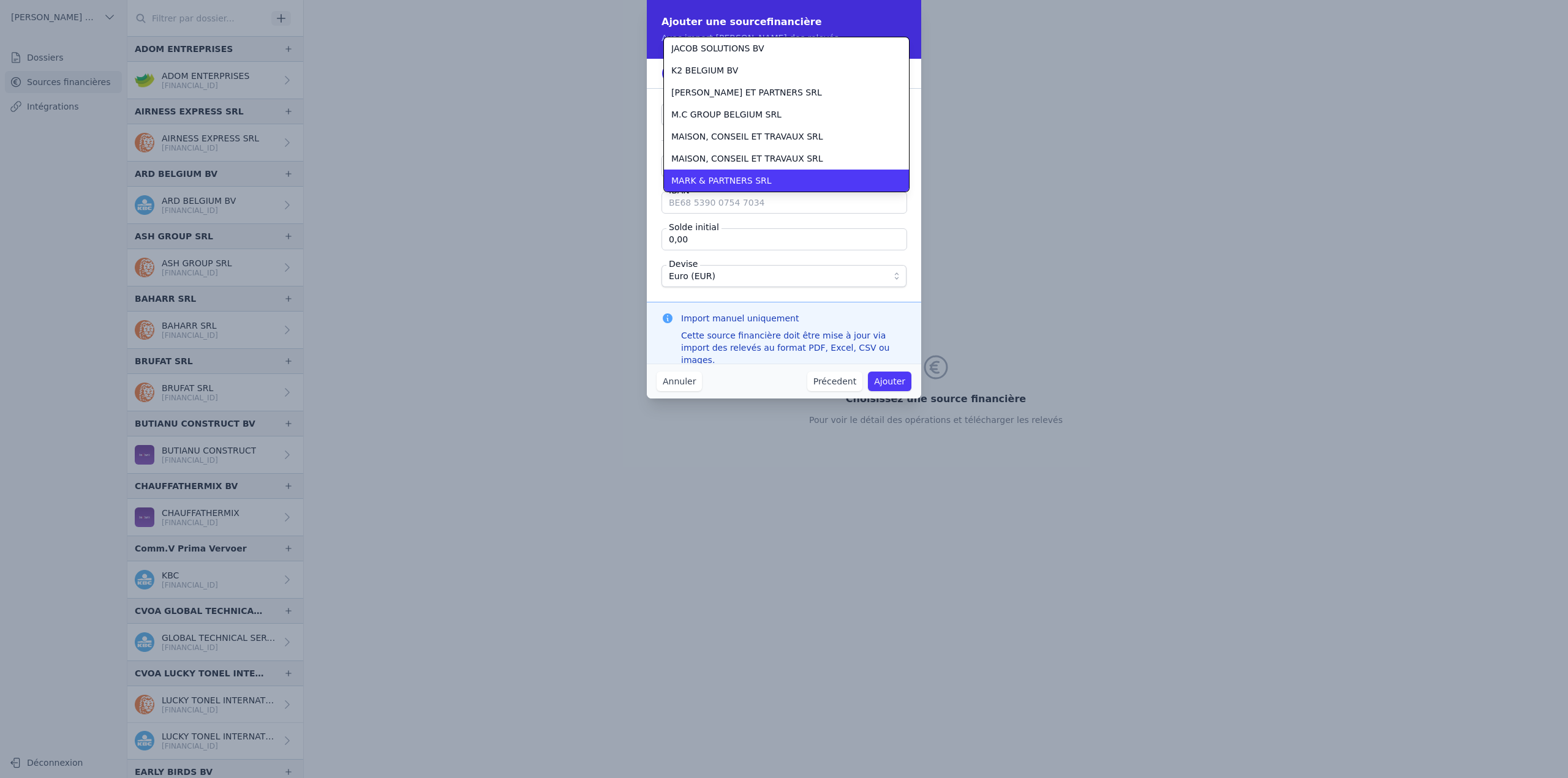
click at [726, 182] on span "MARK & PARTNERS SRL" at bounding box center [721, 180] width 100 height 12
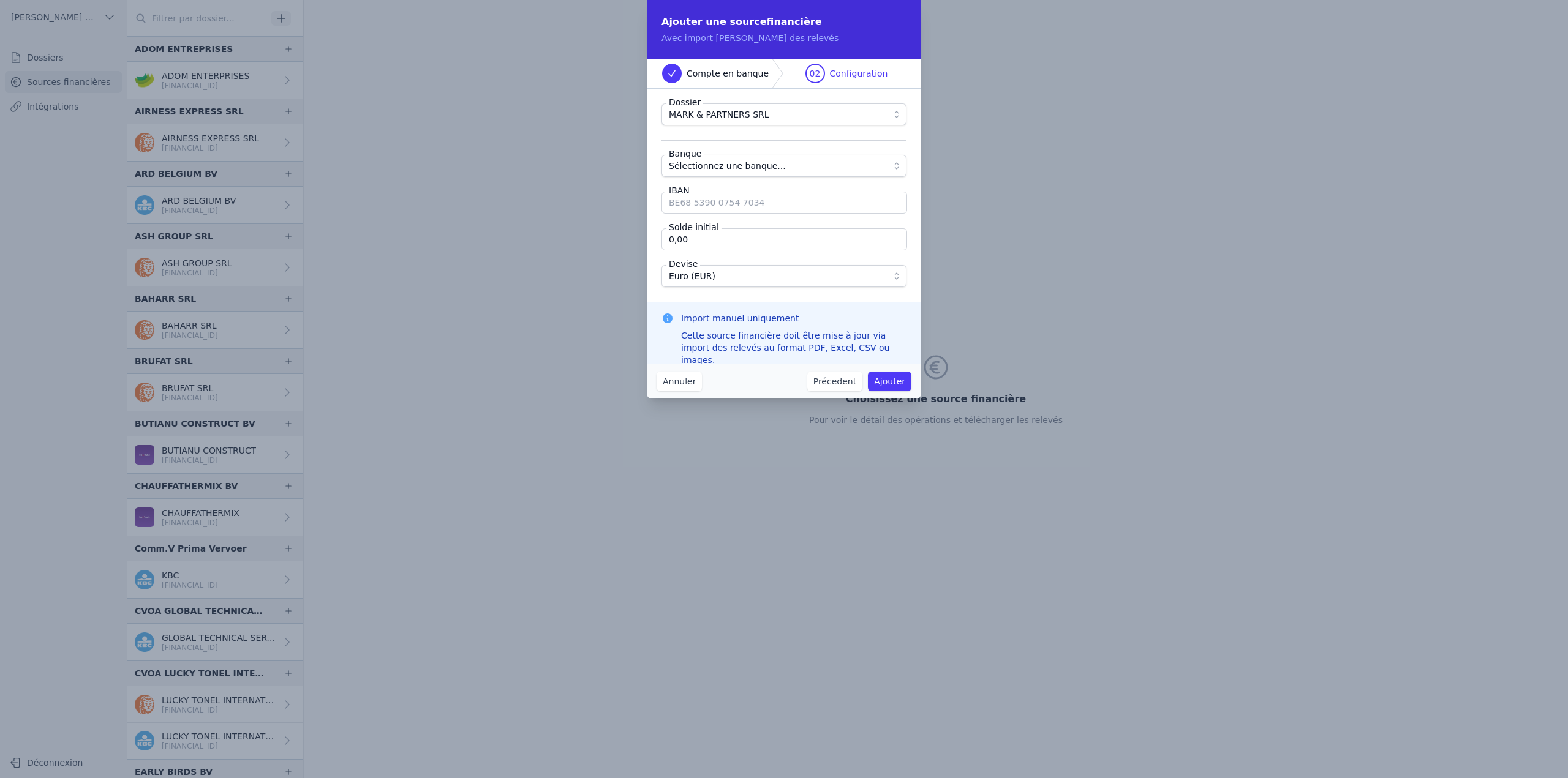
click at [723, 168] on span "Sélectionnez une banque..." at bounding box center [727, 166] width 117 height 15
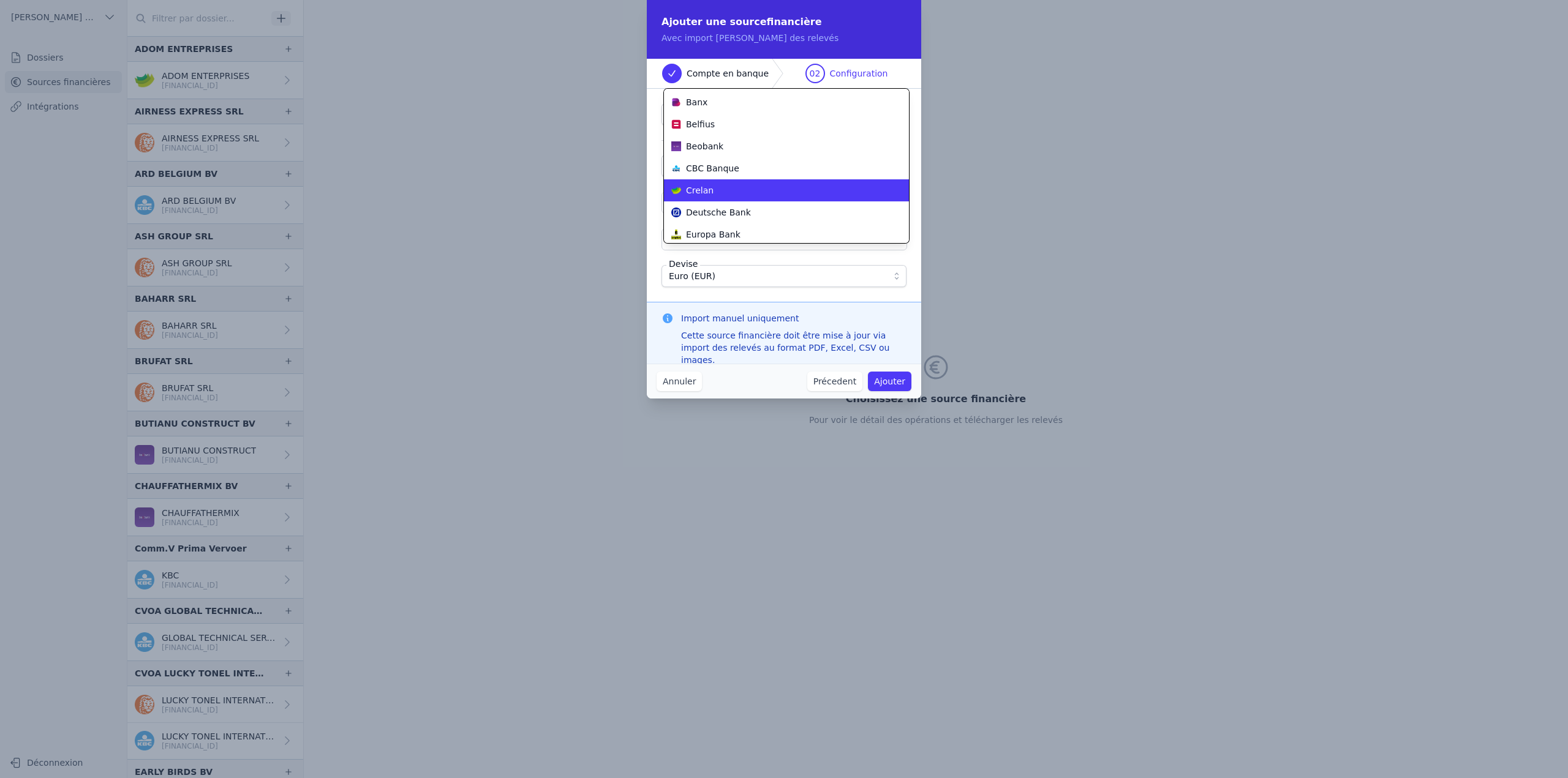
click at [714, 183] on li "Crelan" at bounding box center [787, 191] width 245 height 22
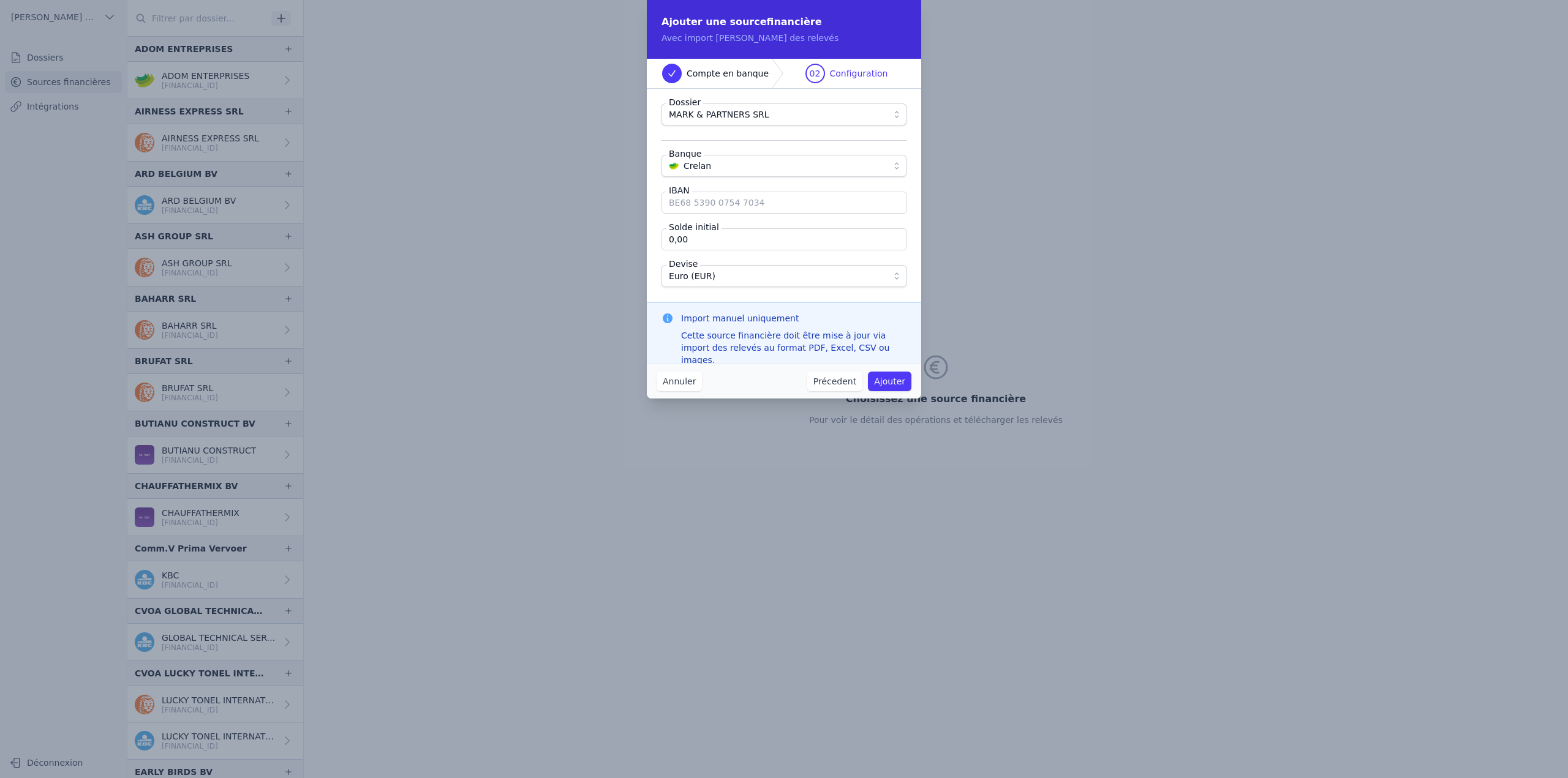
click at [708, 206] on input "IBAN" at bounding box center [784, 203] width 246 height 22
paste input "BE46 7512 0818 1036"
type input "BE46 7512 0818 1036"
click at [769, 240] on input "0,00" at bounding box center [784, 239] width 246 height 22
type input "0"
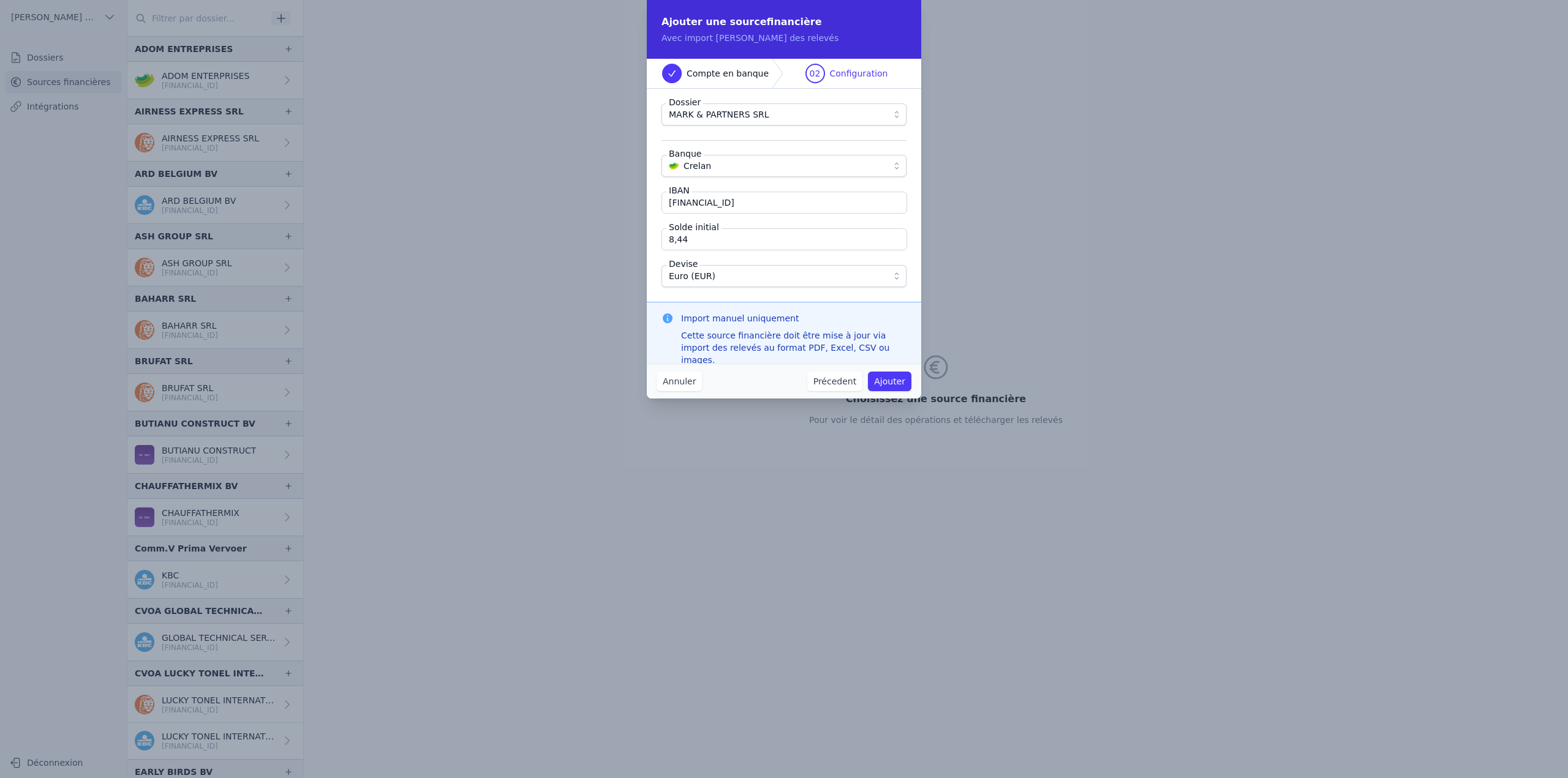
type input "8,44"
click at [885, 377] on button "Ajouter" at bounding box center [889, 381] width 43 height 19
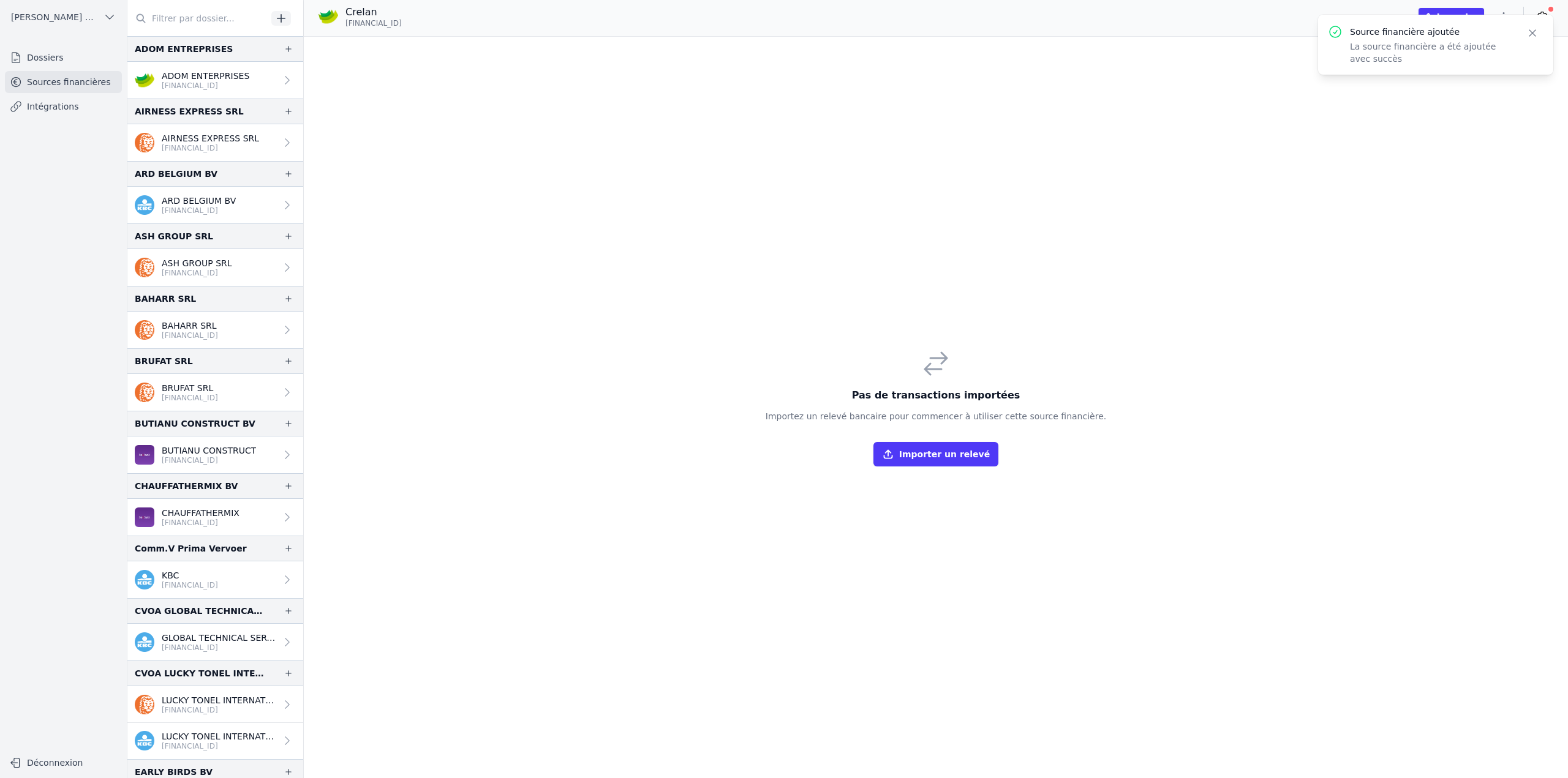
click at [950, 447] on button "Importer un relevé" at bounding box center [936, 454] width 125 height 25
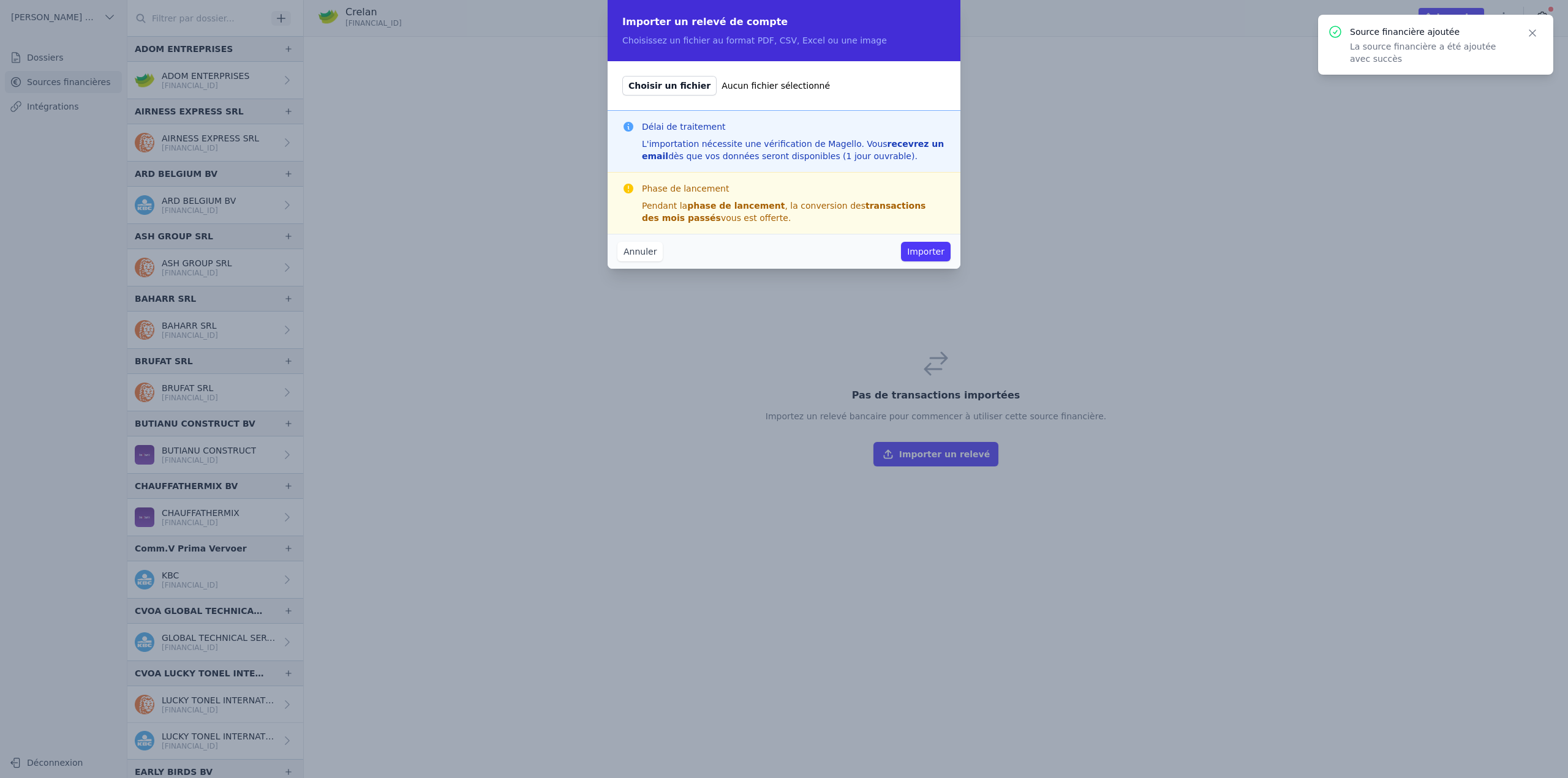
click at [648, 88] on span "Choisir un fichier" at bounding box center [670, 85] width 94 height 19
click at [623, 75] on input "Choisir un fichier Aucun fichier sélectionné" at bounding box center [622, 75] width 1 height 1
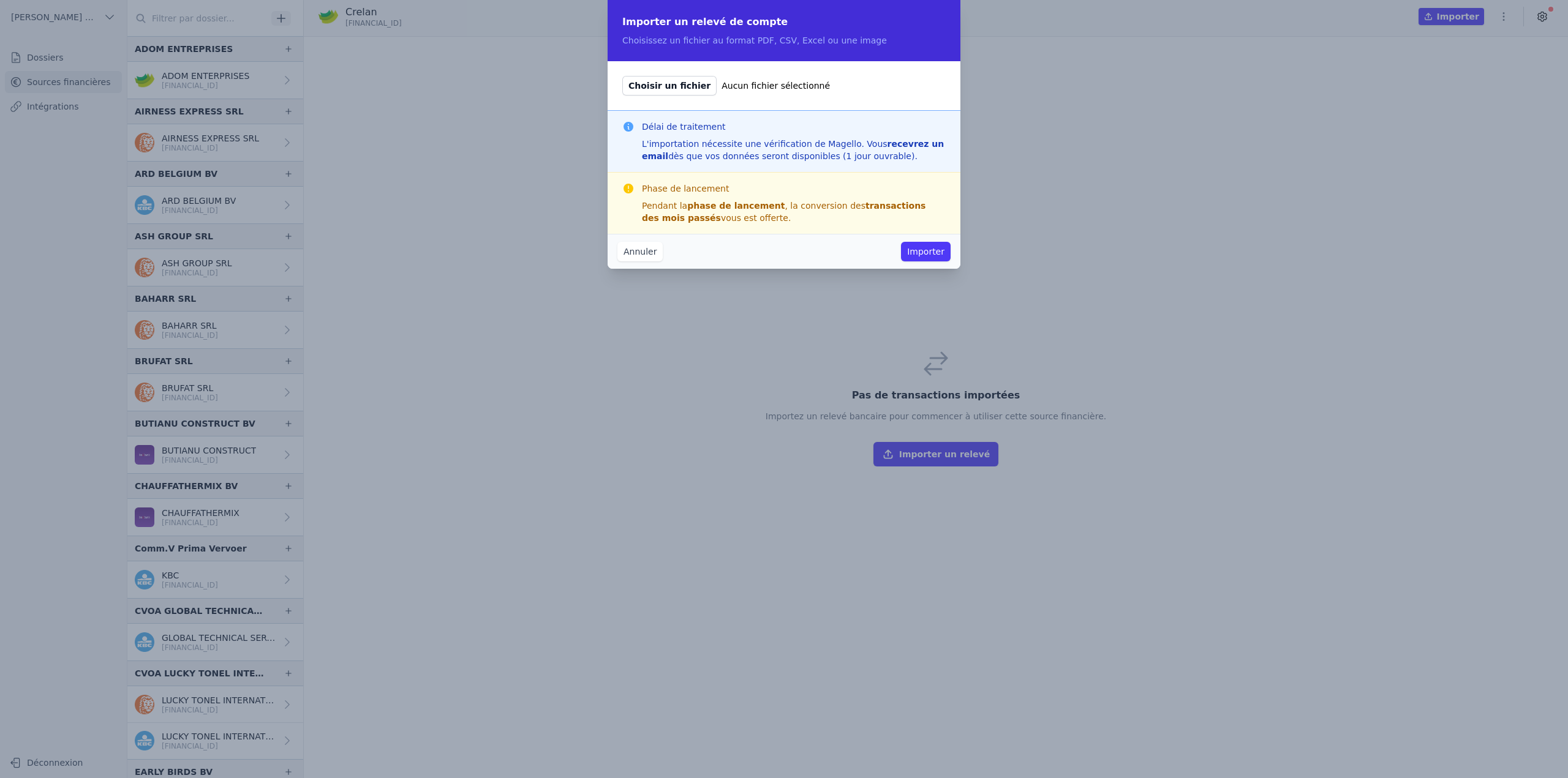
type input "C:\fakepath\statement-2024-0001.pdf"
click at [930, 253] on button "Importer" at bounding box center [926, 251] width 50 height 19
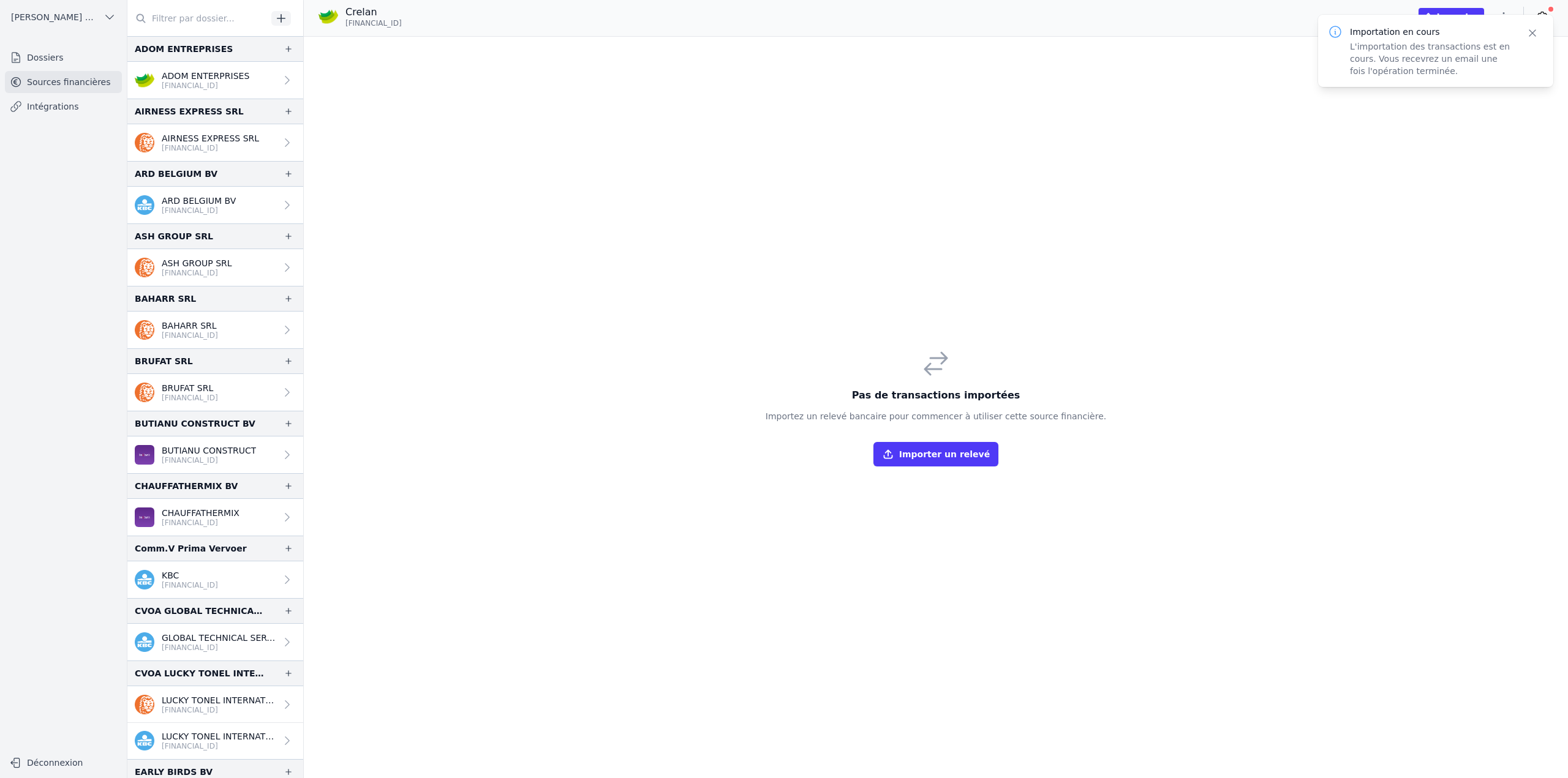
drag, startPoint x: 346, startPoint y: 24, endPoint x: 438, endPoint y: 26, distance: 92.0
click at [438, 26] on div "Crelan BE46 7512 0818 1036 Importer" at bounding box center [936, 16] width 1264 height 23
copy span "BE46 7512 0818 1036"
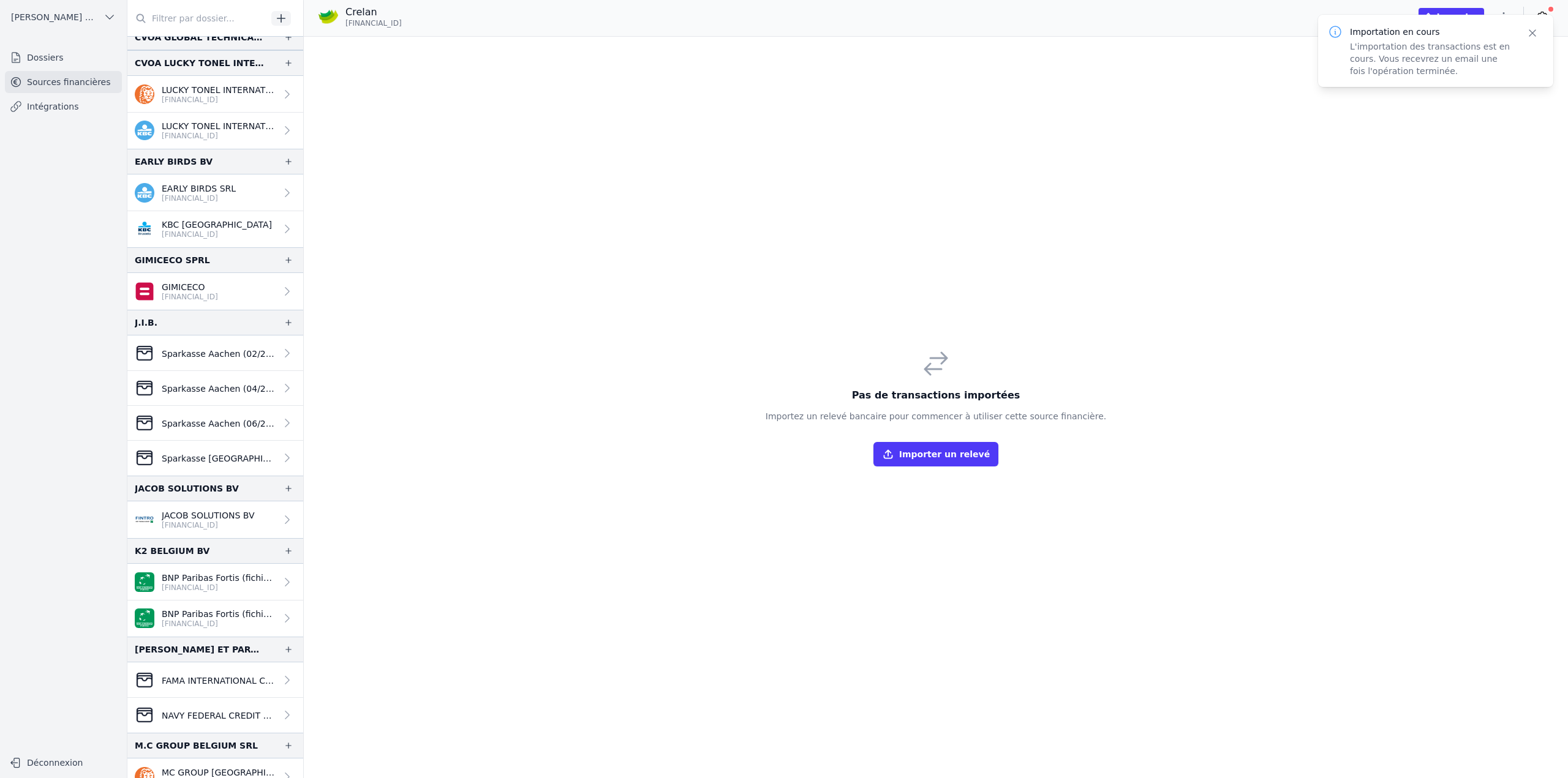
scroll to position [612, 0]
copy span "BE46 7512 0818 1036"
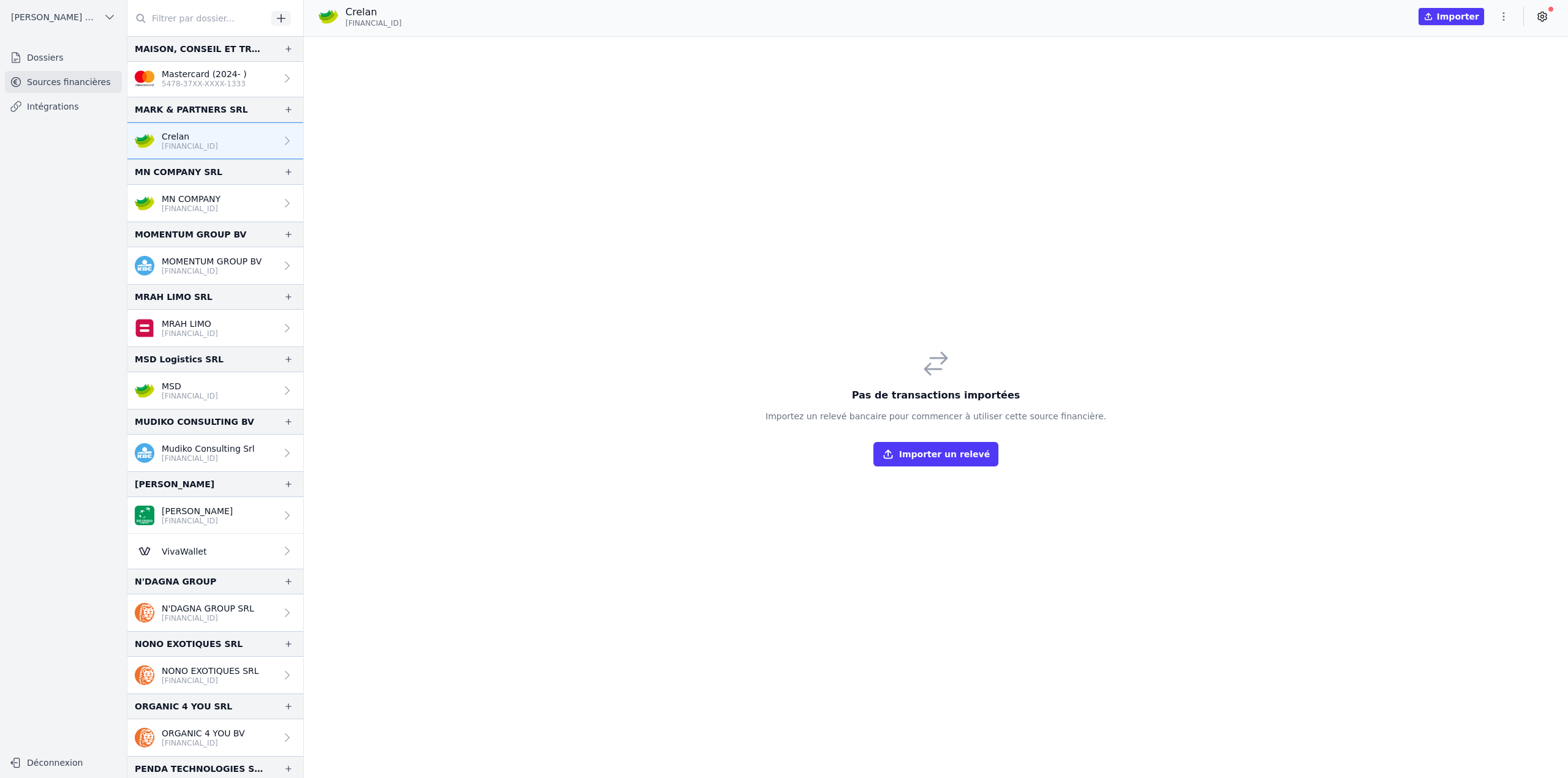
scroll to position [1469, 0]
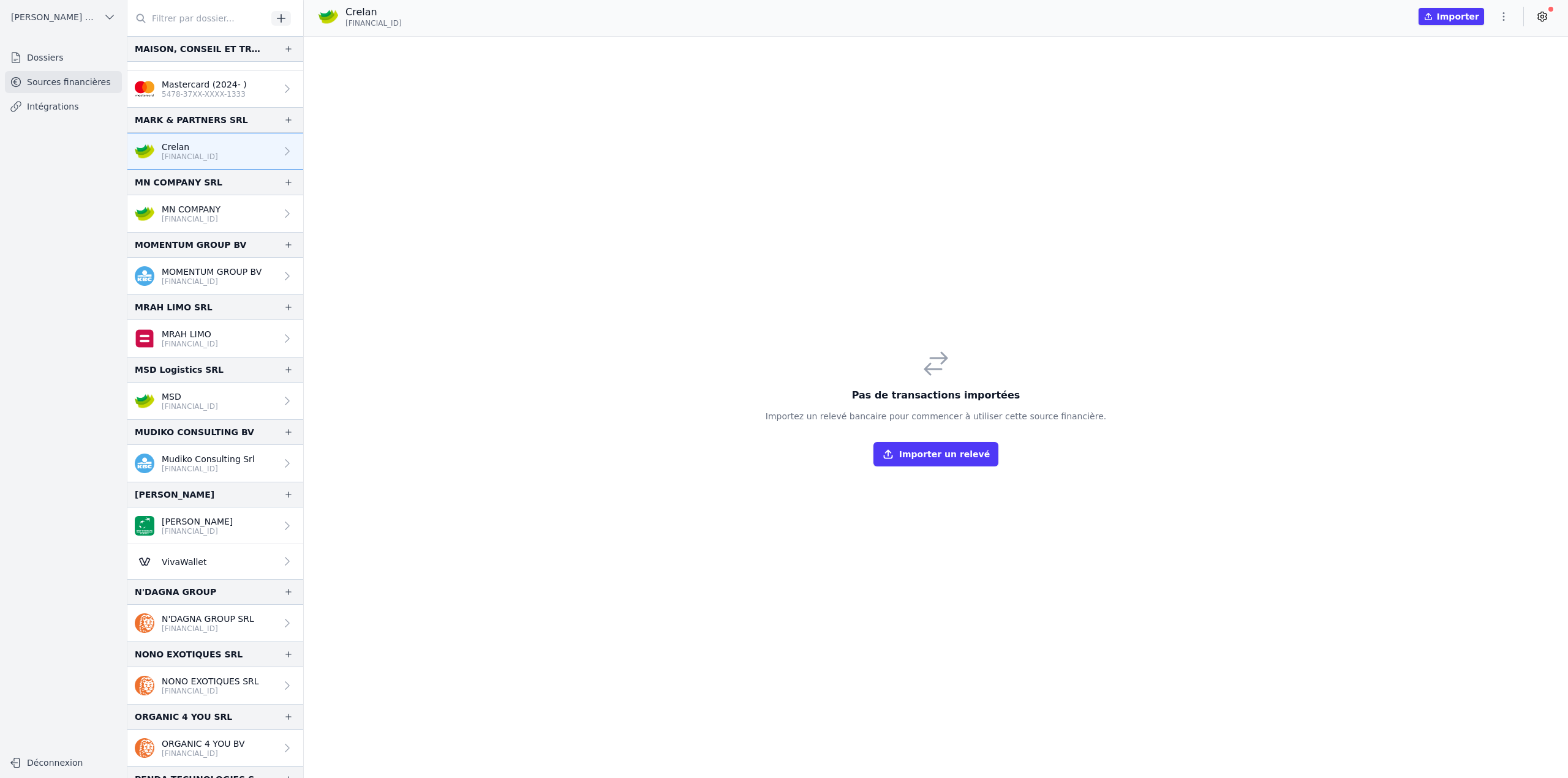
click at [1500, 15] on icon "button" at bounding box center [1504, 16] width 12 height 12
click at [1477, 45] on button "Renommer" at bounding box center [1475, 42] width 88 height 23
type input "Crelan (Relevés 1 à 4)"
click button "submit" at bounding box center [486, 13] width 19 height 15
click at [381, 25] on span "BE46 7512 0818 1036" at bounding box center [373, 23] width 56 height 10
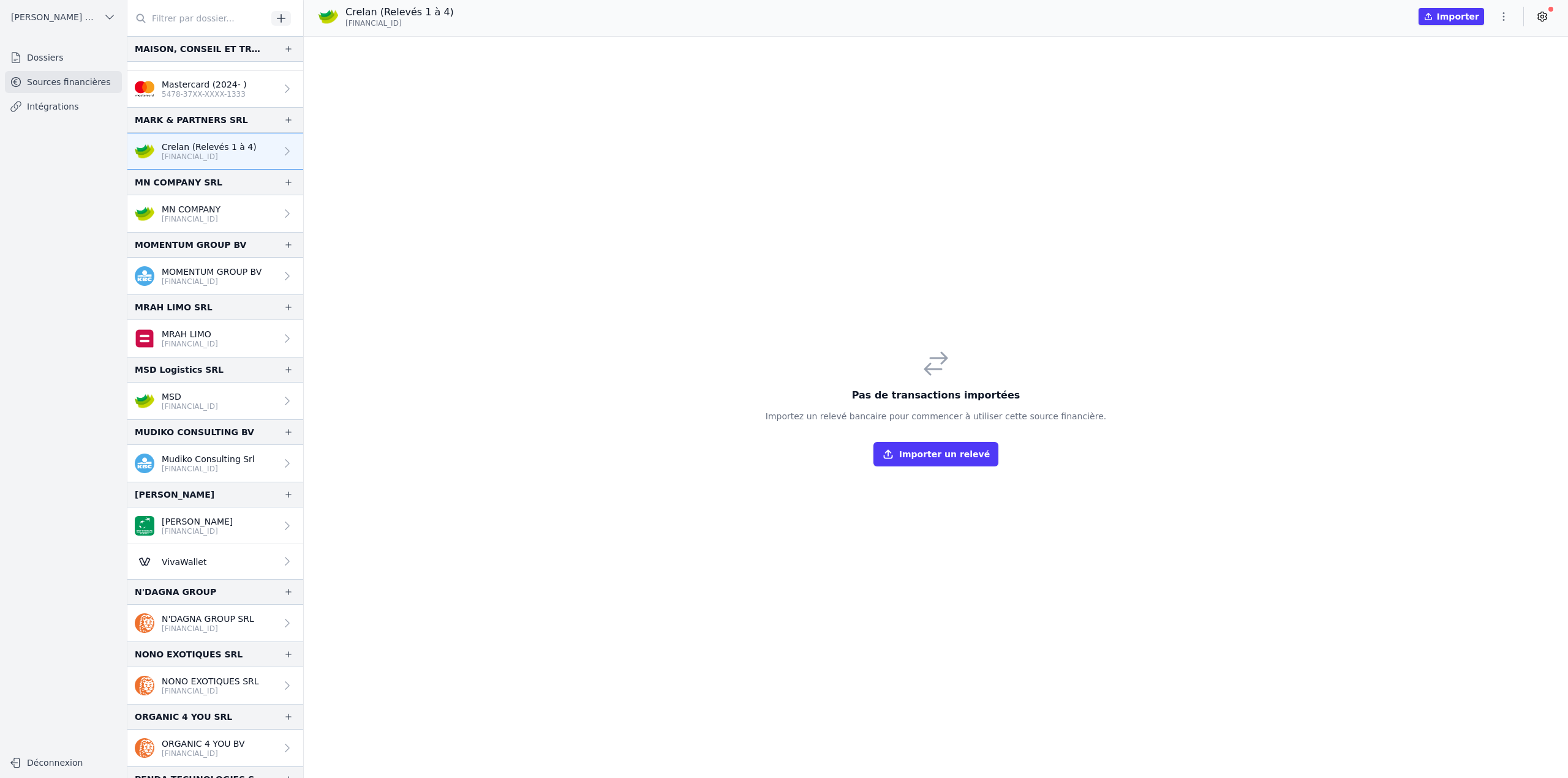
click at [381, 25] on span "BE46 7512 0818 1036" at bounding box center [373, 23] width 56 height 10
copy div "BE46 7512 0818 1036"
click at [285, 121] on icon "button" at bounding box center [288, 120] width 10 height 10
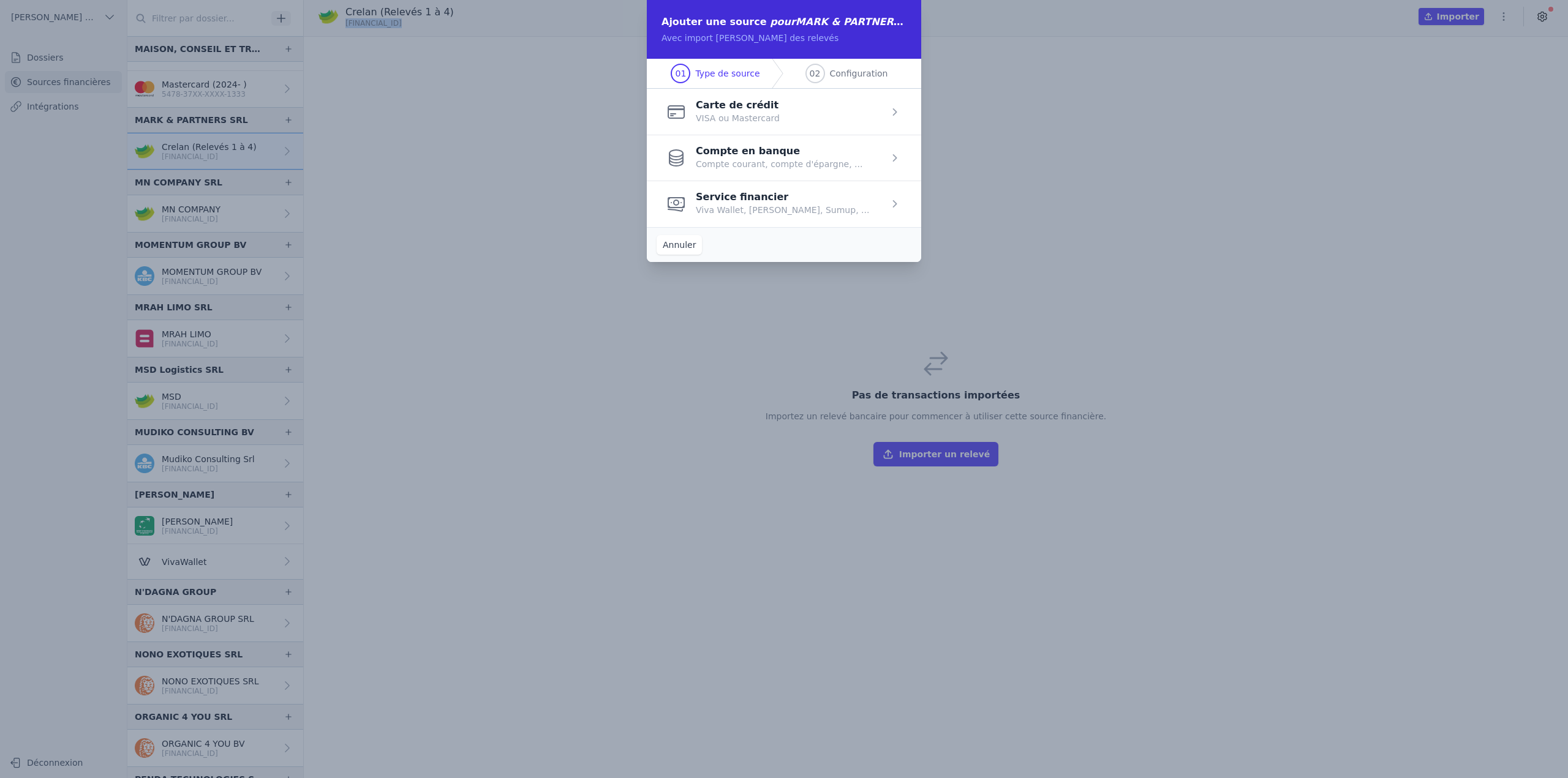
click at [733, 157] on span "button" at bounding box center [784, 157] width 275 height 46
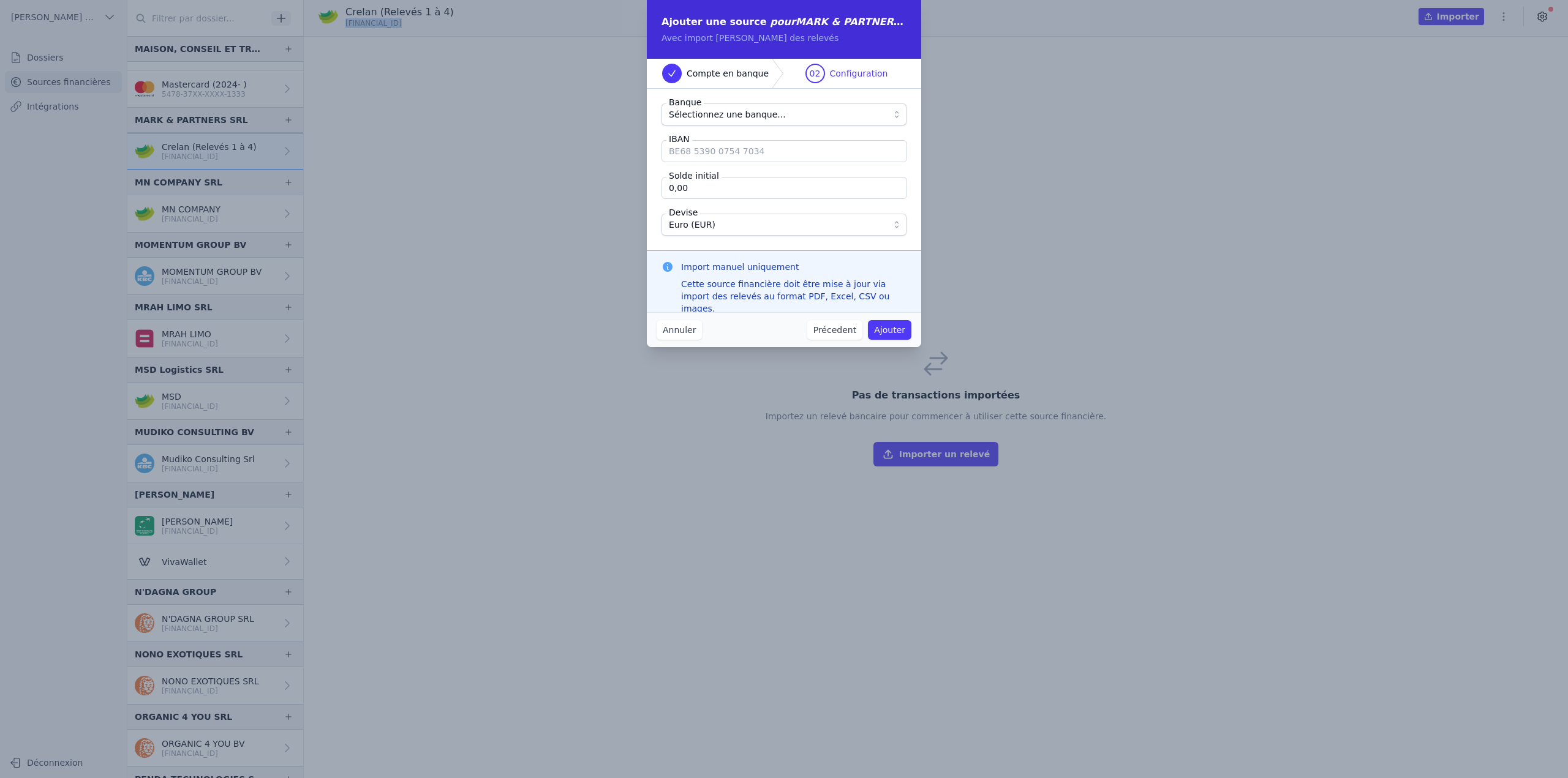
click at [780, 112] on span "Sélectionnez une banque..." at bounding box center [775, 114] width 213 height 15
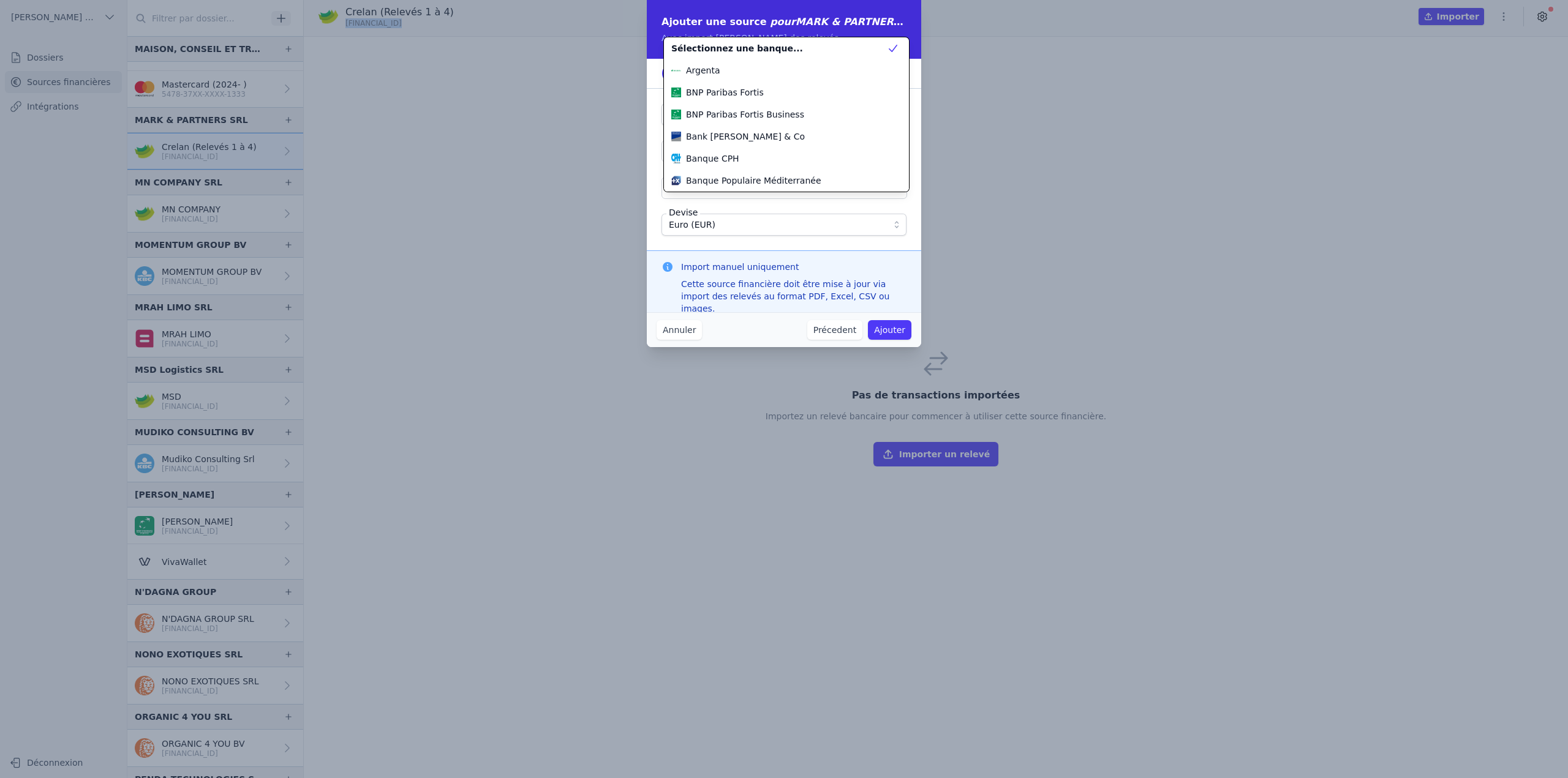
scroll to position [198, 0]
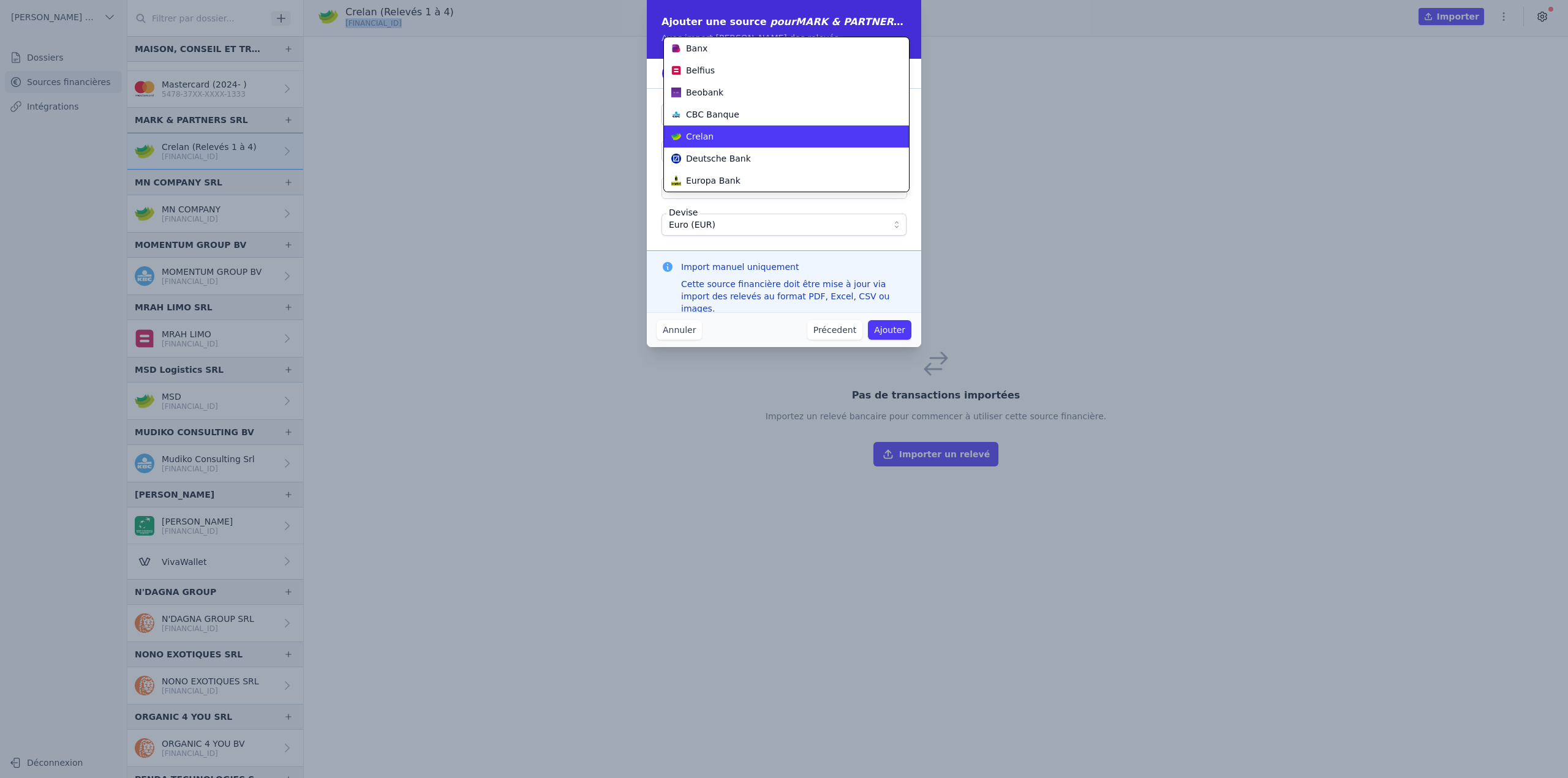
click at [773, 142] on div "Crelan" at bounding box center [779, 136] width 216 height 12
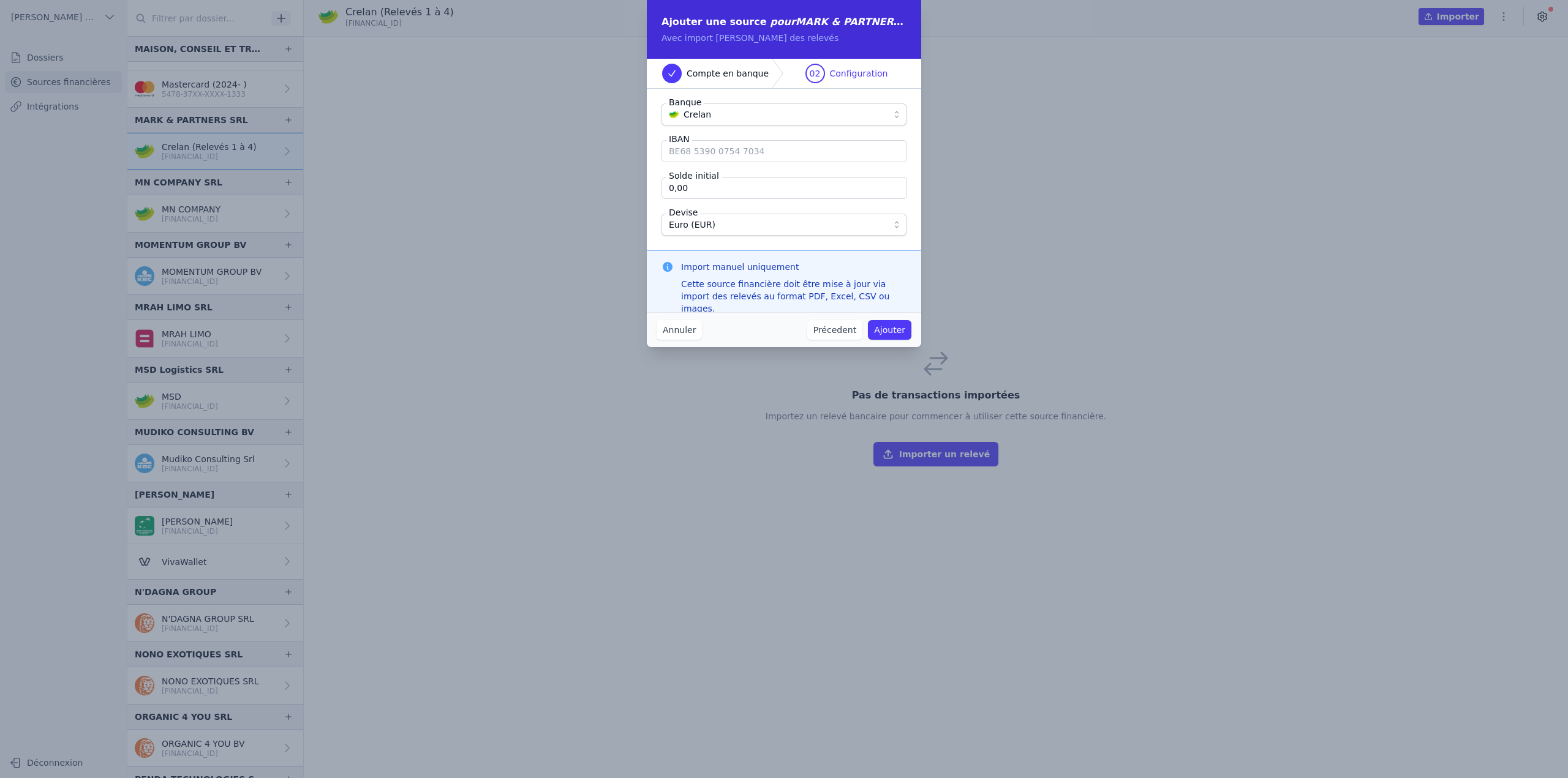
click at [758, 162] on input "IBAN" at bounding box center [784, 151] width 246 height 22
click at [711, 187] on input "0,00" at bounding box center [784, 188] width 246 height 22
type input "4 105,15"
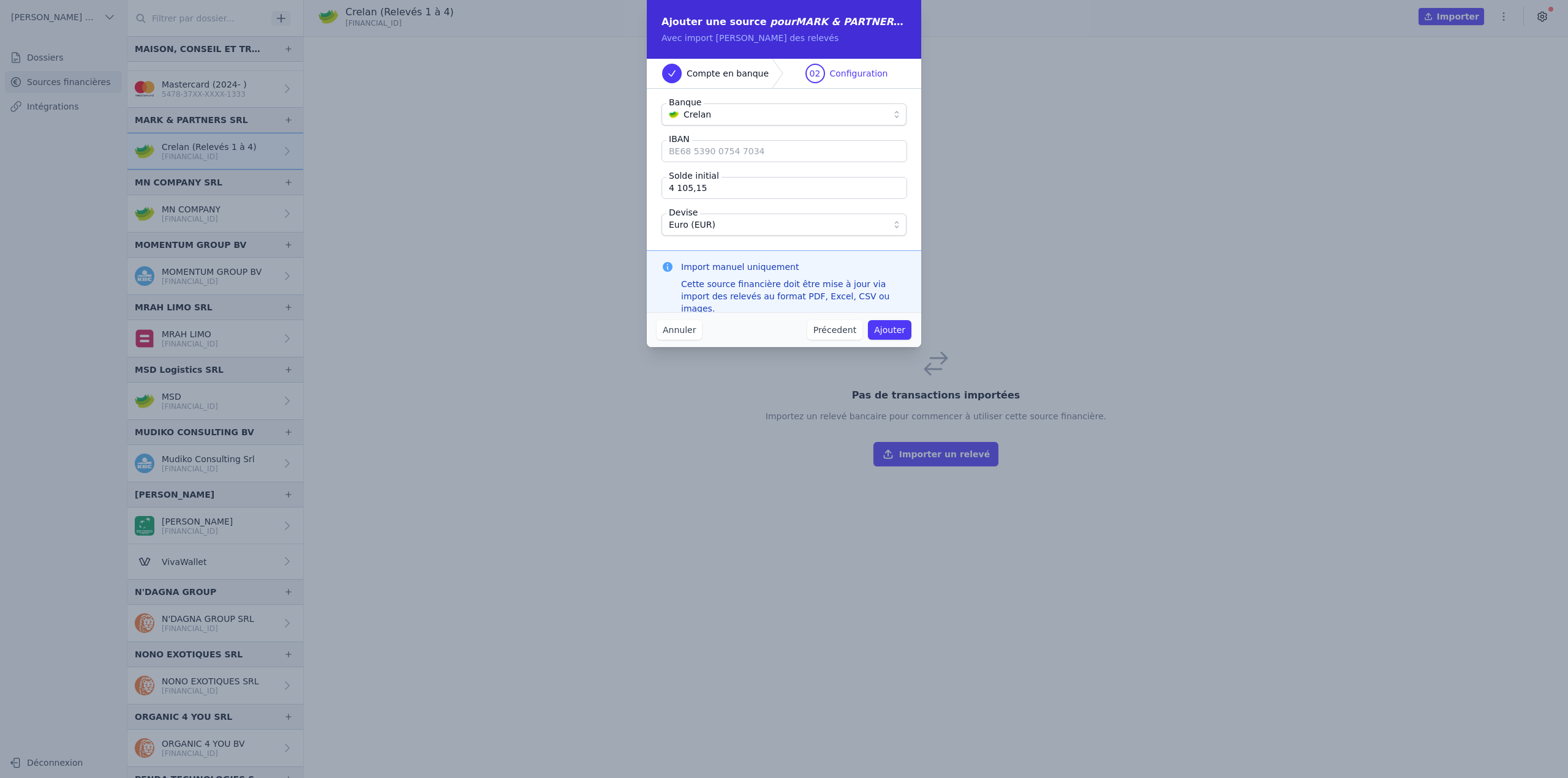
click at [715, 158] on input "IBAN" at bounding box center [784, 151] width 246 height 22
click at [901, 91] on div "Banque Crelan IBAN Solde initial 4 105,15 Devise Euro (EUR)" at bounding box center [784, 169] width 275 height 162
click at [772, 157] on input "IBAN" at bounding box center [784, 151] width 246 height 22
paste input "BE46 7512 0818 1036"
type input "BE46 7512 0818 1036"
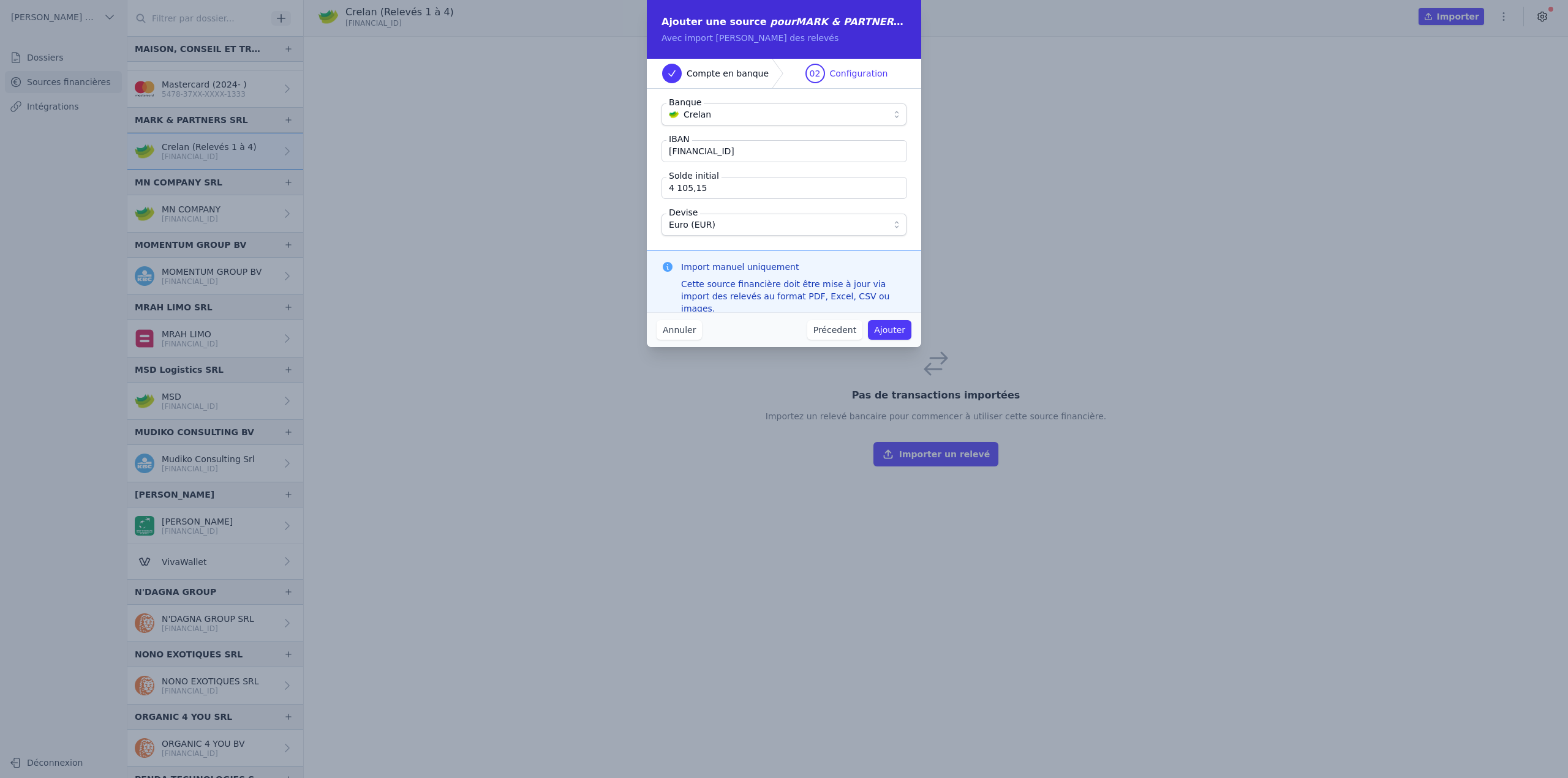
click at [895, 328] on button "Ajouter" at bounding box center [889, 330] width 43 height 19
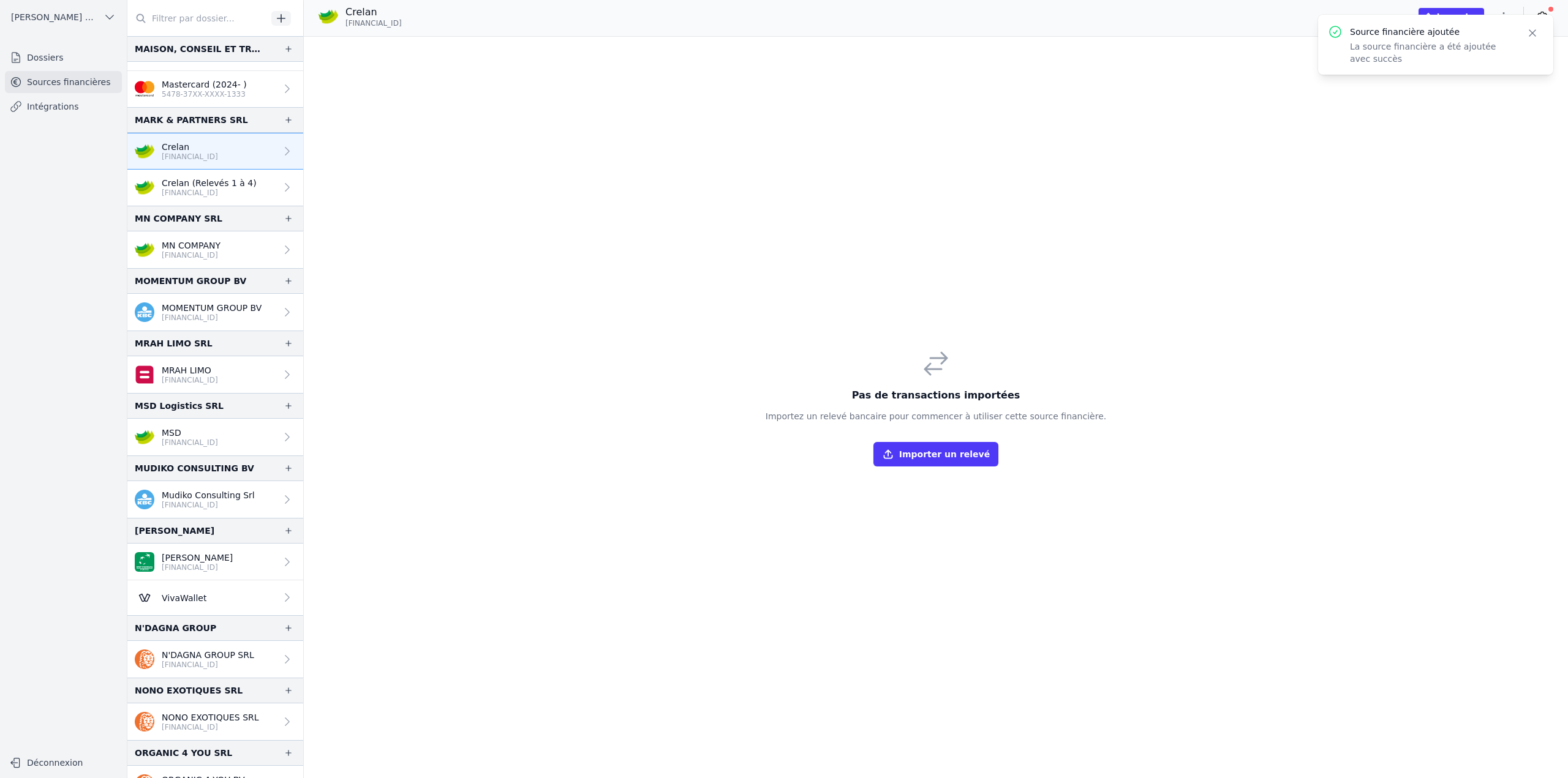
click at [956, 458] on button "Importer un relevé" at bounding box center [936, 454] width 125 height 25
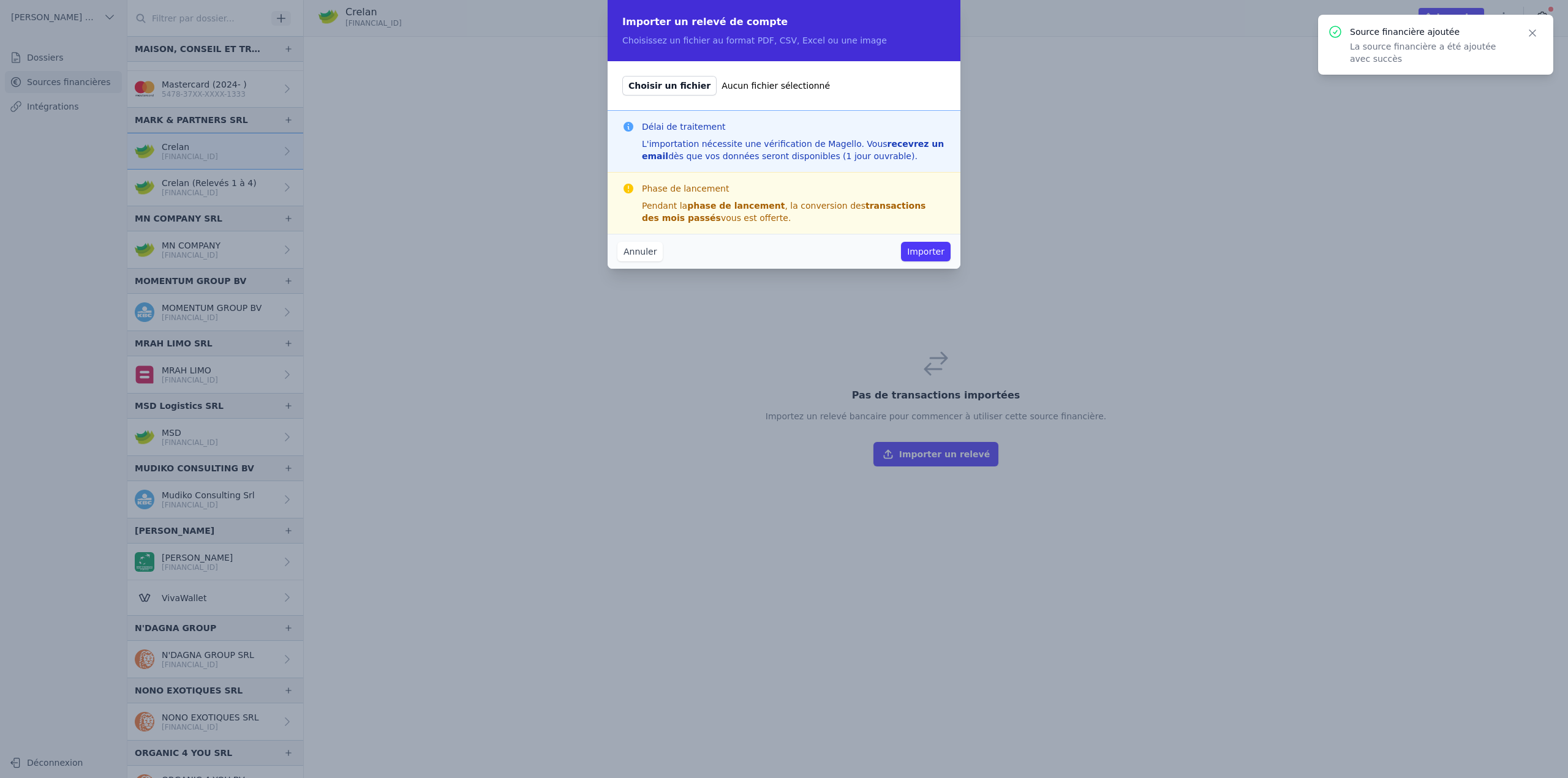
click at [672, 87] on span "Choisir un fichier" at bounding box center [670, 85] width 94 height 19
click at [623, 75] on input "Choisir un fichier Aucun fichier sélectionné" at bounding box center [622, 75] width 1 height 1
type input "C:\fakepath\statement-2024-6.pdf"
click at [917, 250] on button "Importer" at bounding box center [926, 251] width 50 height 19
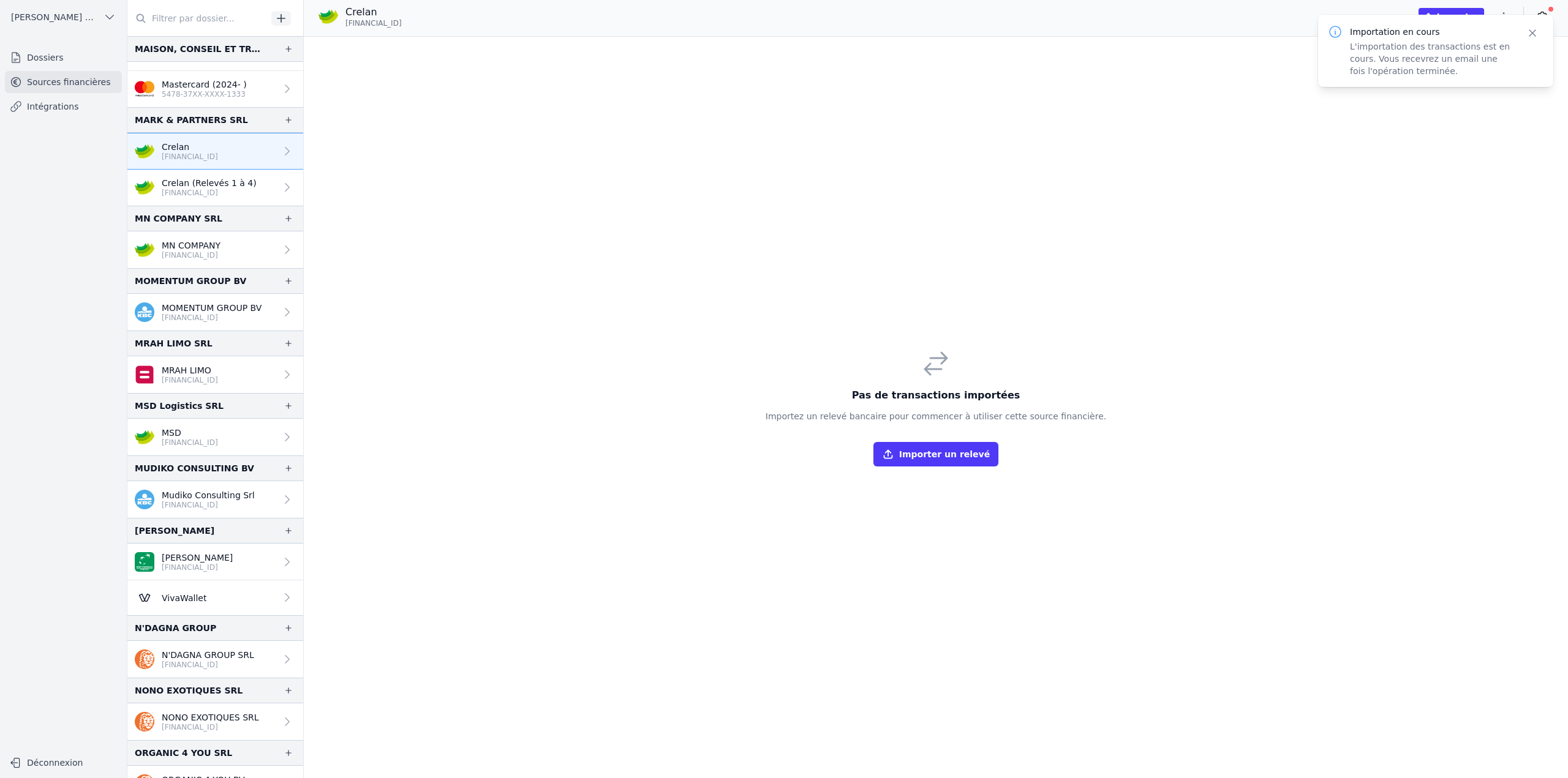
click at [1535, 32] on icon "button" at bounding box center [1532, 32] width 12 height 12
click at [1504, 17] on icon "button" at bounding box center [1504, 16] width 2 height 8
click at [1477, 41] on button "Renommer" at bounding box center [1475, 42] width 88 height 23
click at [392, 14] on input "Crelan" at bounding box center [410, 13] width 127 height 15
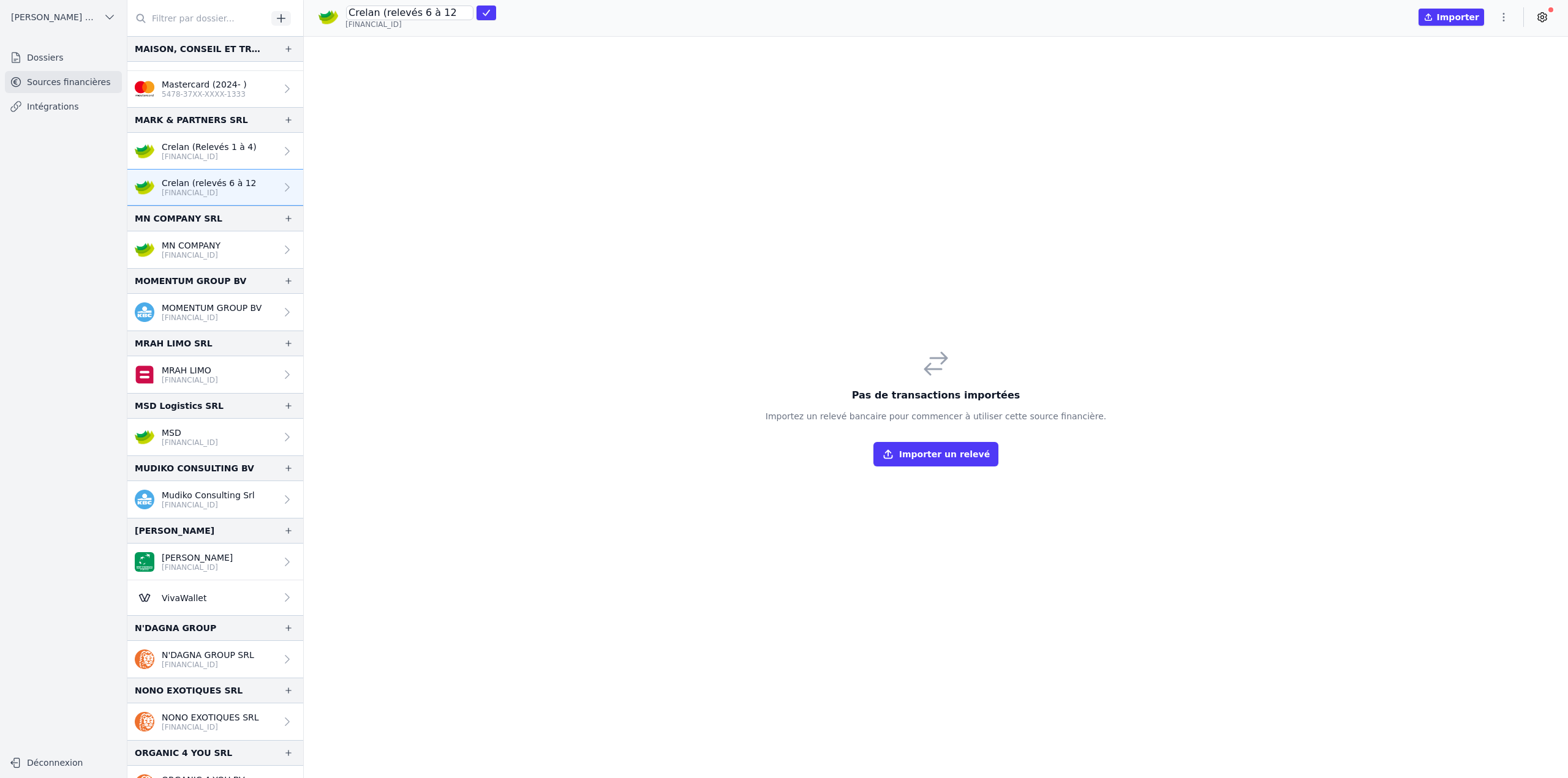
type input "Crelan (relevés 6 à 12)"
click button "submit" at bounding box center [486, 13] width 19 height 15
click at [239, 17] on body "Open sidebar KABA BACHIR ET PARTNERS SRL KABA BACHIR ET PARTNERS SRL Dossiers S…" at bounding box center [784, 389] width 1568 height 778
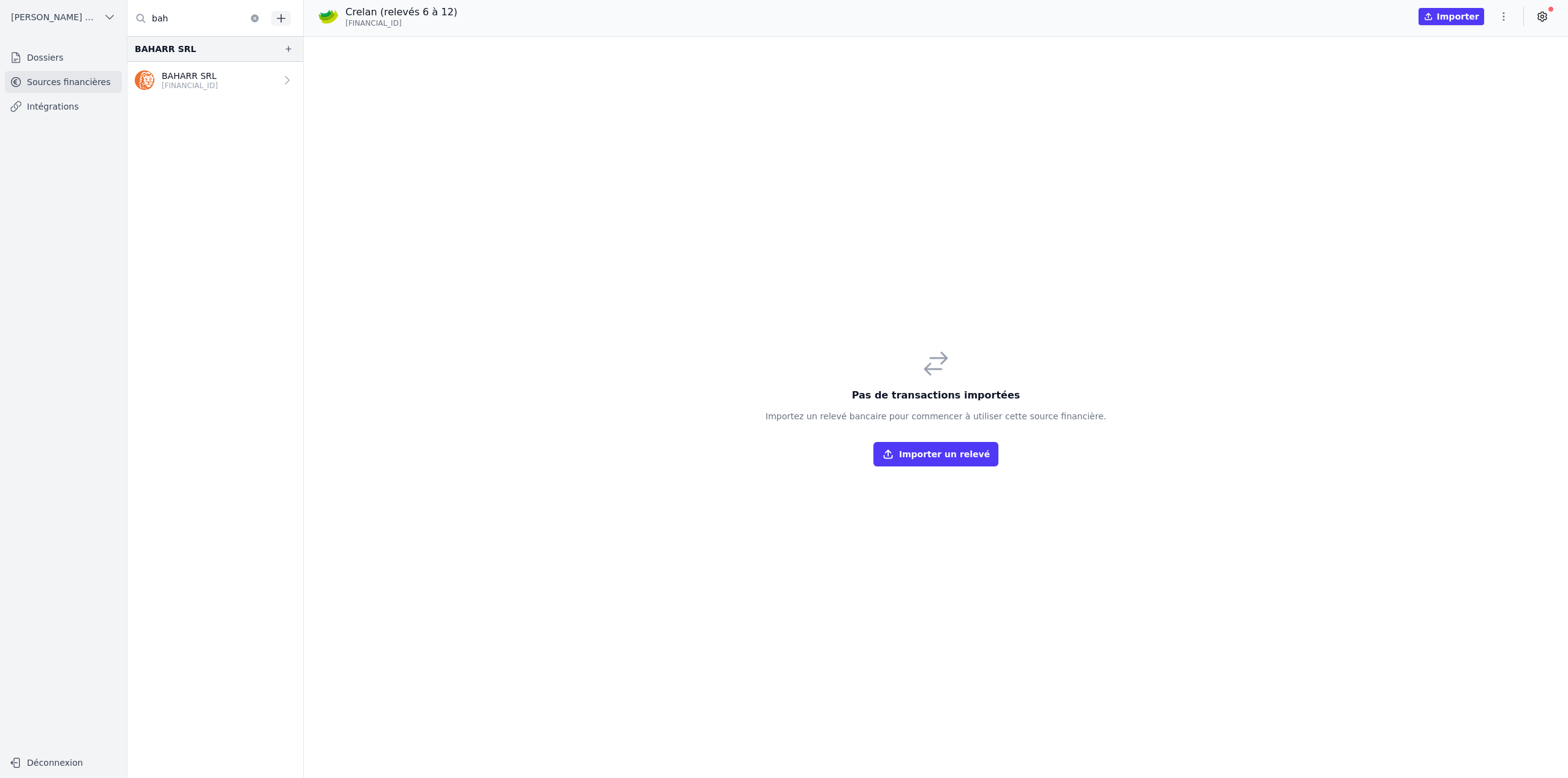
type input "bah"
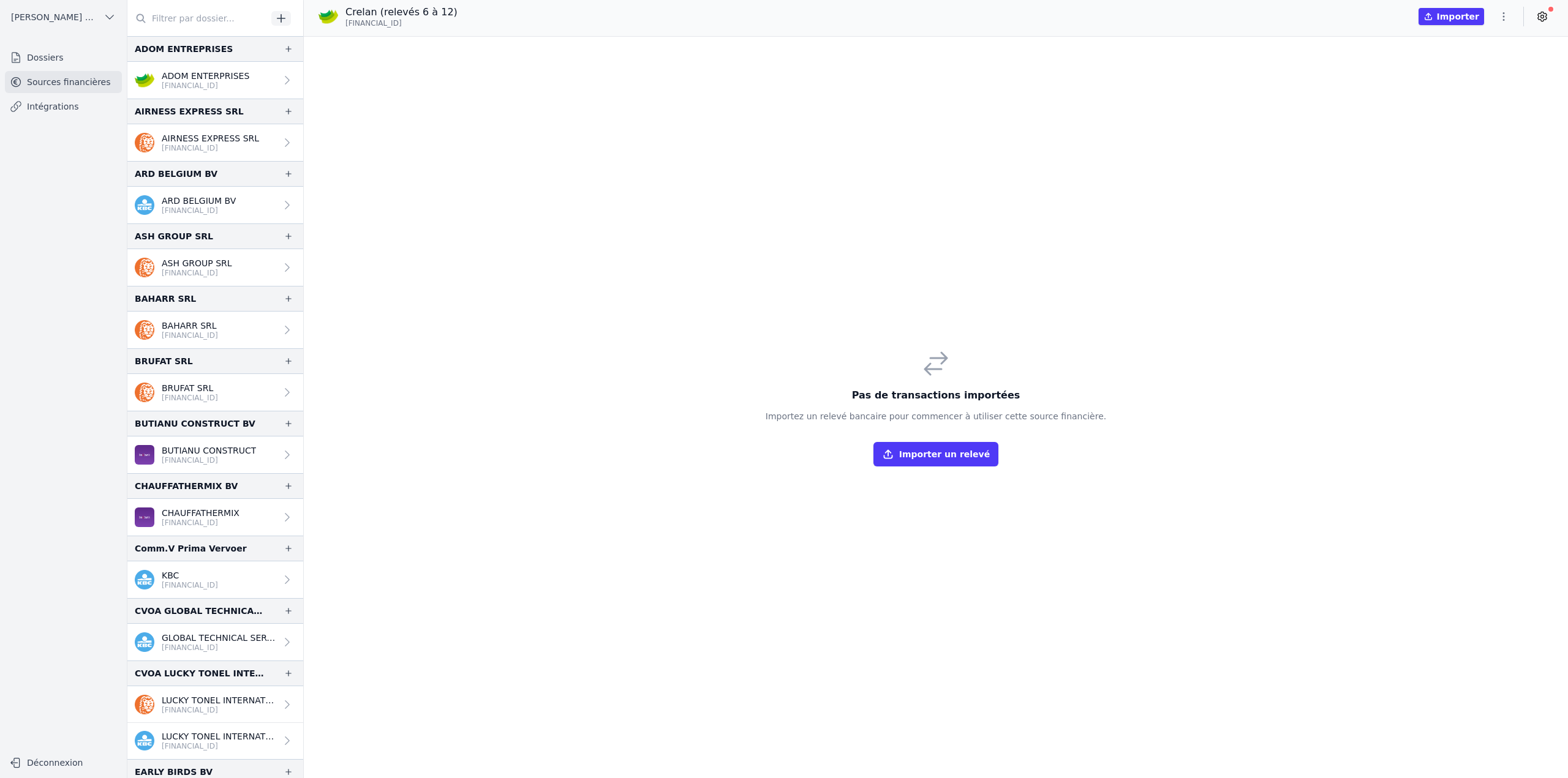
click at [223, 20] on input "text" at bounding box center [197, 18] width 140 height 22
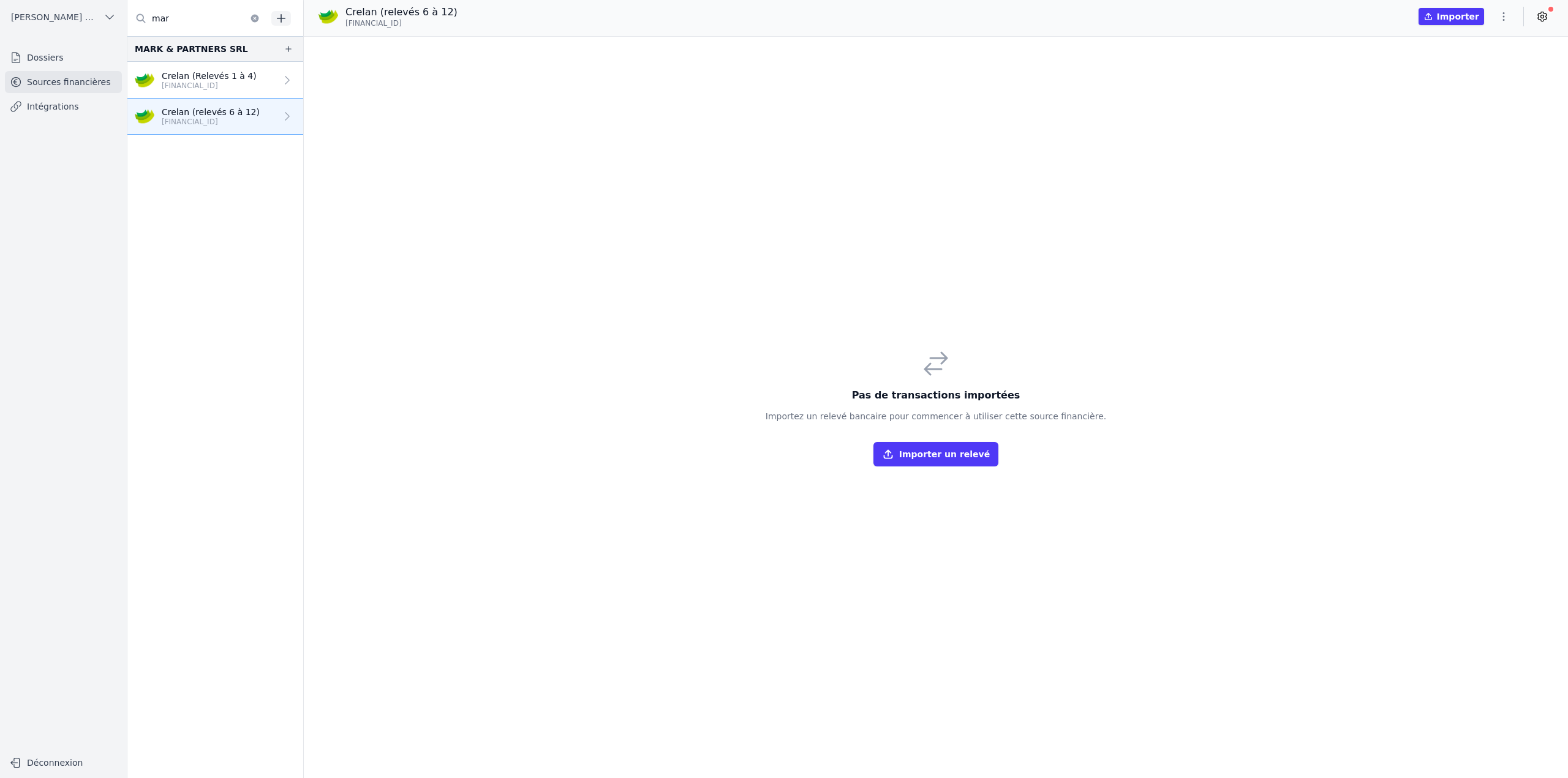
type input "mar"
click at [216, 98] on link "Crelan (Relevés 1 à 4) [FINANCIAL_ID]" at bounding box center [215, 80] width 176 height 37
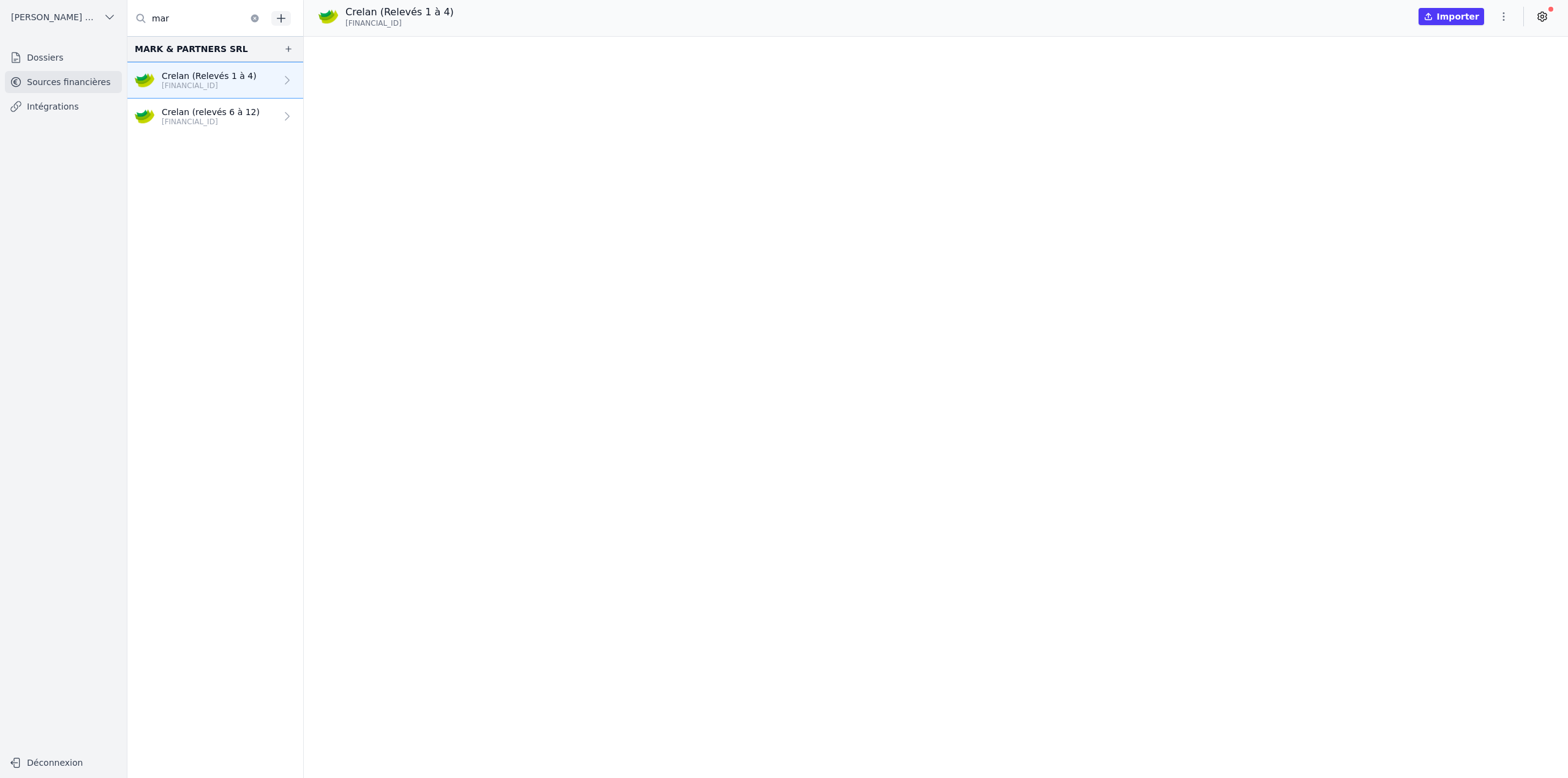
click at [219, 89] on p "[FINANCIAL_ID]" at bounding box center [209, 86] width 95 height 10
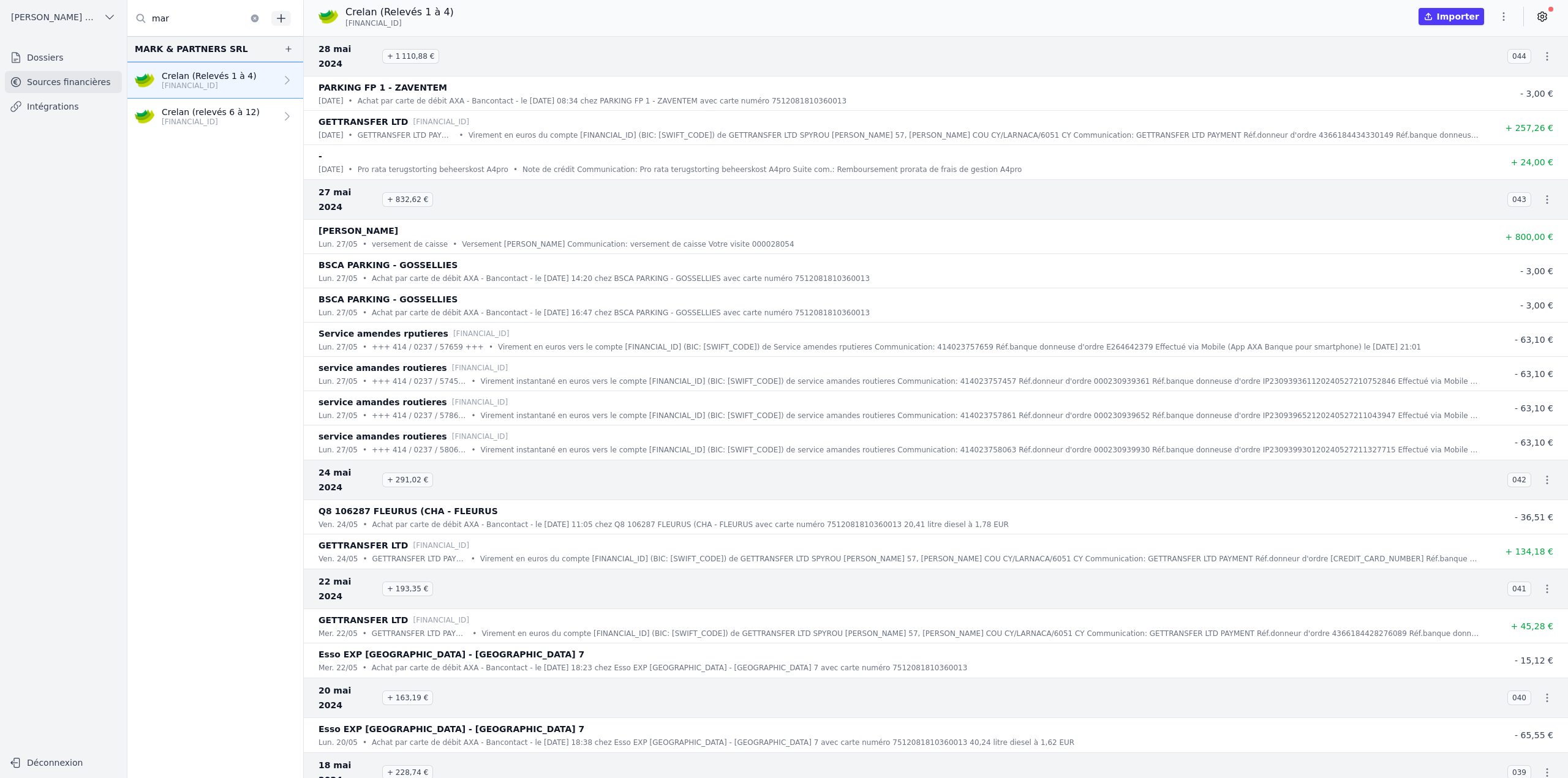
click at [225, 125] on p "[FINANCIAL_ID]" at bounding box center [211, 122] width 98 height 10
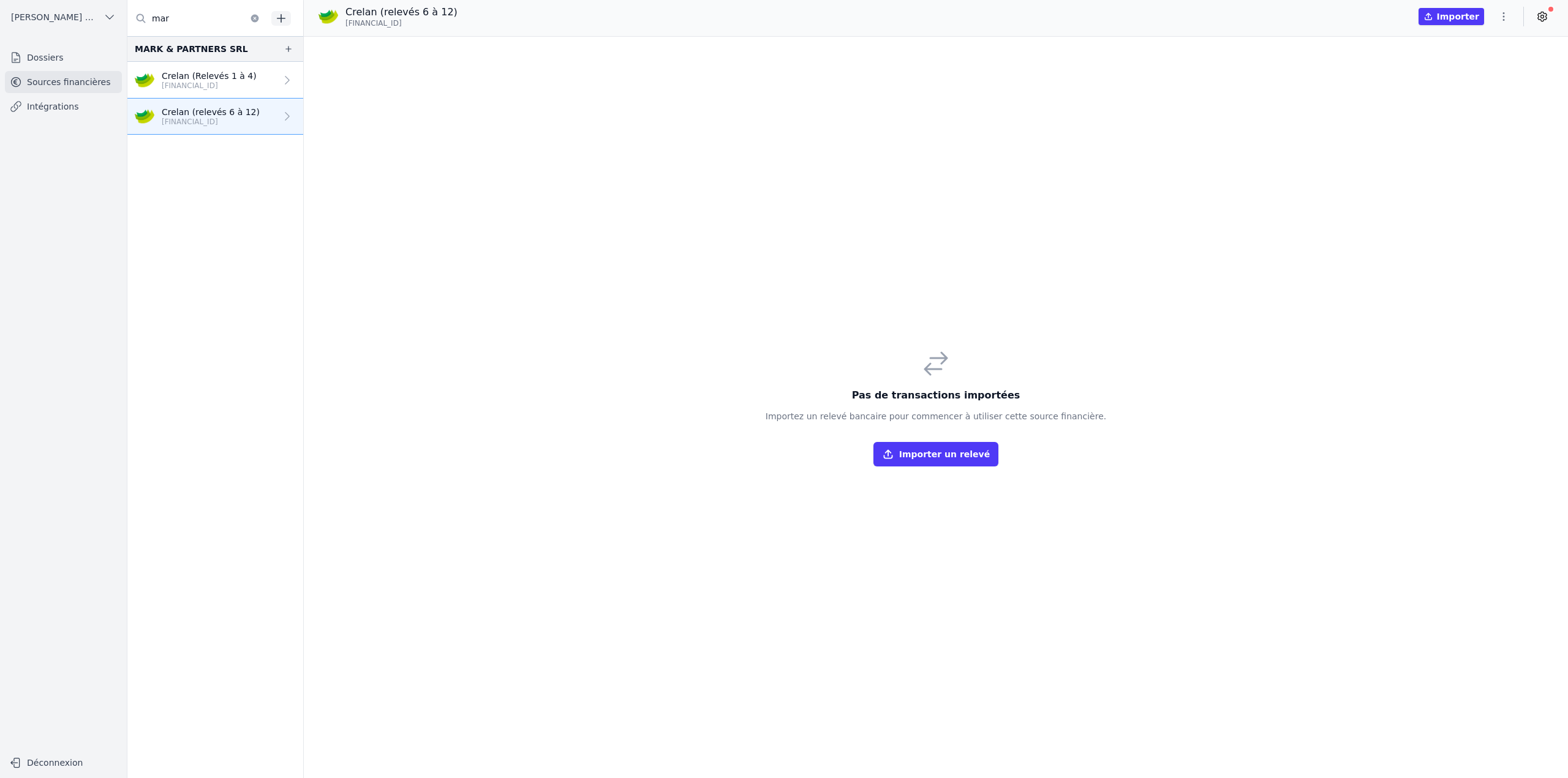
click at [385, 64] on div "Pas de transactions importées Importez un relevé bancaire pour commencer à util…" at bounding box center [936, 407] width 1264 height 741
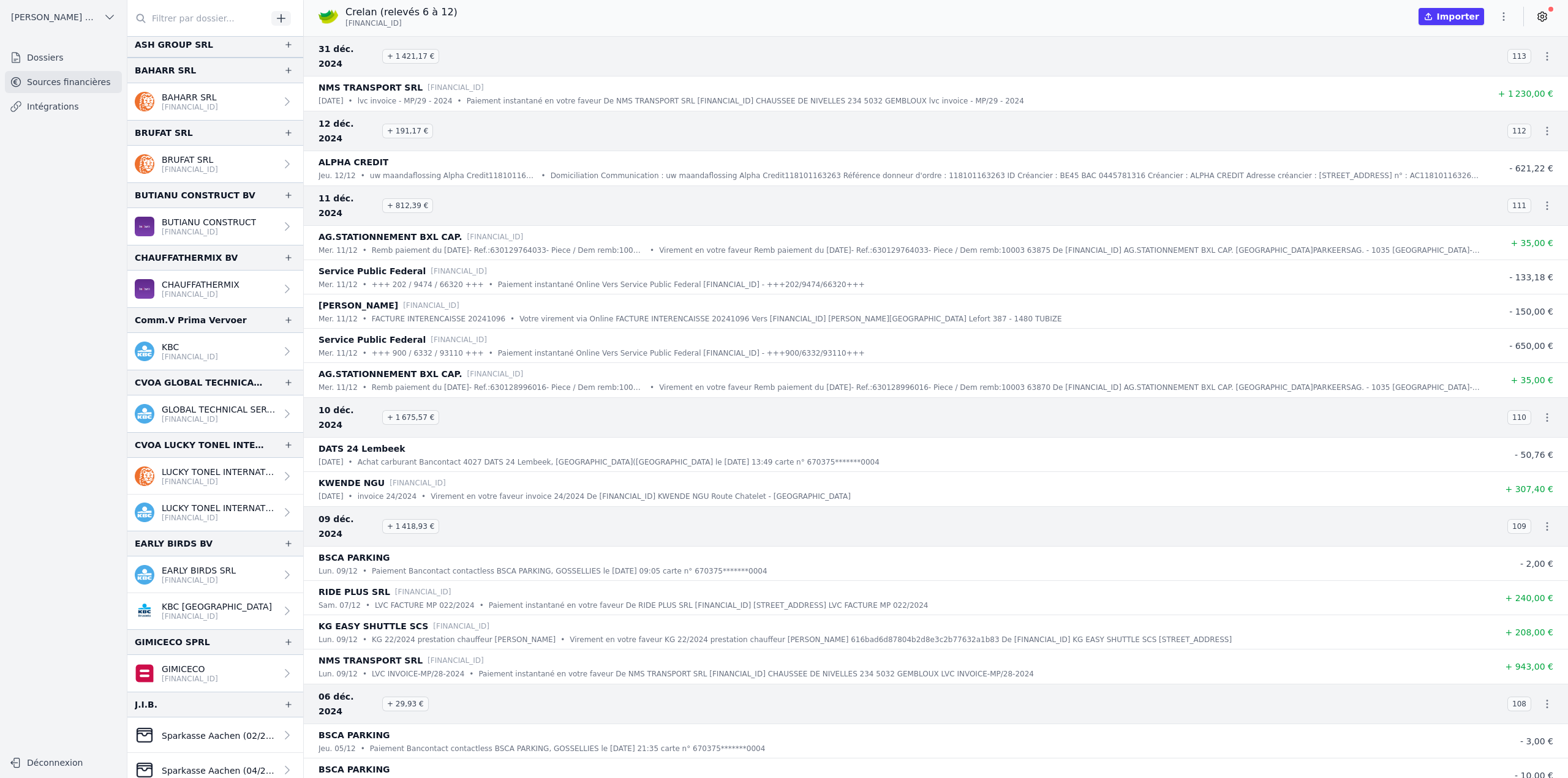
scroll to position [306, 0]
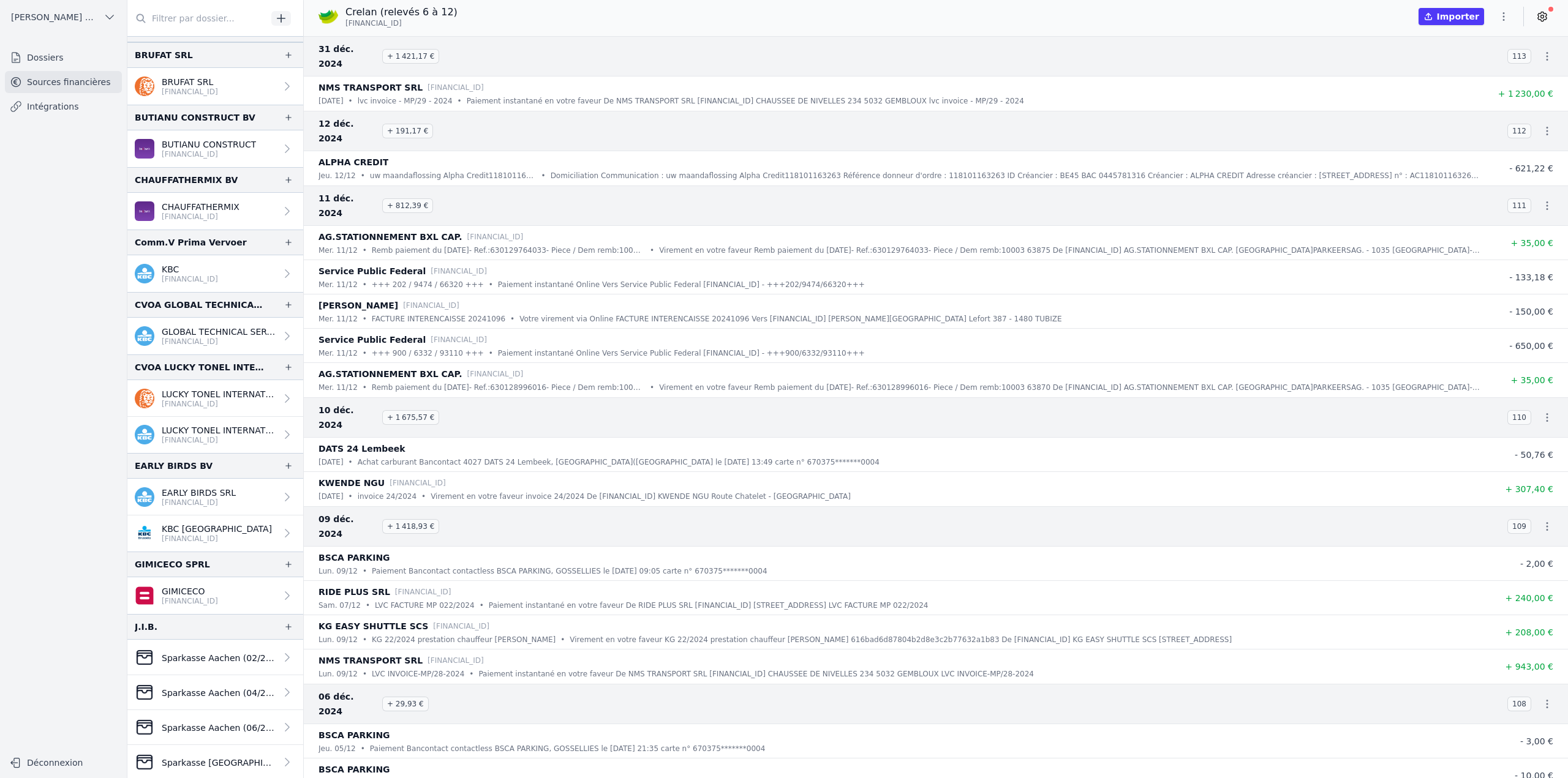
click at [181, 23] on input "text" at bounding box center [197, 18] width 140 height 22
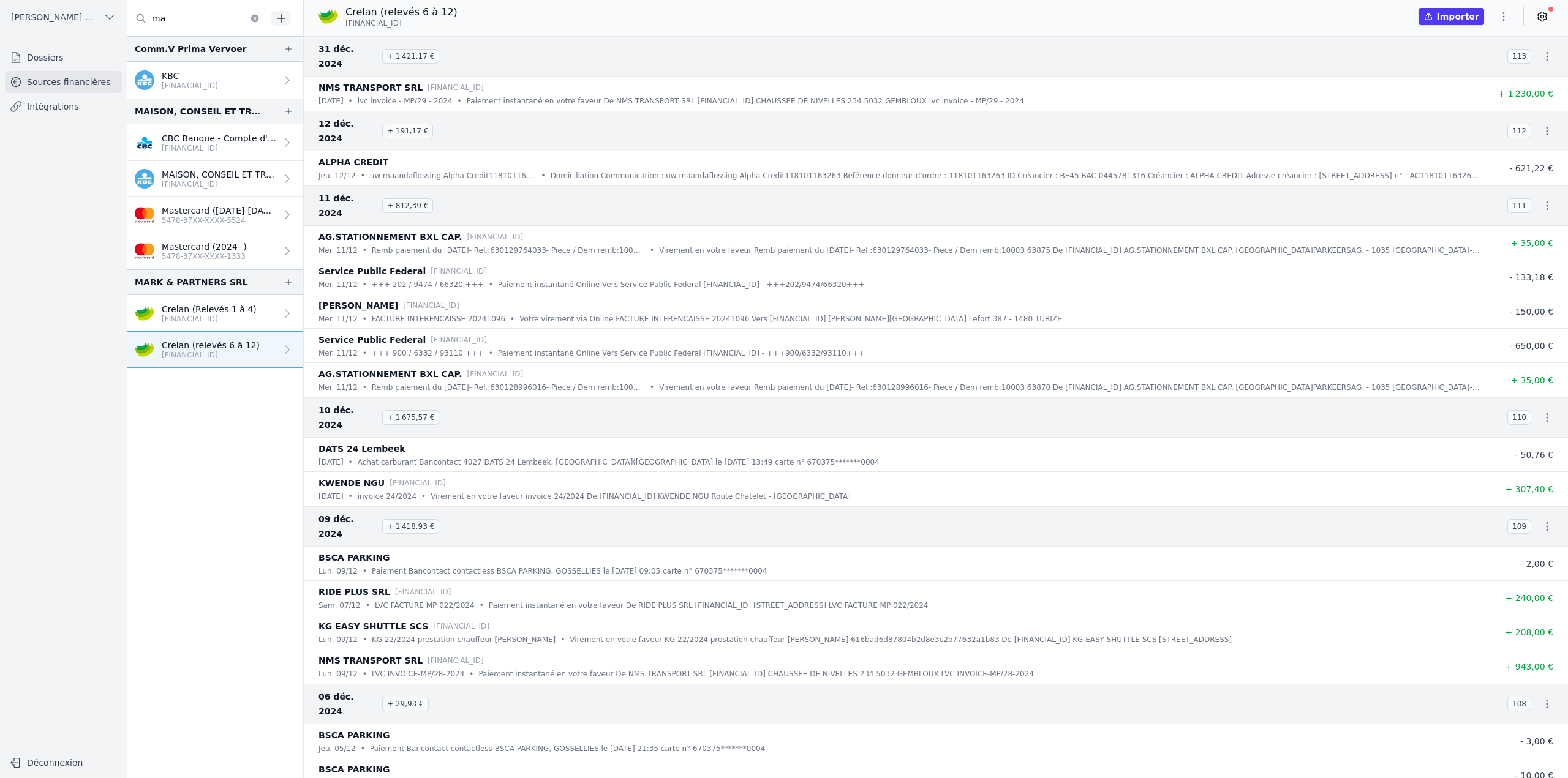
scroll to position [0, 0]
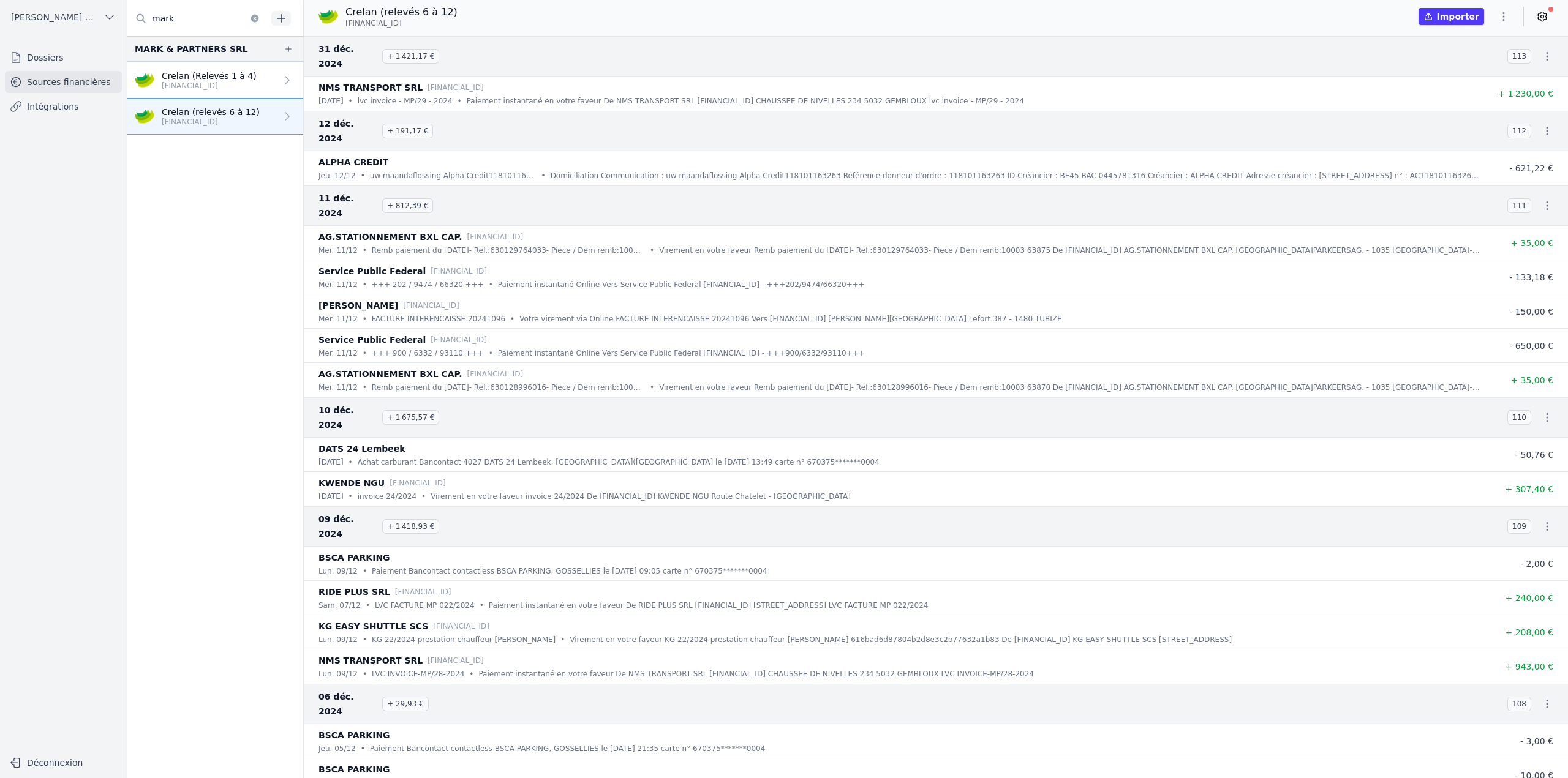
type input "mark"
click at [219, 75] on p "Crelan (Relevés 1 à 4)" at bounding box center [209, 75] width 95 height 12
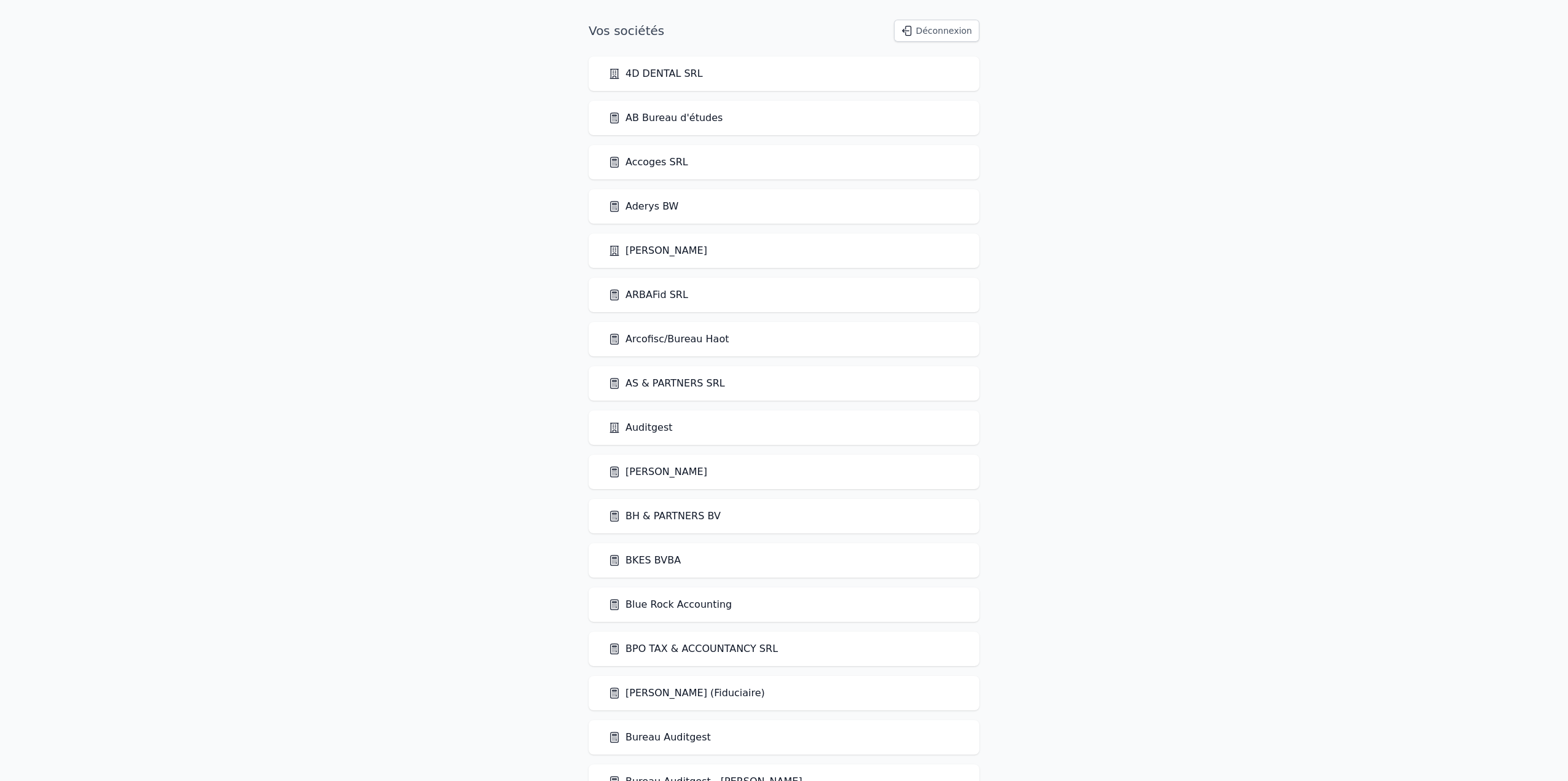
scroll to position [2294, 0]
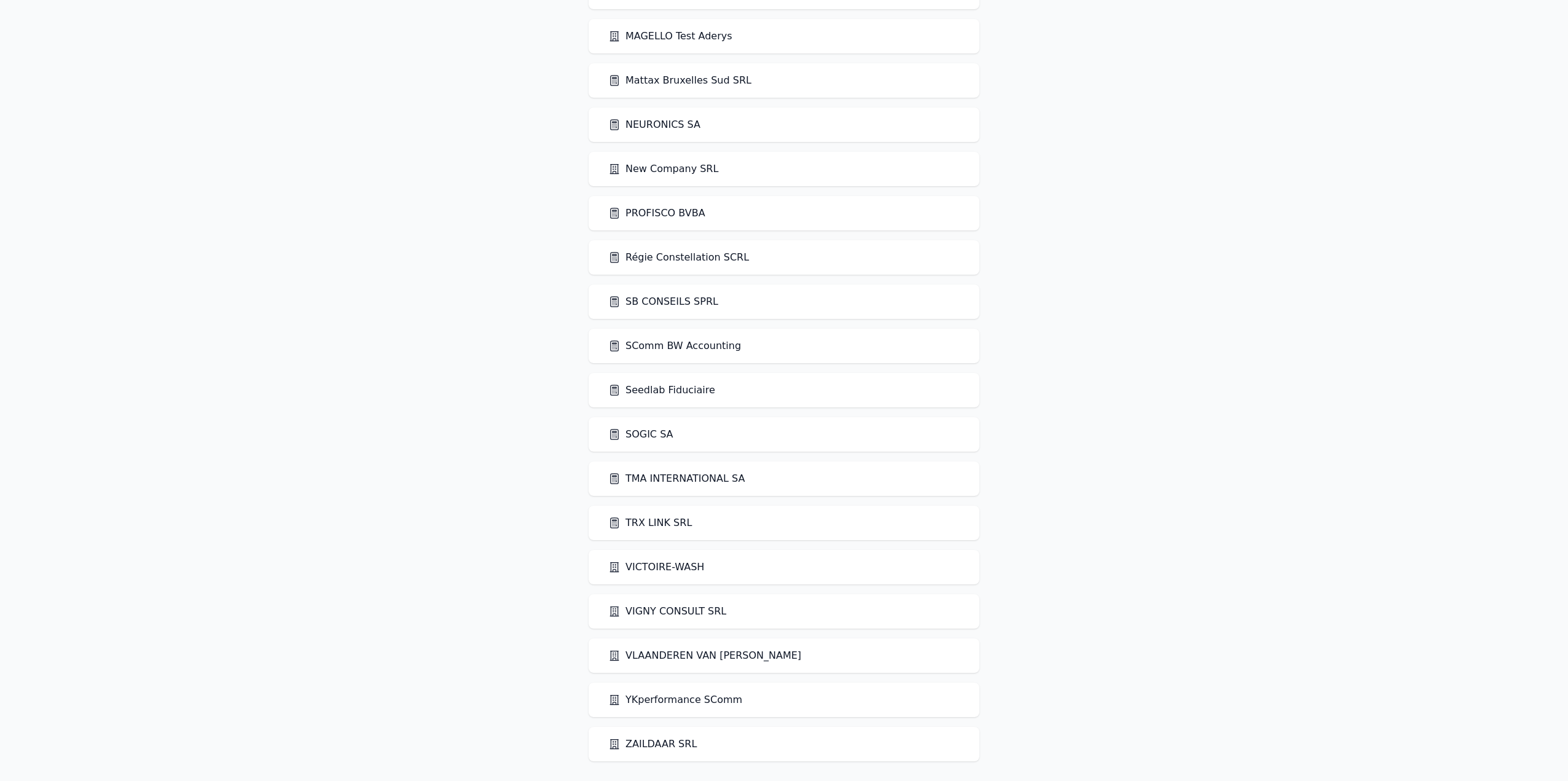
click at [655, 431] on link "SOGIC SA" at bounding box center [640, 434] width 65 height 15
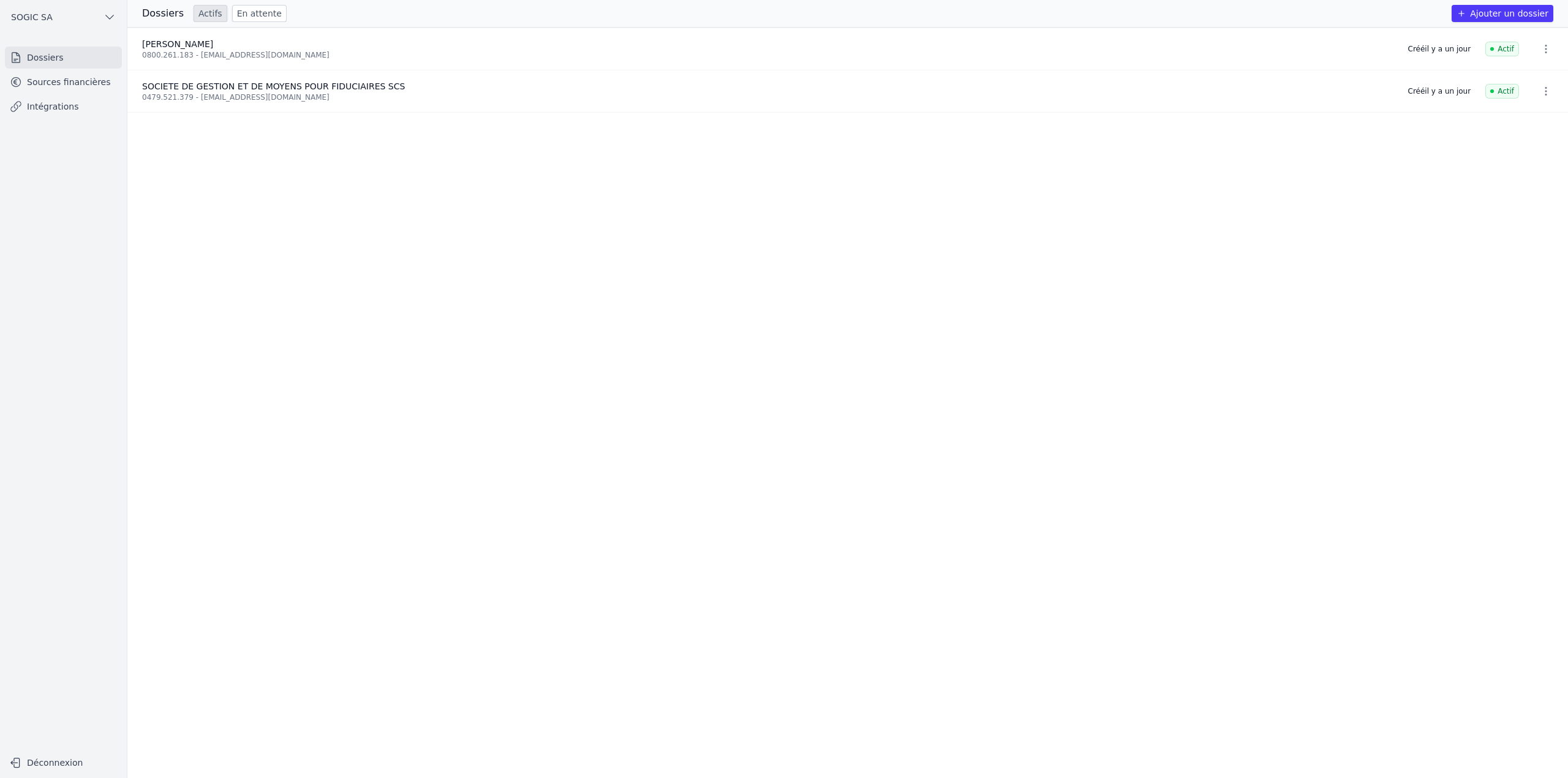
click at [70, 77] on link "Sources financières" at bounding box center [63, 82] width 117 height 22
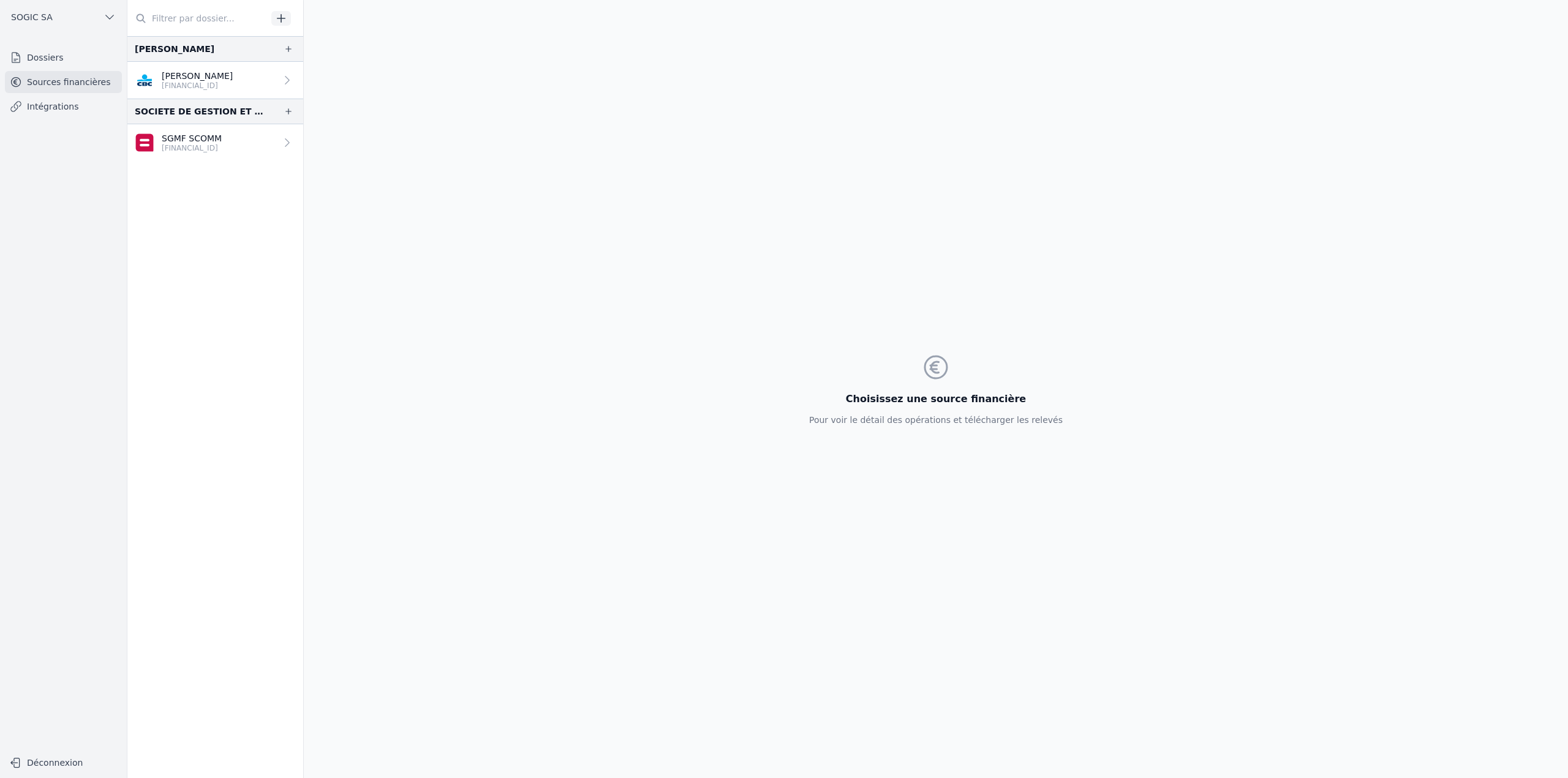
click at [218, 90] on p "[FINANCIAL_ID]" at bounding box center [197, 86] width 71 height 10
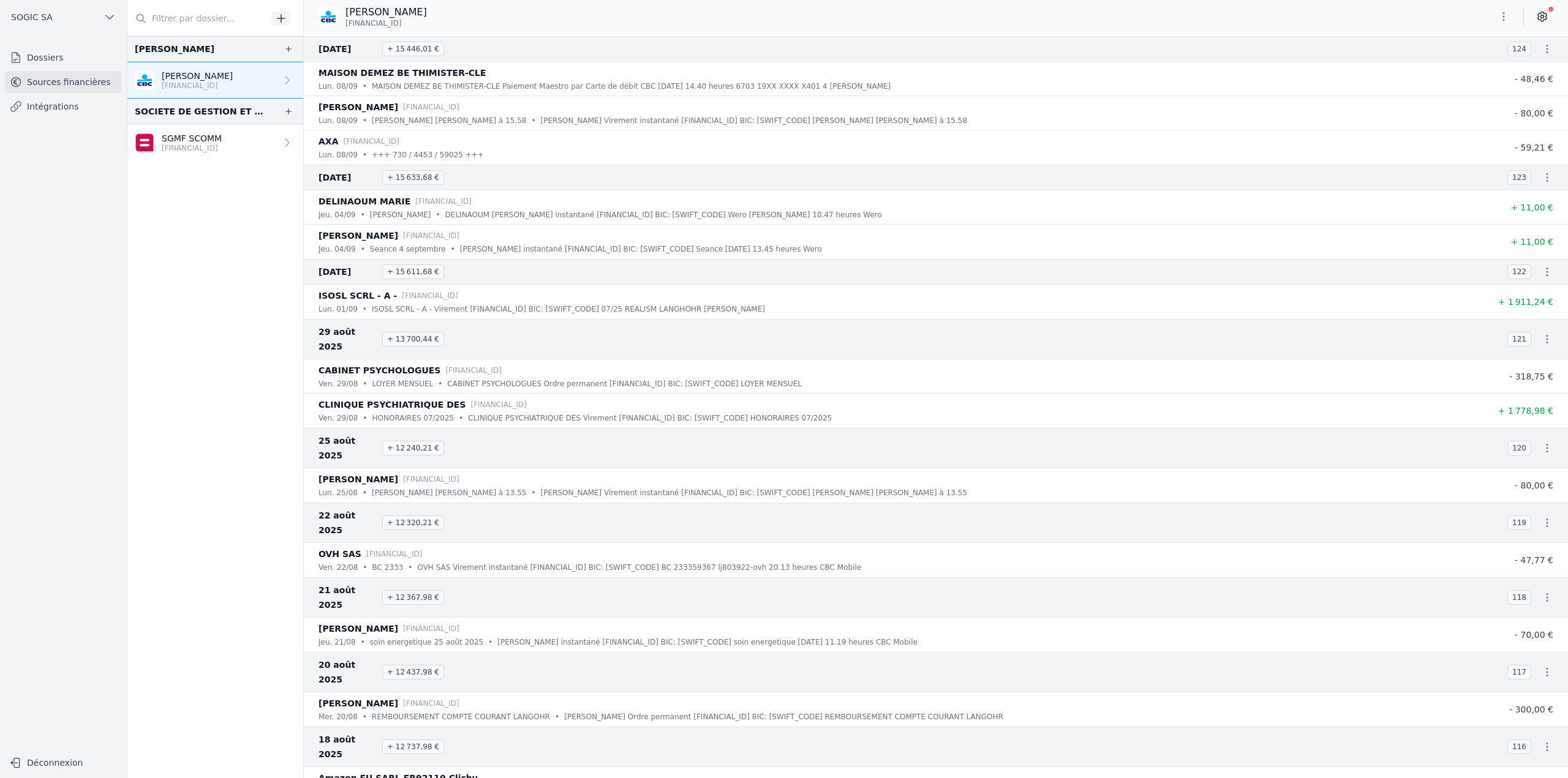
click at [222, 140] on p "SGMF SCOMM" at bounding box center [192, 138] width 60 height 12
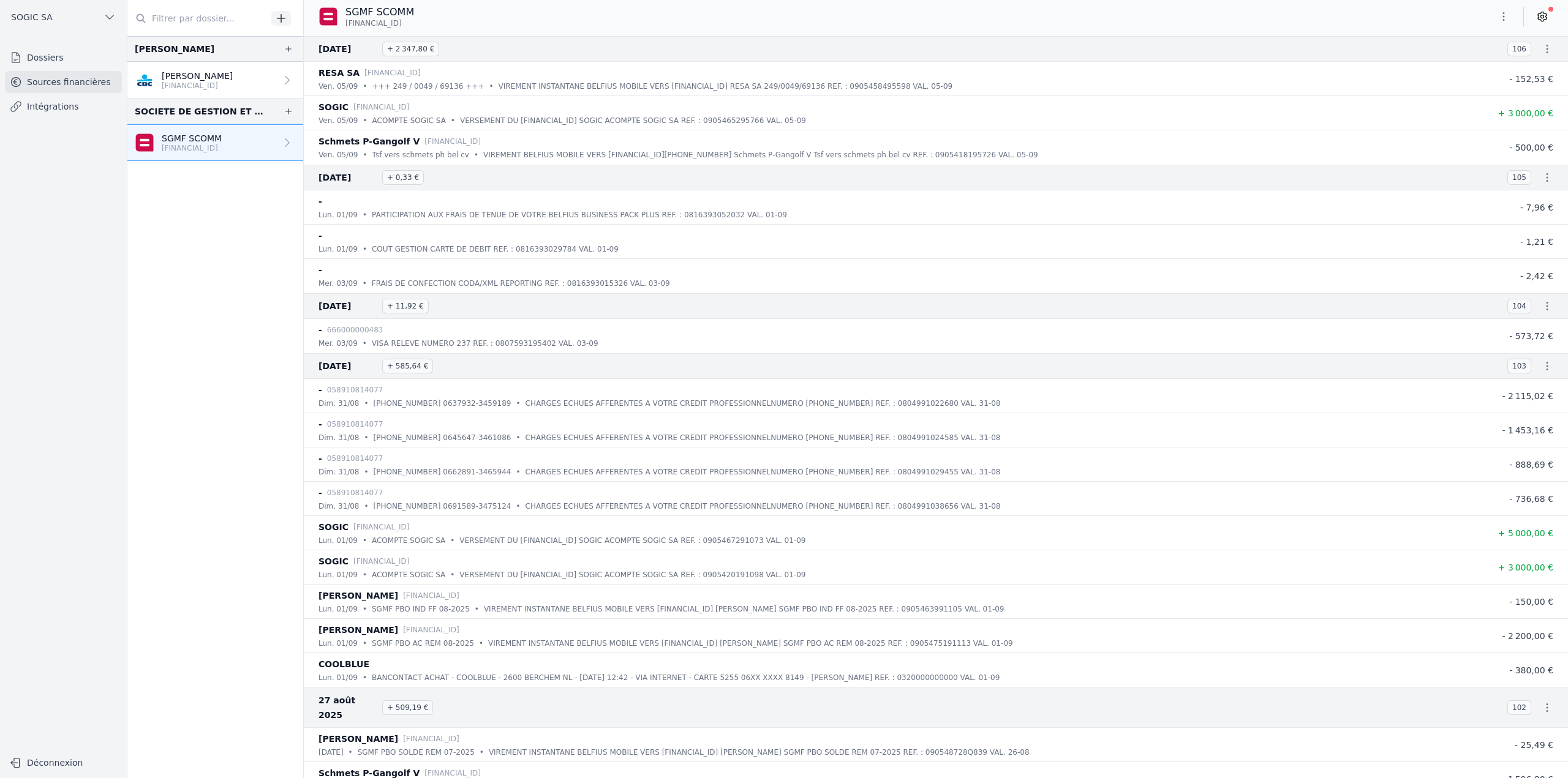
click at [83, 107] on link "Intégrations" at bounding box center [63, 107] width 117 height 22
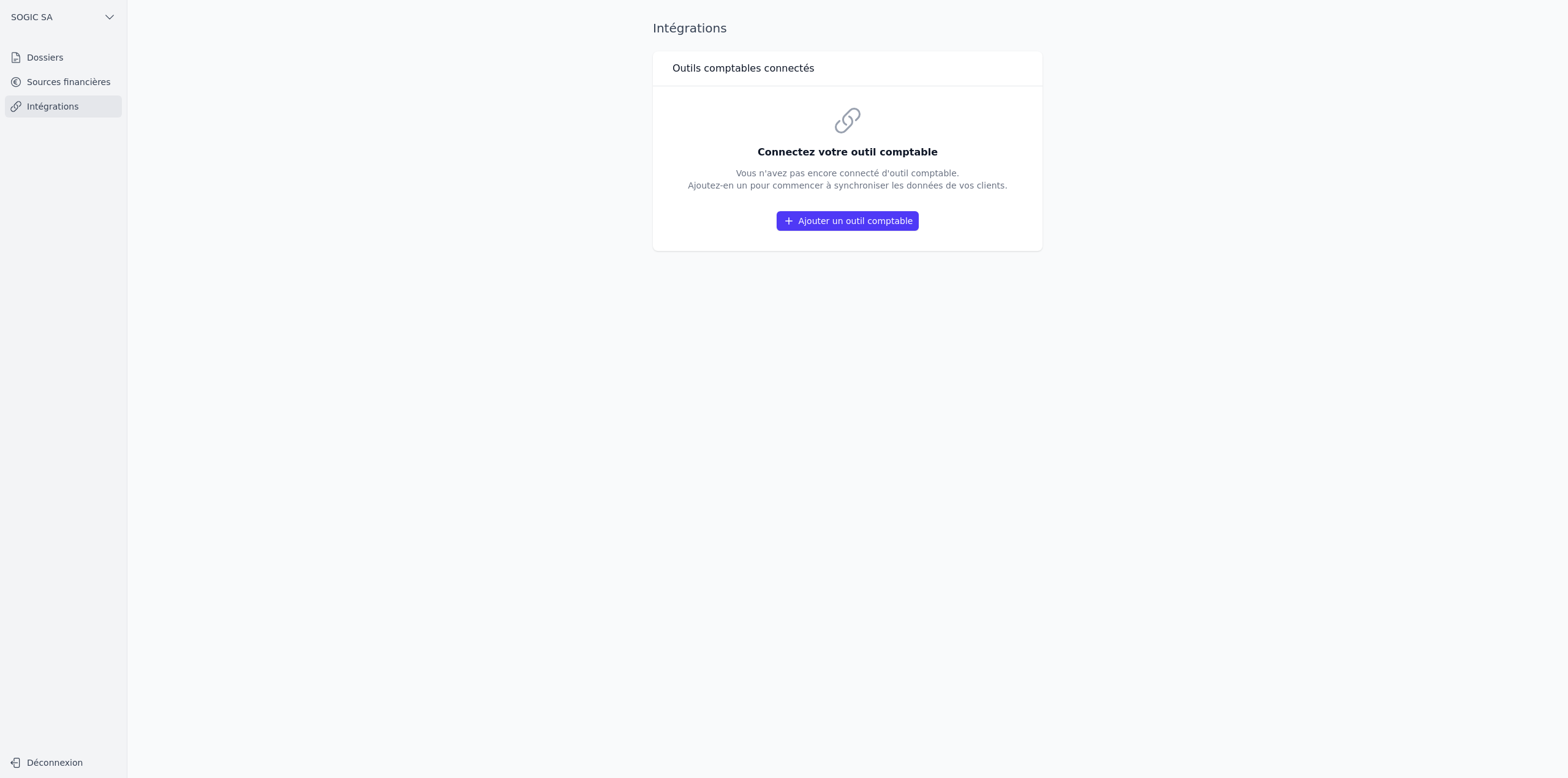
click at [808, 220] on button "Ajouter un outil comptable" at bounding box center [848, 220] width 143 height 19
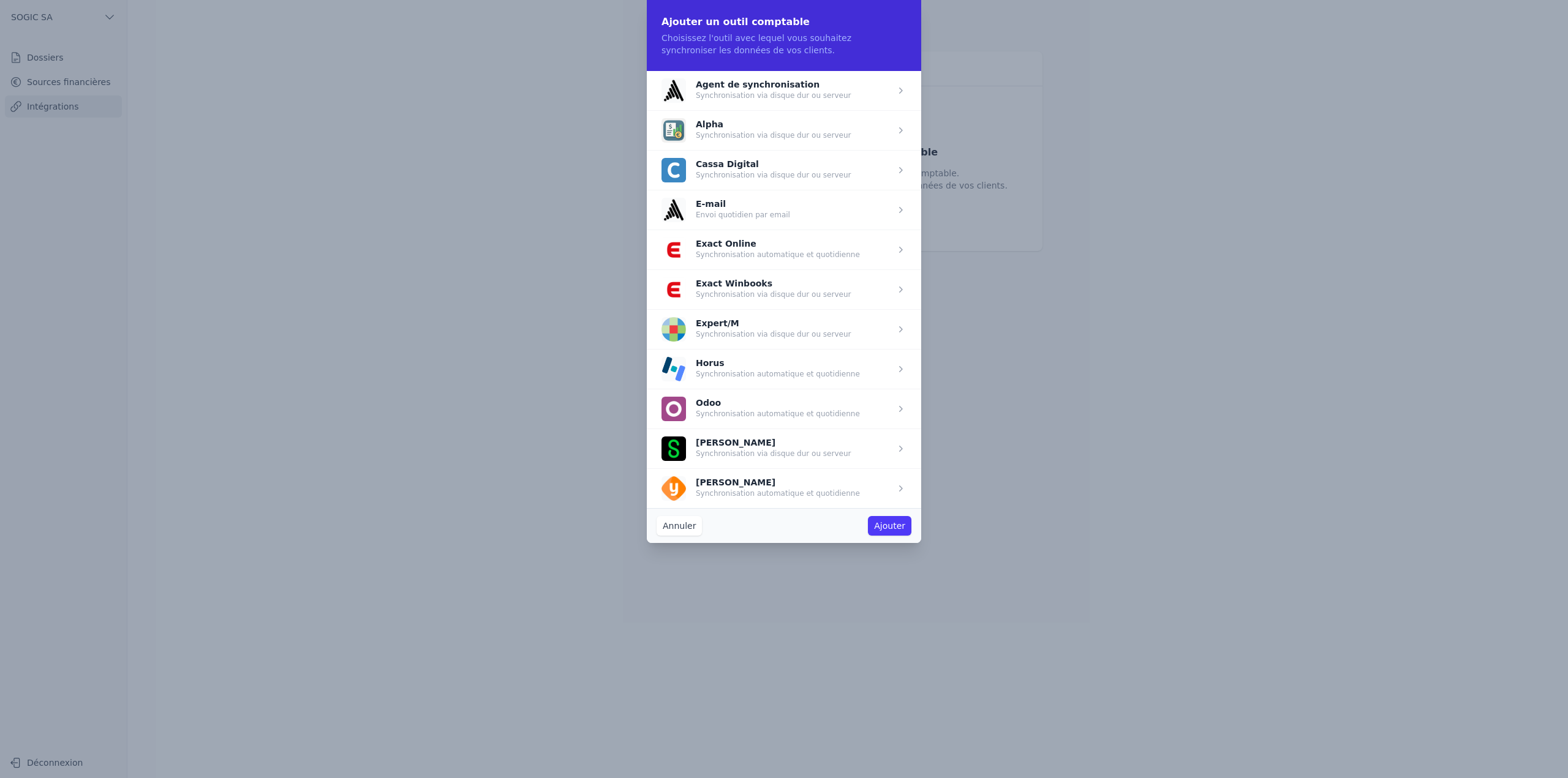
click at [680, 527] on button "Annuler" at bounding box center [679, 526] width 45 height 19
